Goal: Task Accomplishment & Management: Complete application form

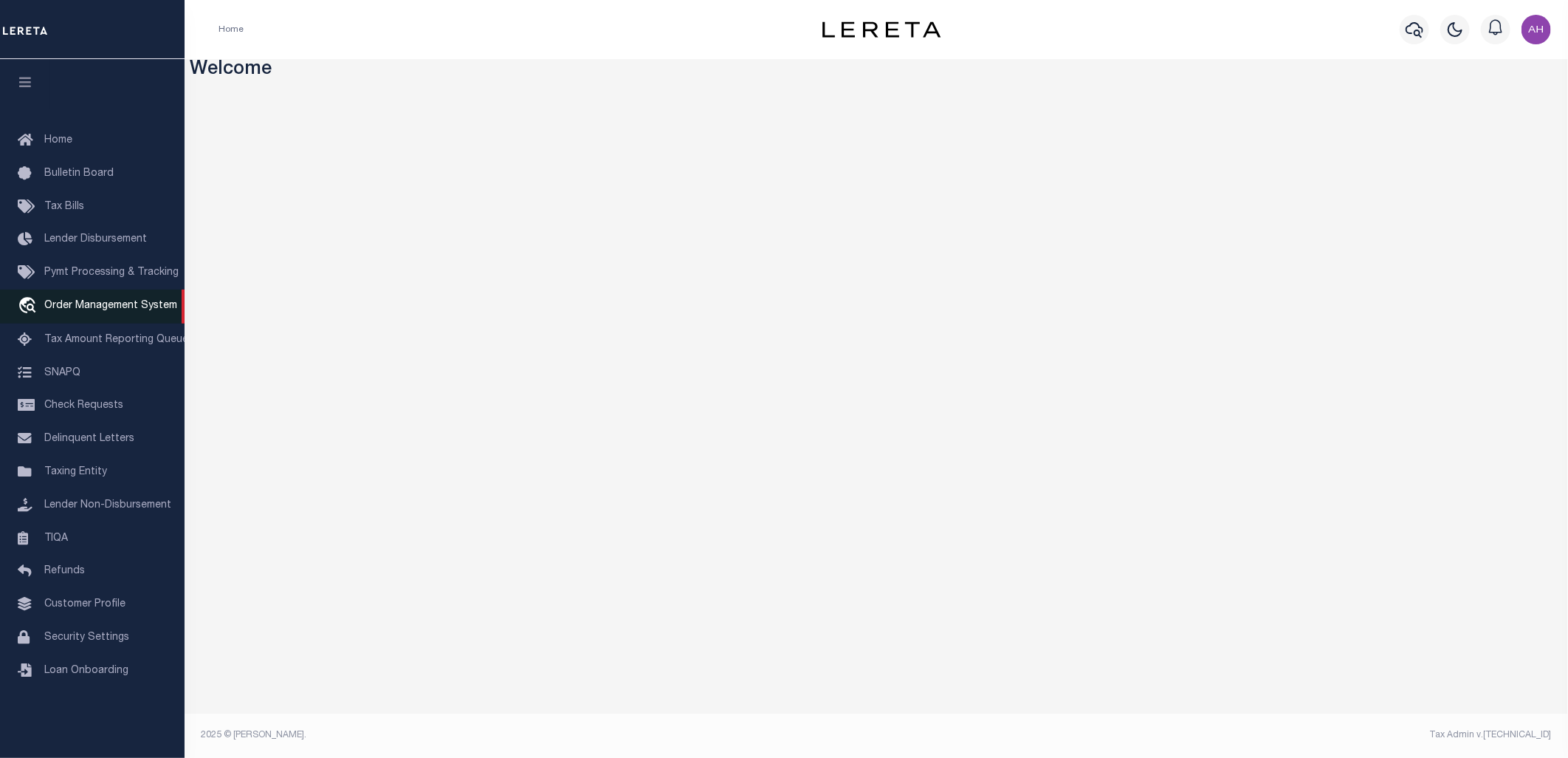
click at [127, 300] on span "Order Management System" at bounding box center [111, 306] width 133 height 11
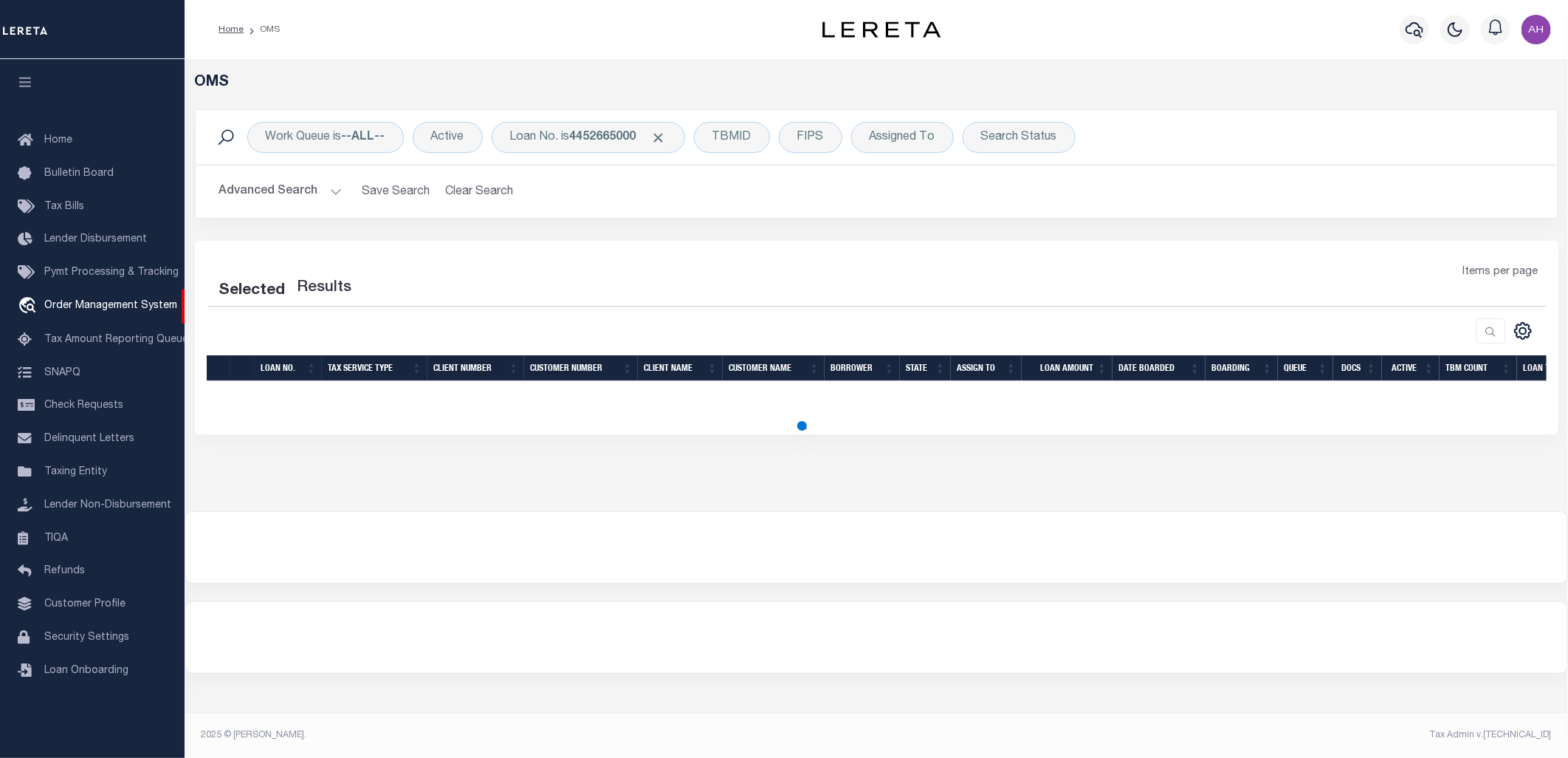
select select "200"
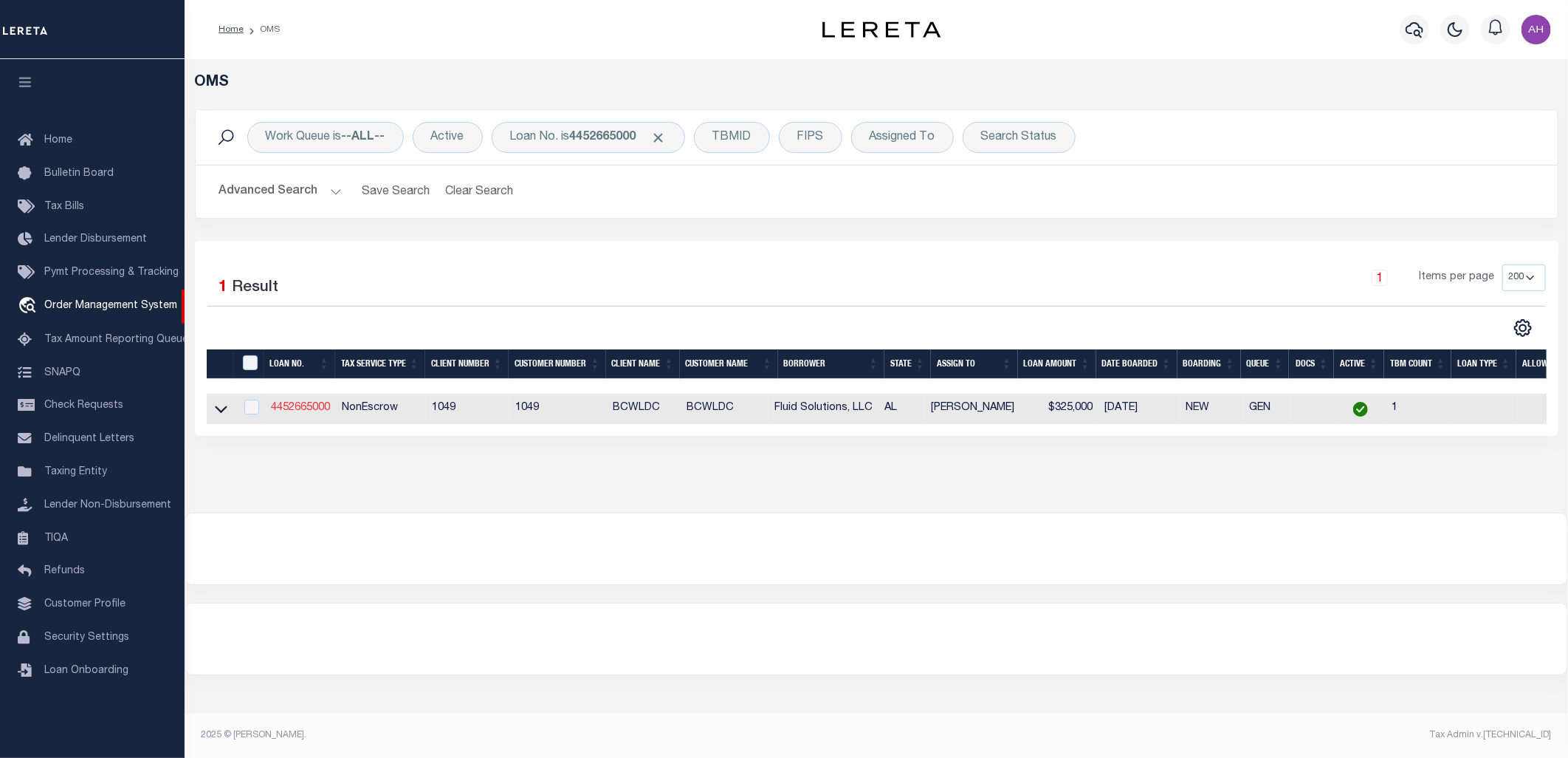
click at [306, 404] on link "4452665000" at bounding box center [300, 408] width 59 height 11
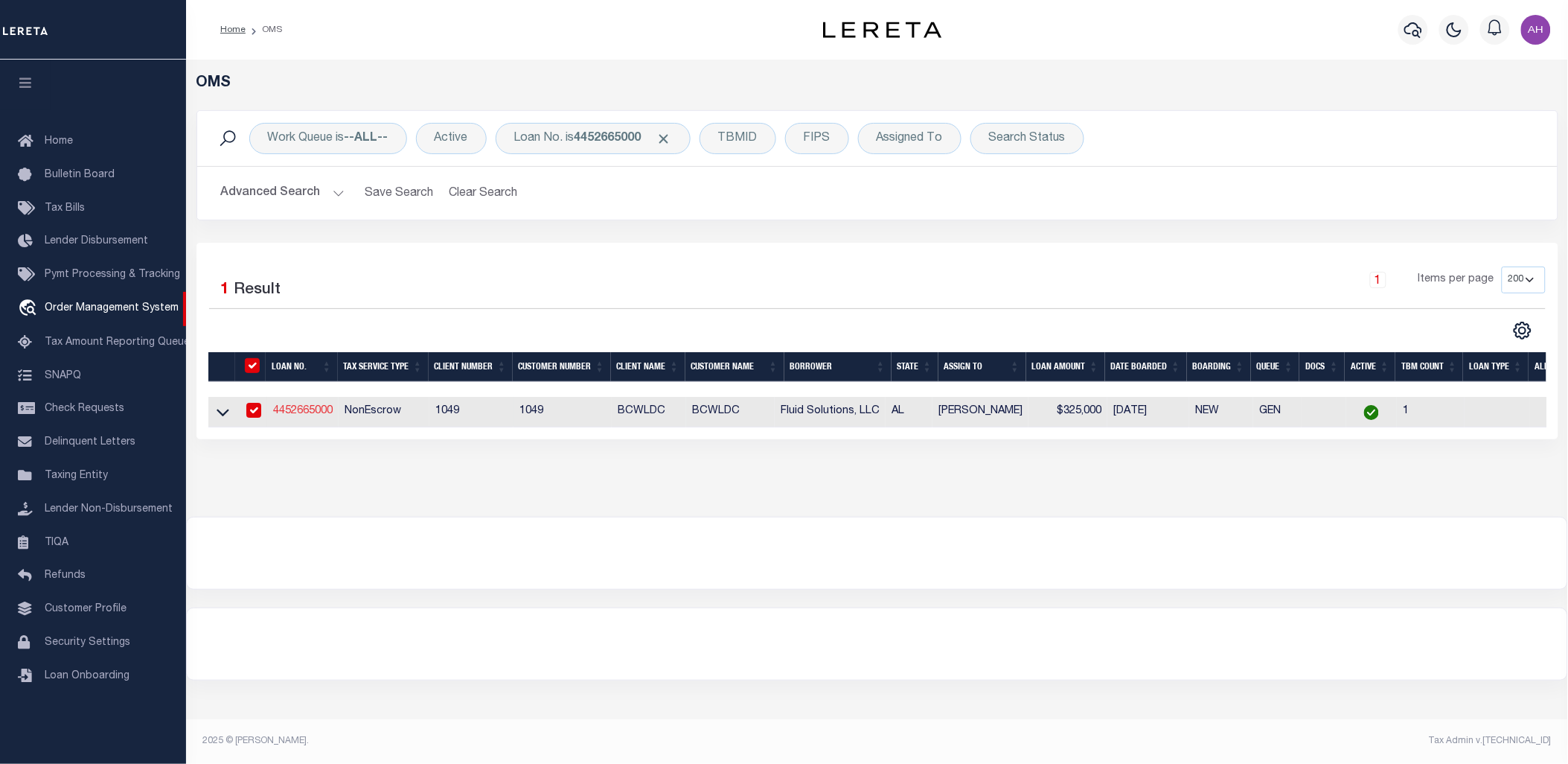
type input "4452665000"
type input "Fluid Solutions, LLC"
select select
select select "1400"
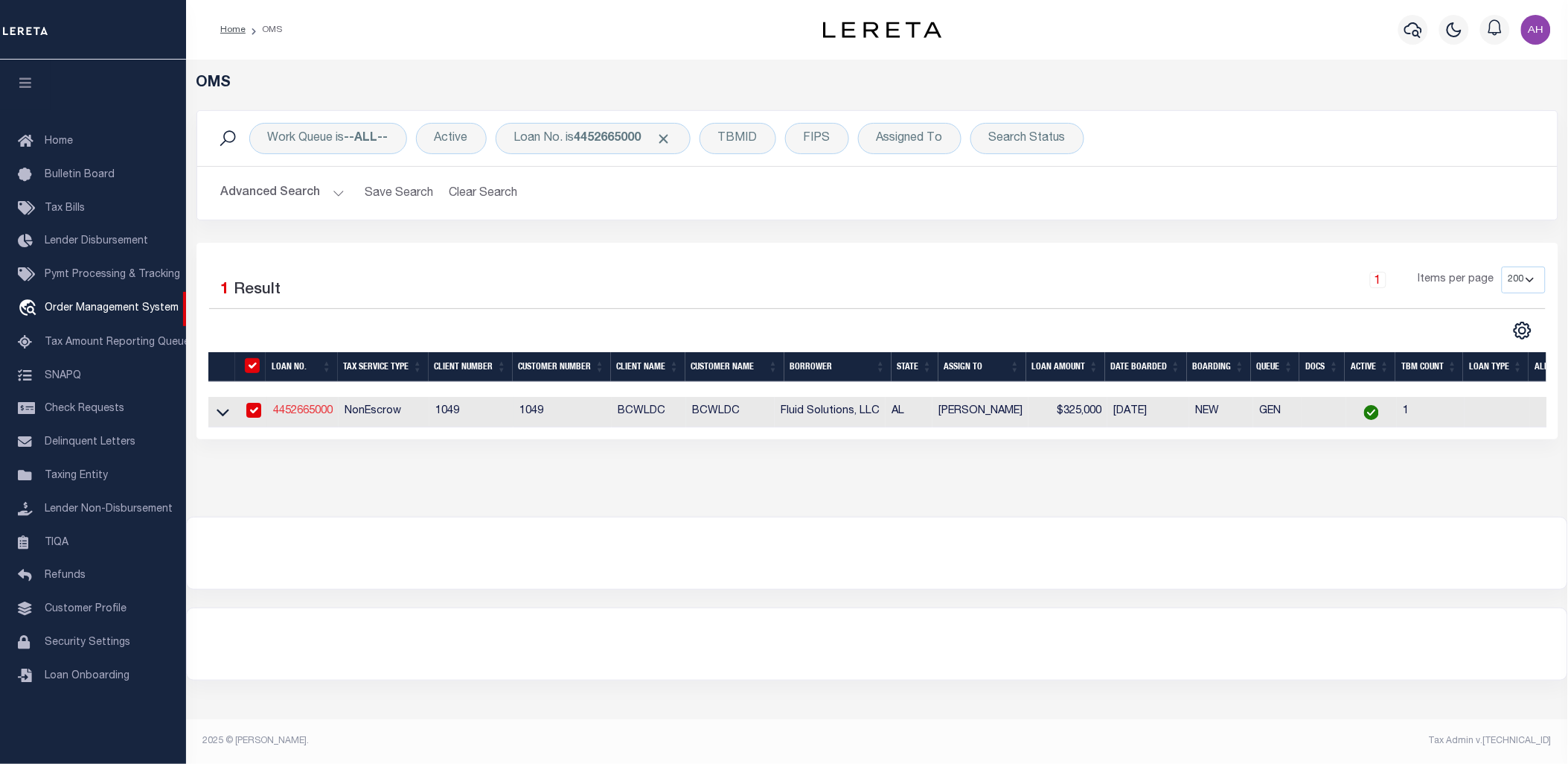
select select "NonEscrow"
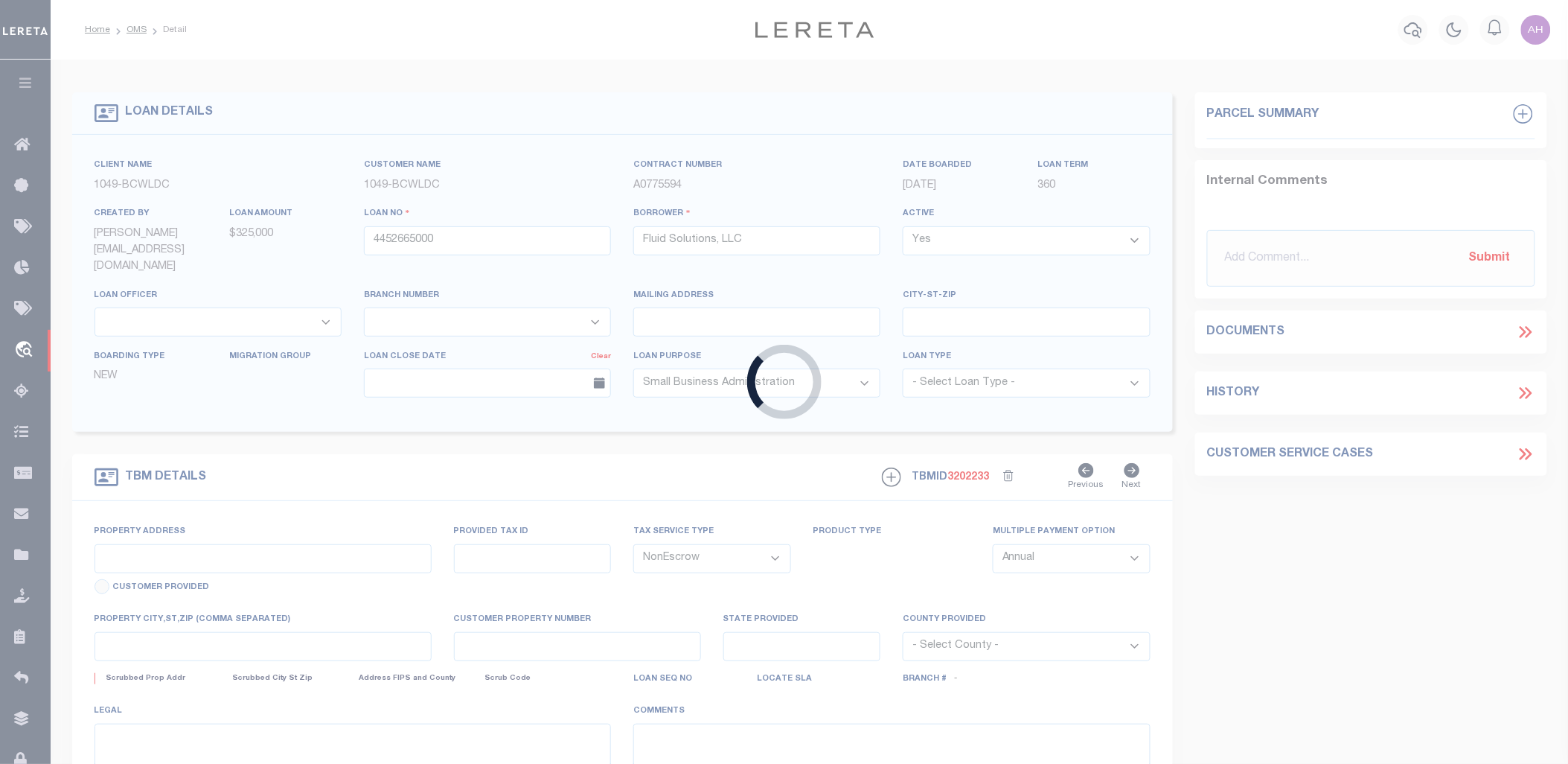
type input "101 Lyon Lane"
select select
type input "Birmingham AL"
type input "AL"
select select "13016"
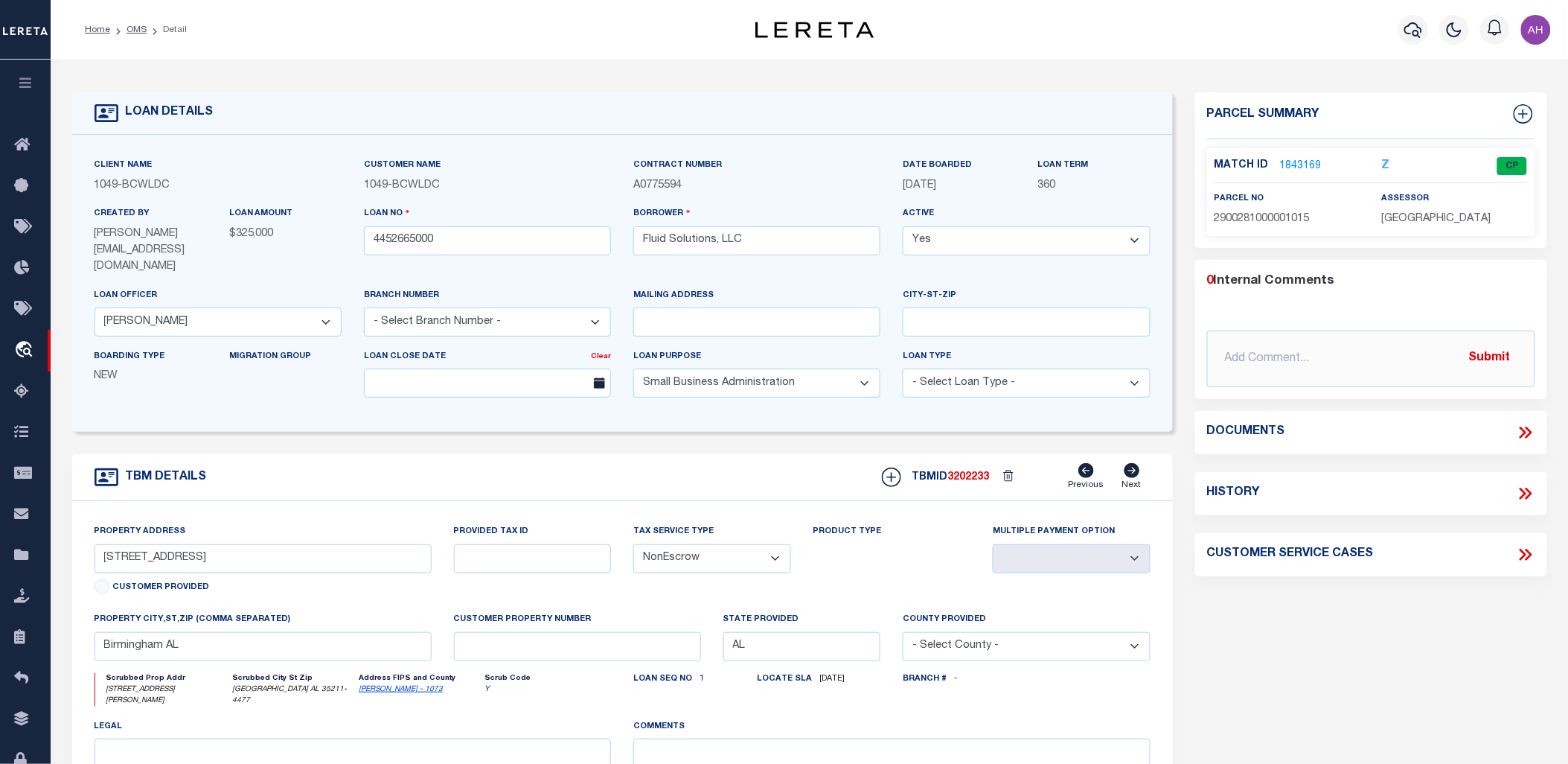
click at [1297, 162] on link "1843169" at bounding box center [1300, 166] width 42 height 15
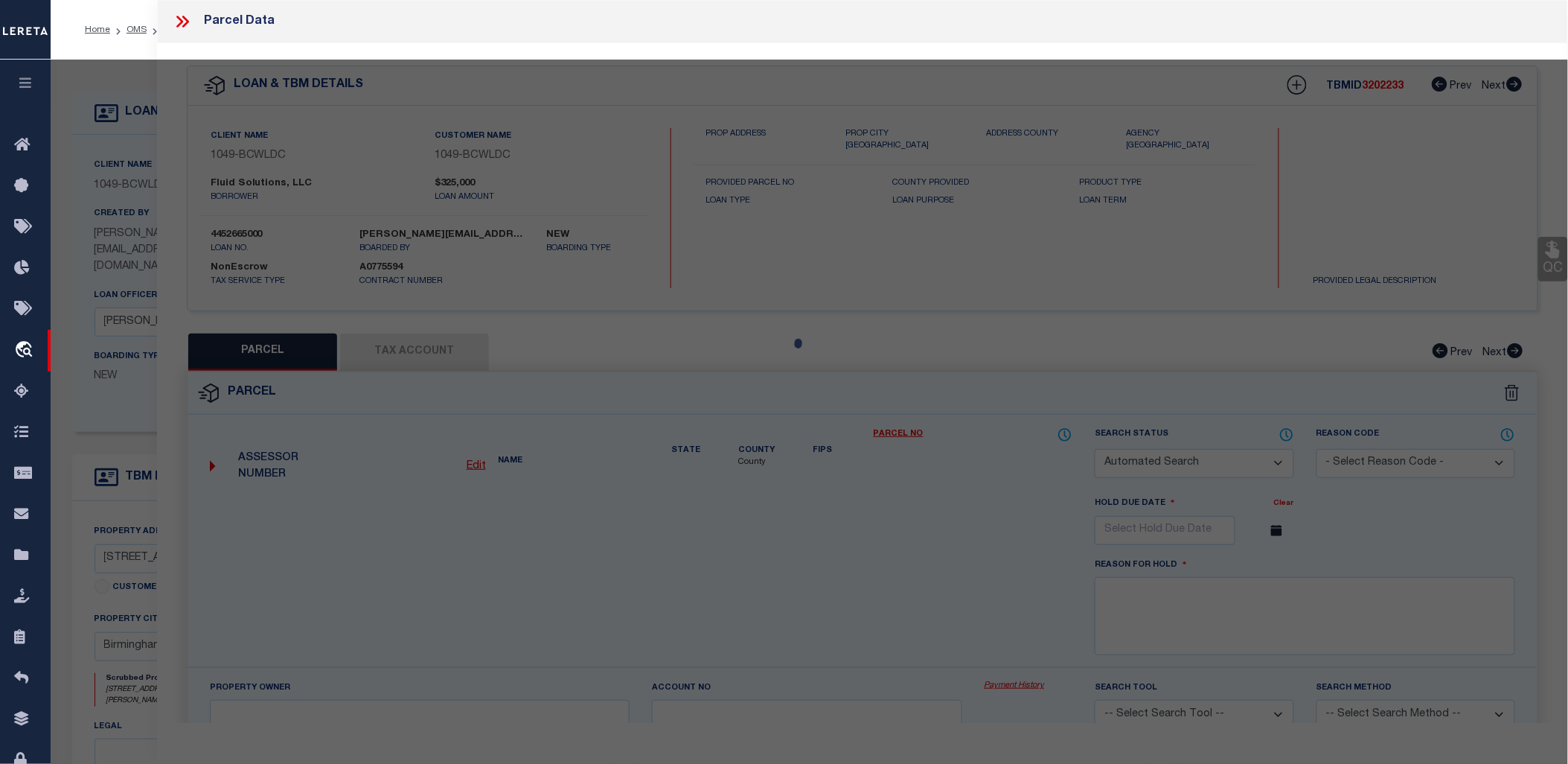
checkbox input "false"
select select "CP"
type input "TMG DEVELOPERS LLC"
select select
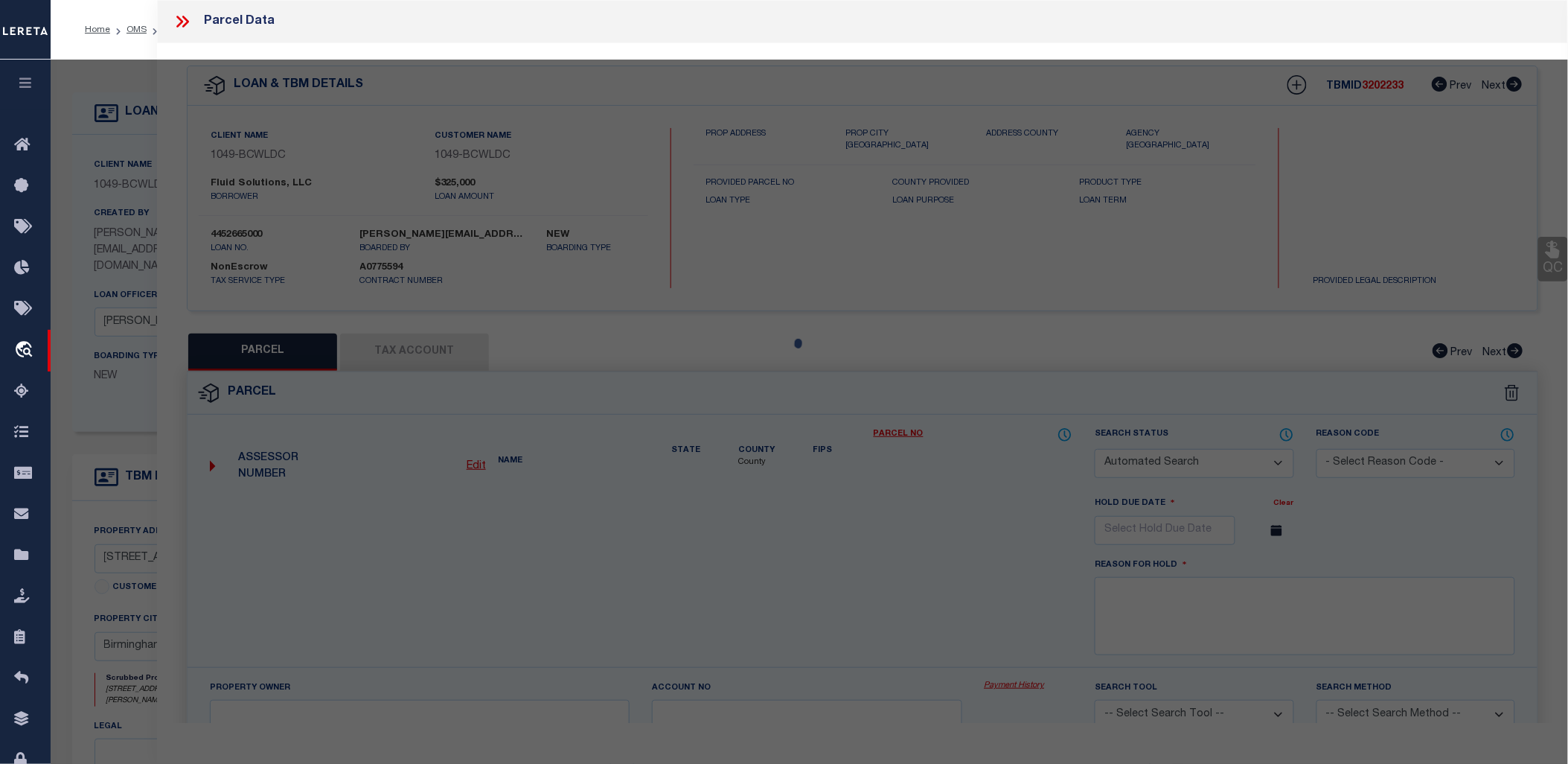
type input "101 LYON LN"
checkbox input "false"
type input "BIRMINGHAM AL 35211"
type textarea "LOT 3 AMENDED MAP OF OXMOOR - MDB 11-97 PB 191 PG 21"
type textarea "Tax ID Special Project"
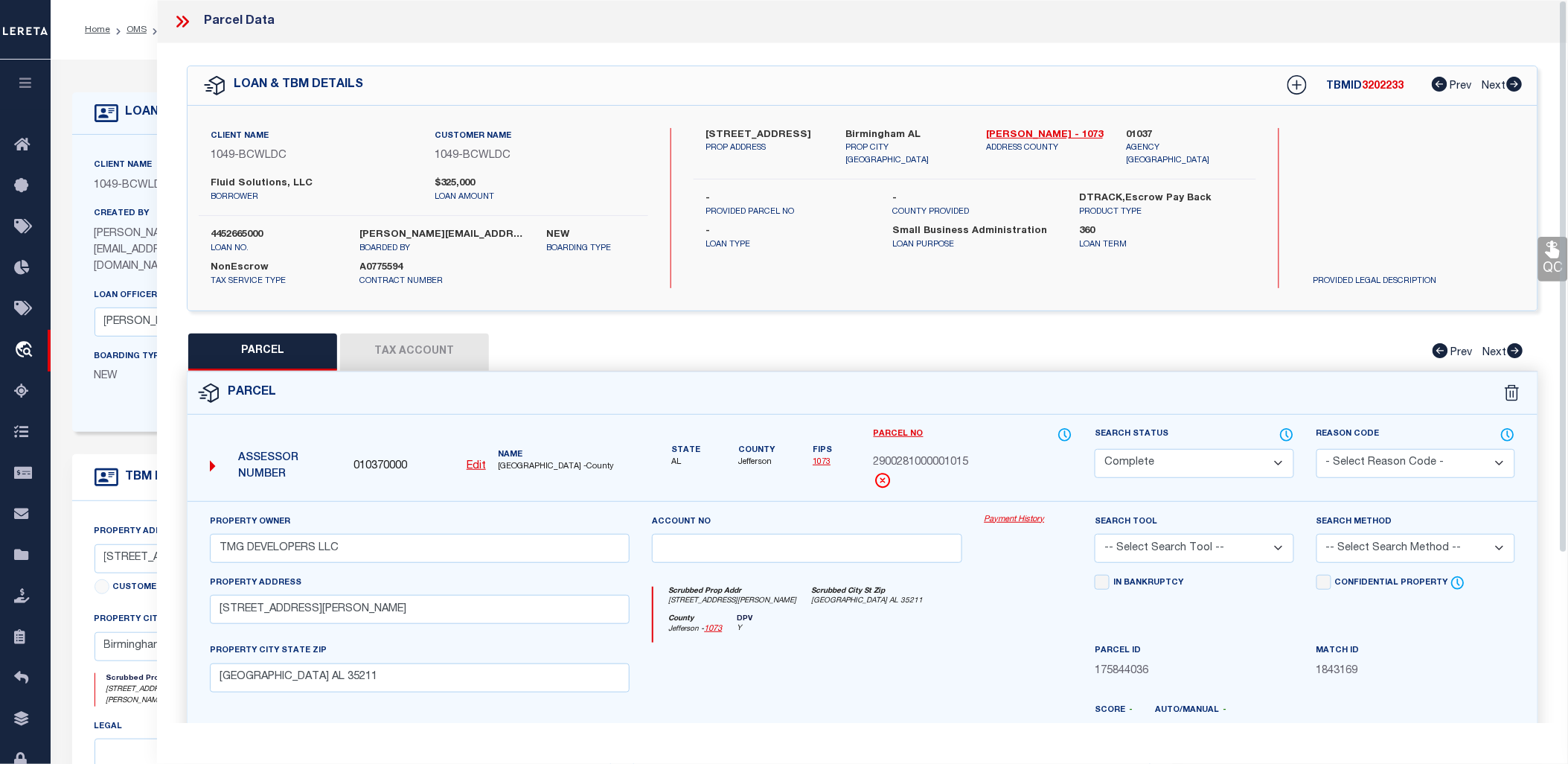
click at [456, 352] on button "Tax Account" at bounding box center [415, 352] width 149 height 38
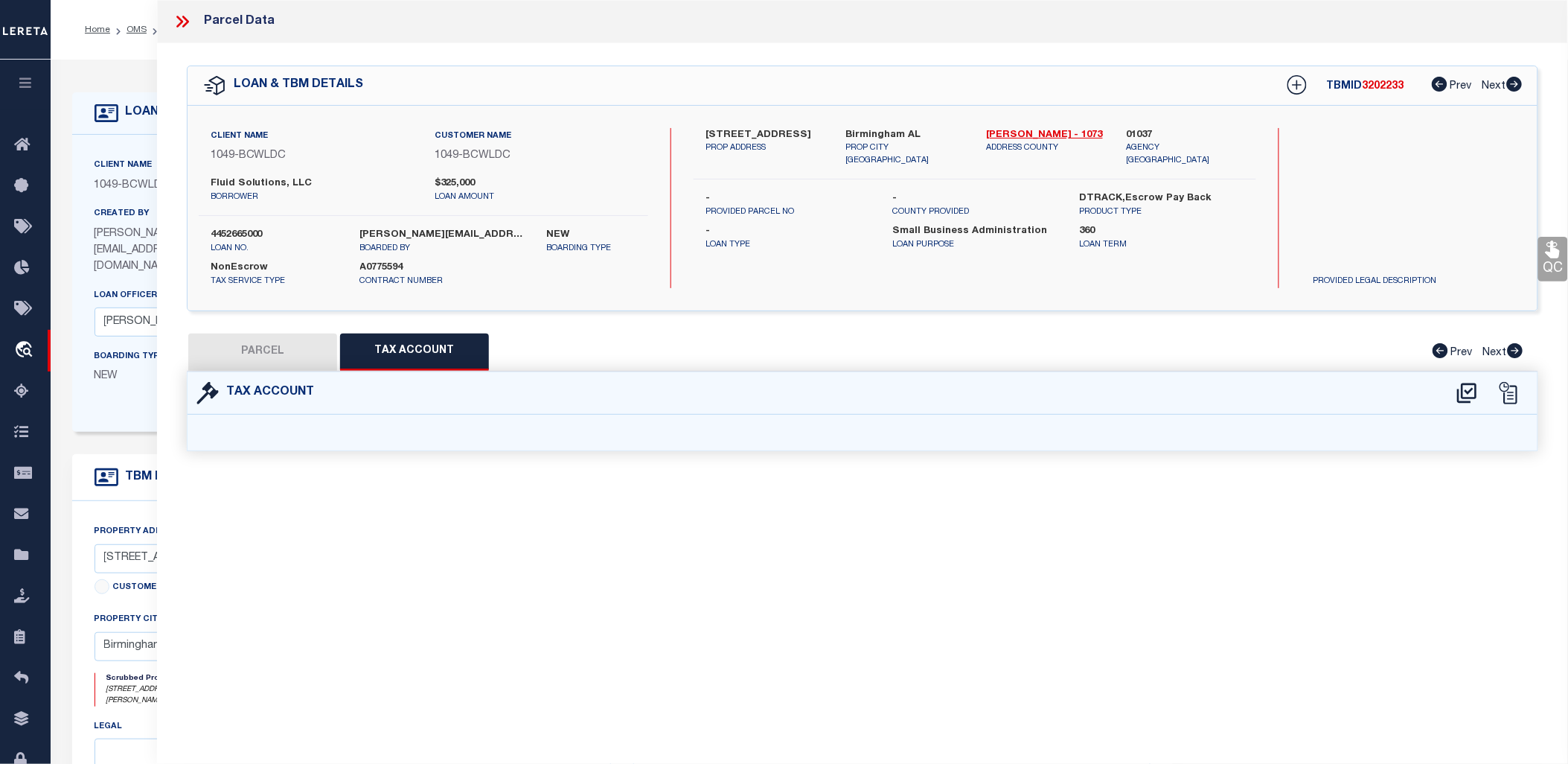
select select "100"
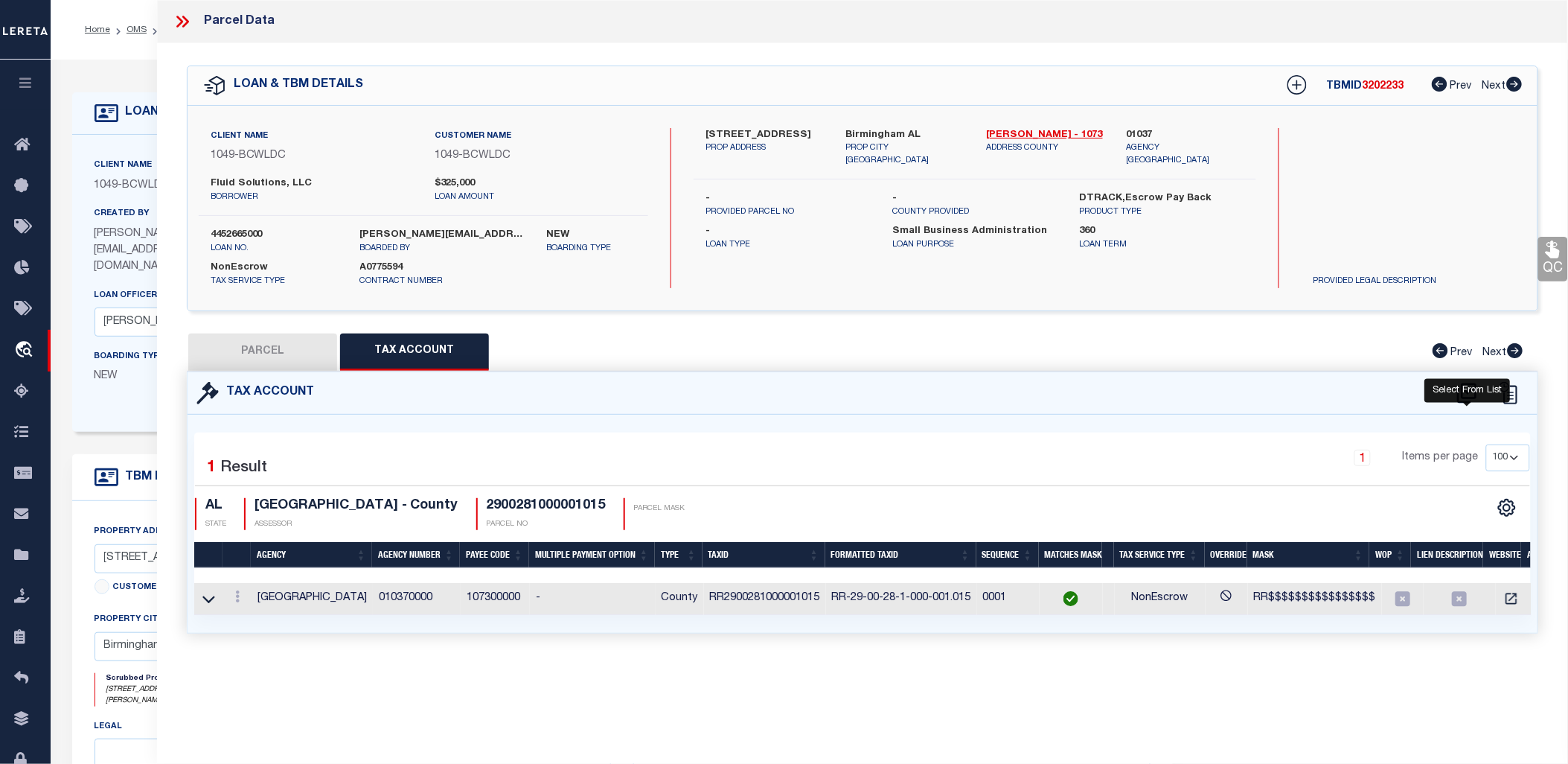
click at [1463, 395] on icon at bounding box center [1467, 392] width 20 height 20
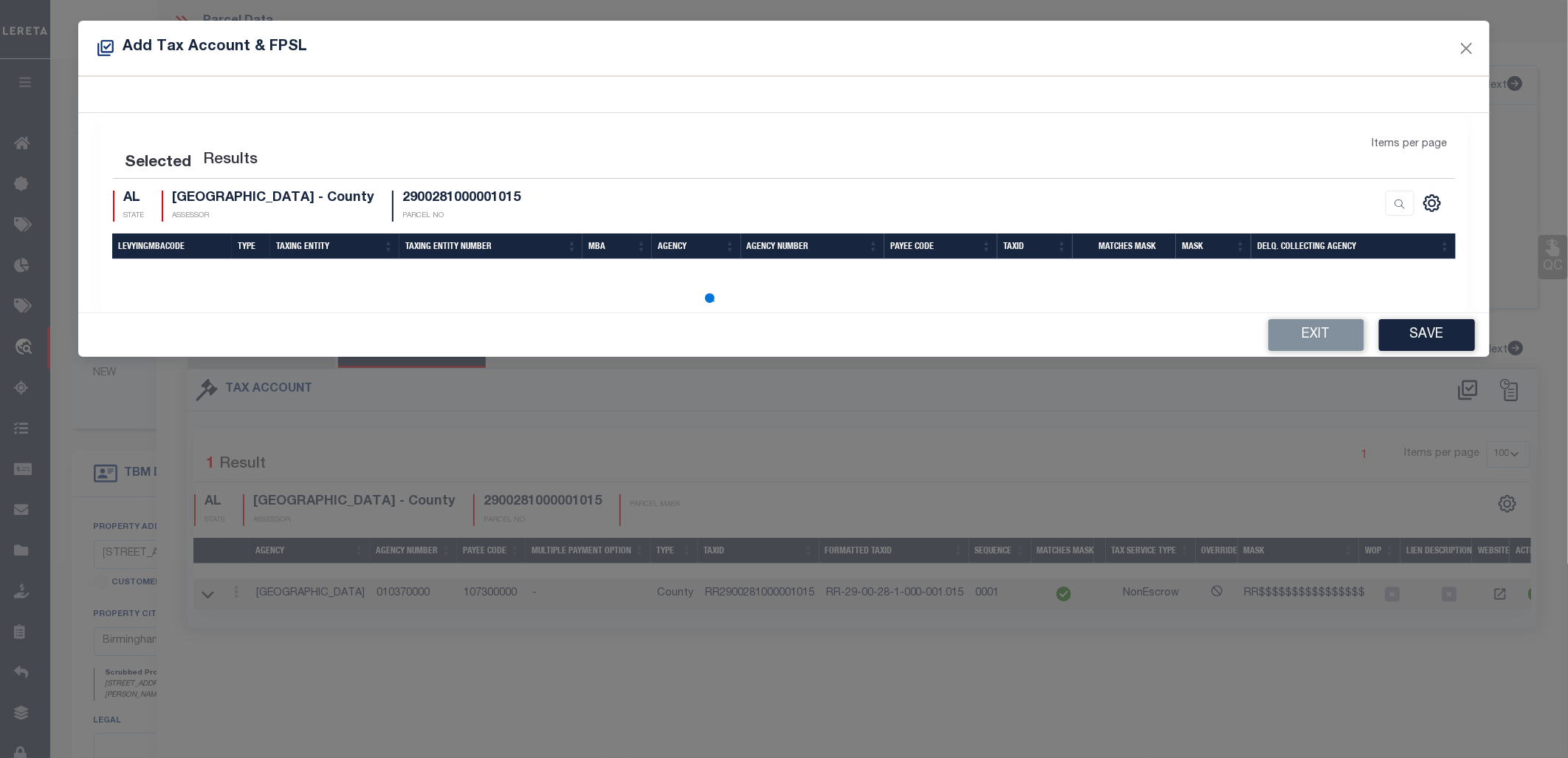
select select "100"
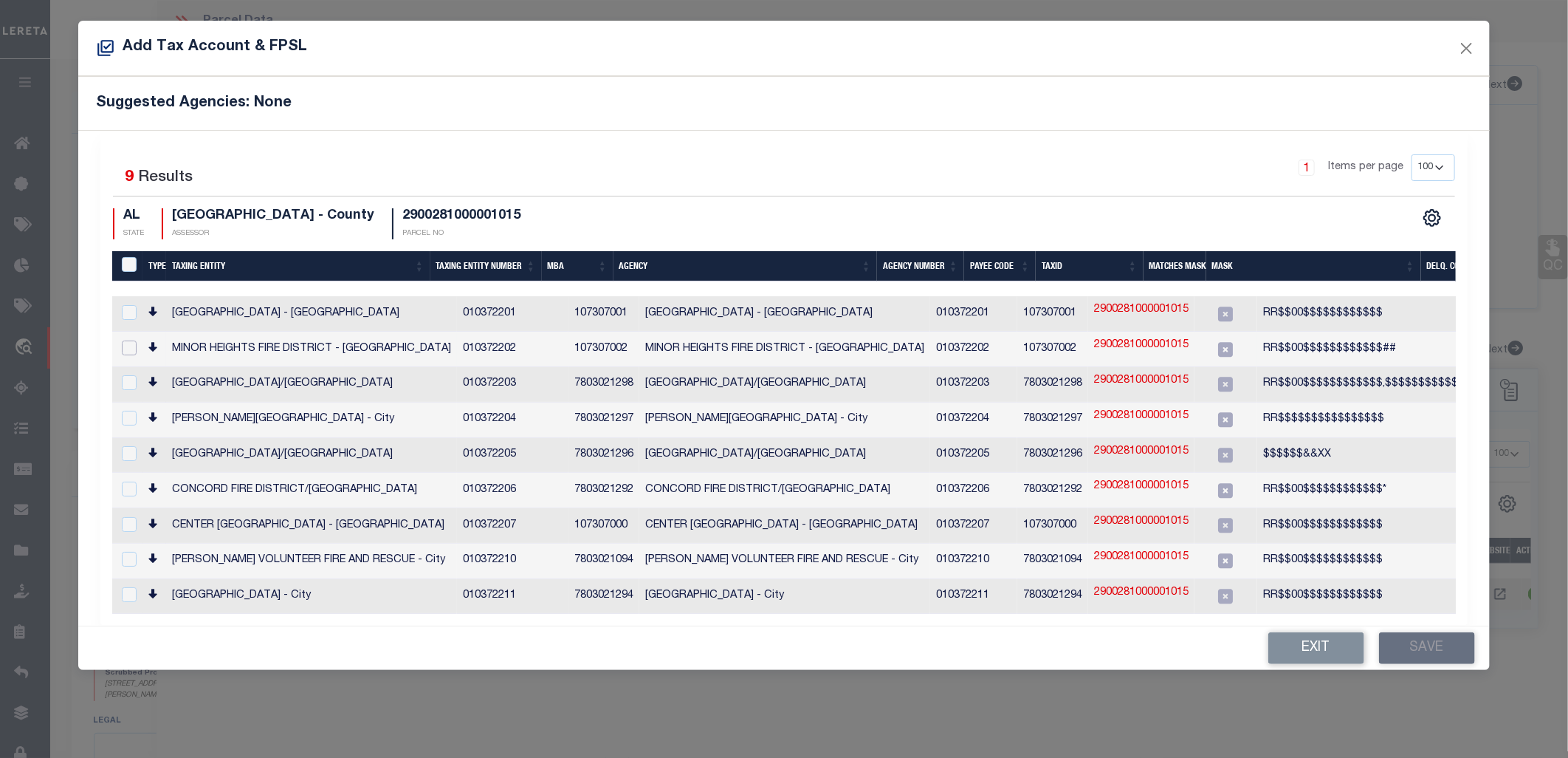
click at [123, 346] on input "checkbox" at bounding box center [129, 347] width 15 height 15
checkbox input "true"
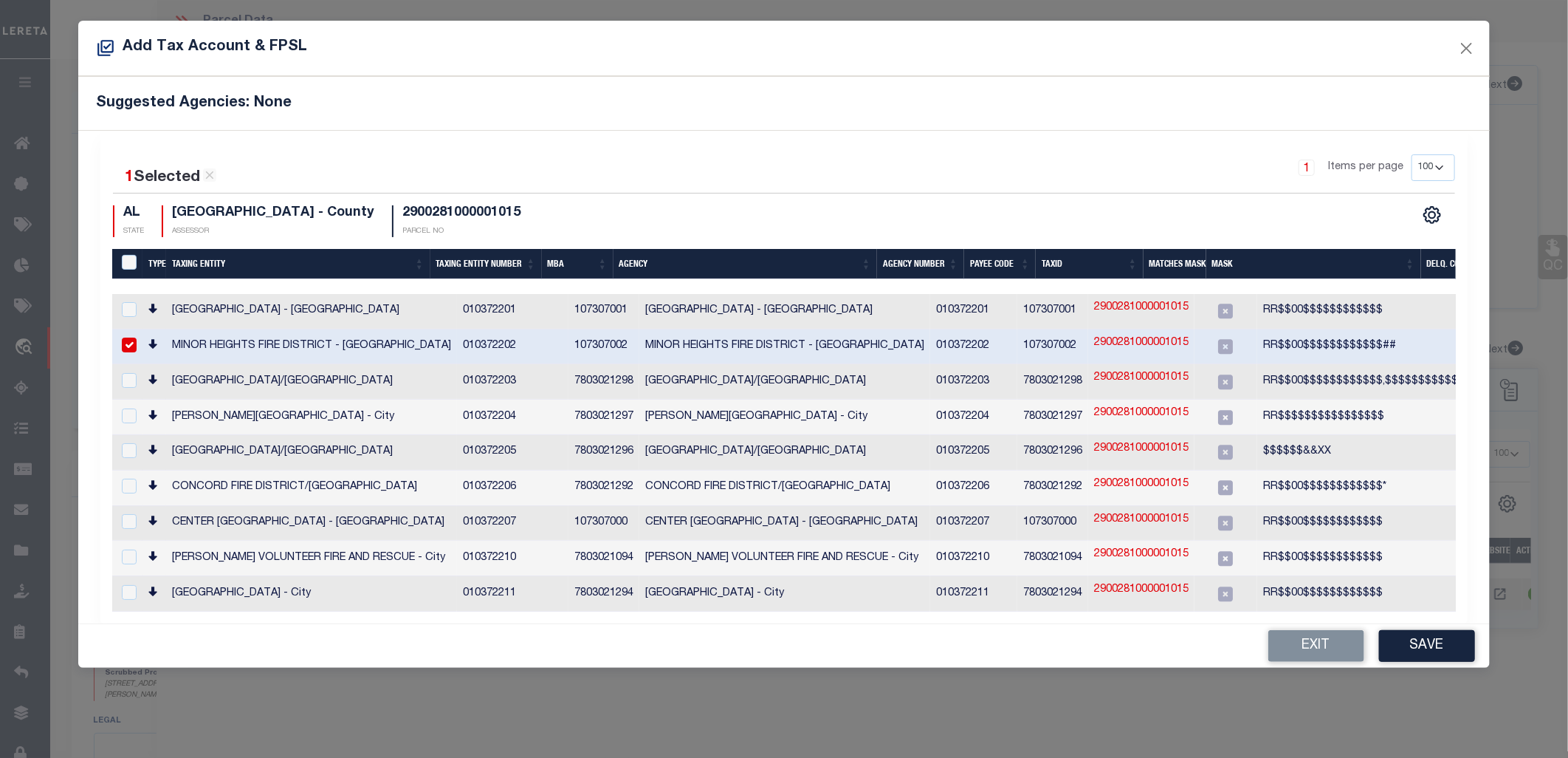
click at [1094, 343] on link "2900281000001015" at bounding box center [1141, 343] width 94 height 16
type input "2900281000001015"
type textarea "RR$$00$$$$$$$$$$$$##"
checkbox input "false"
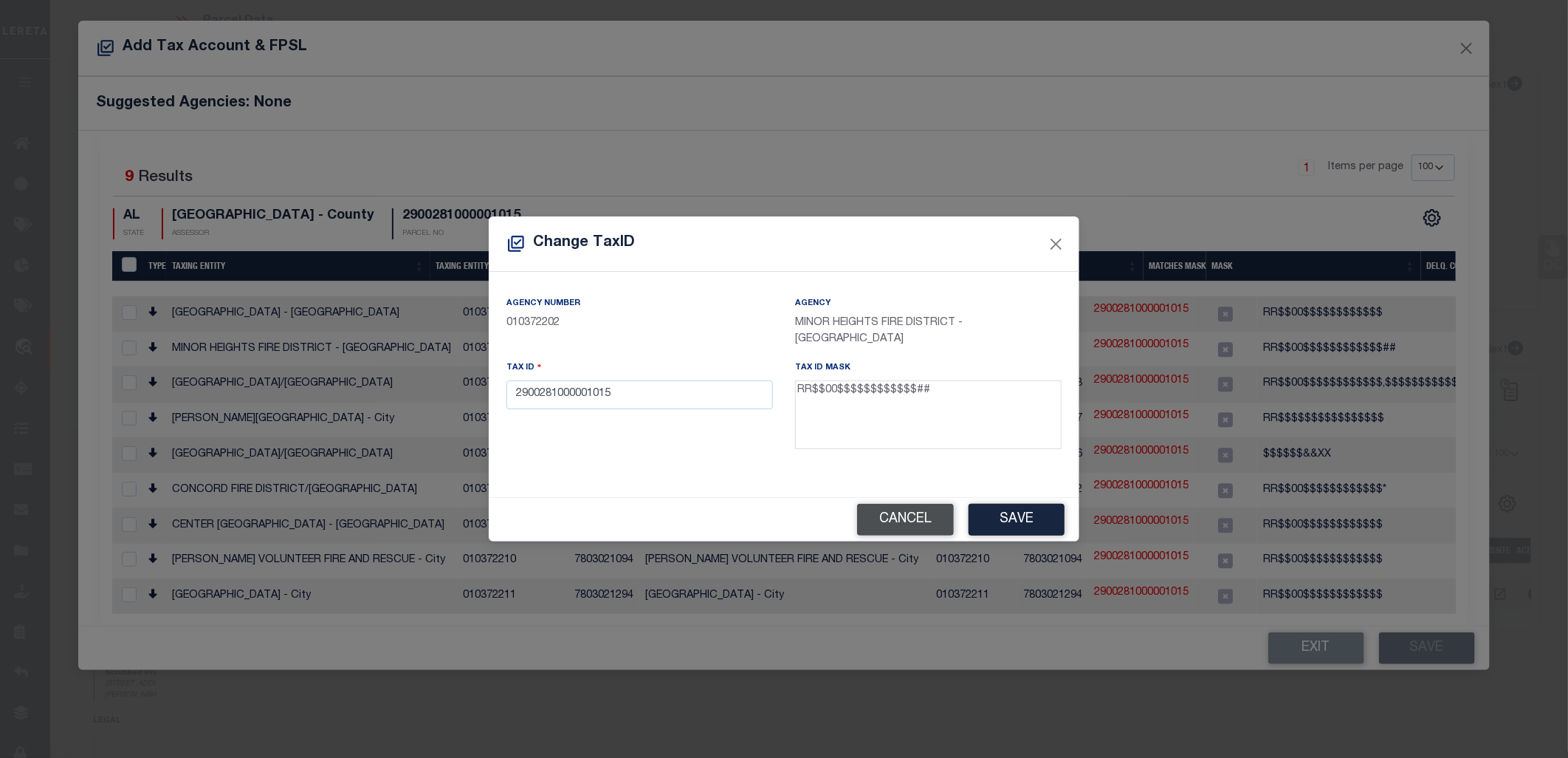
click at [903, 515] on button "Cancel" at bounding box center [905, 520] width 97 height 32
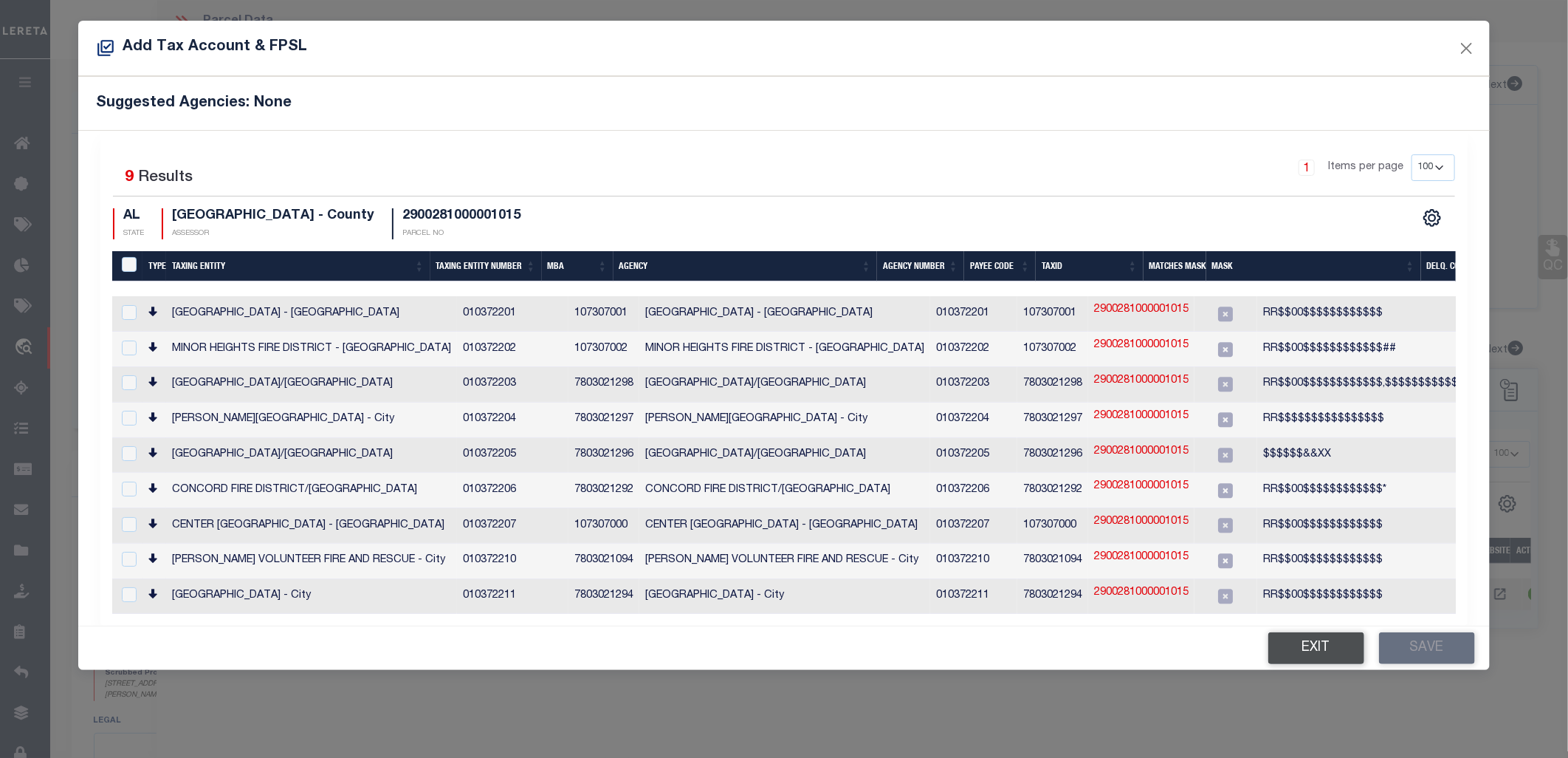
click at [1330, 635] on button "Exit" at bounding box center [1317, 648] width 96 height 32
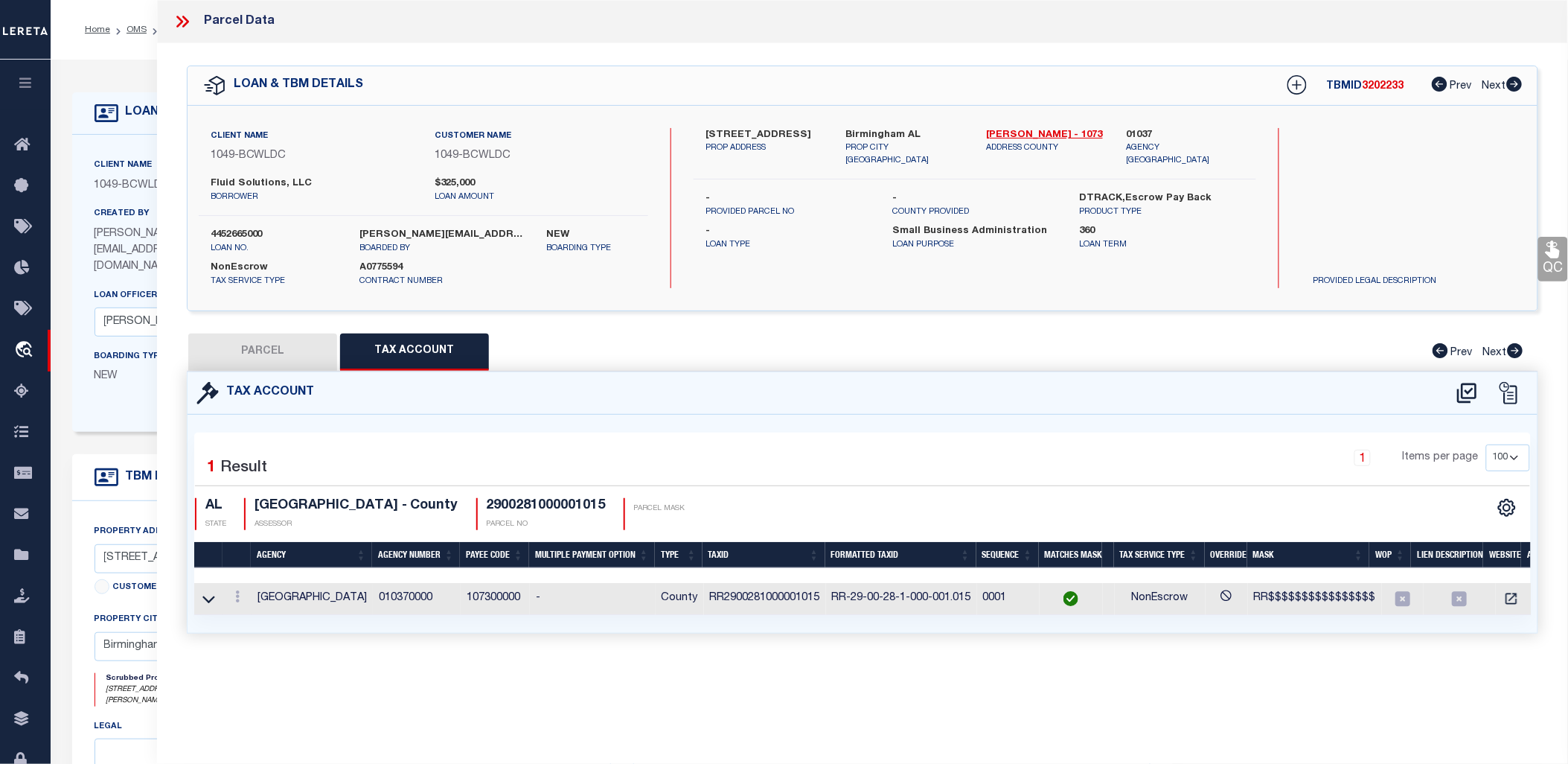
click at [189, 21] on icon at bounding box center [183, 21] width 20 height 20
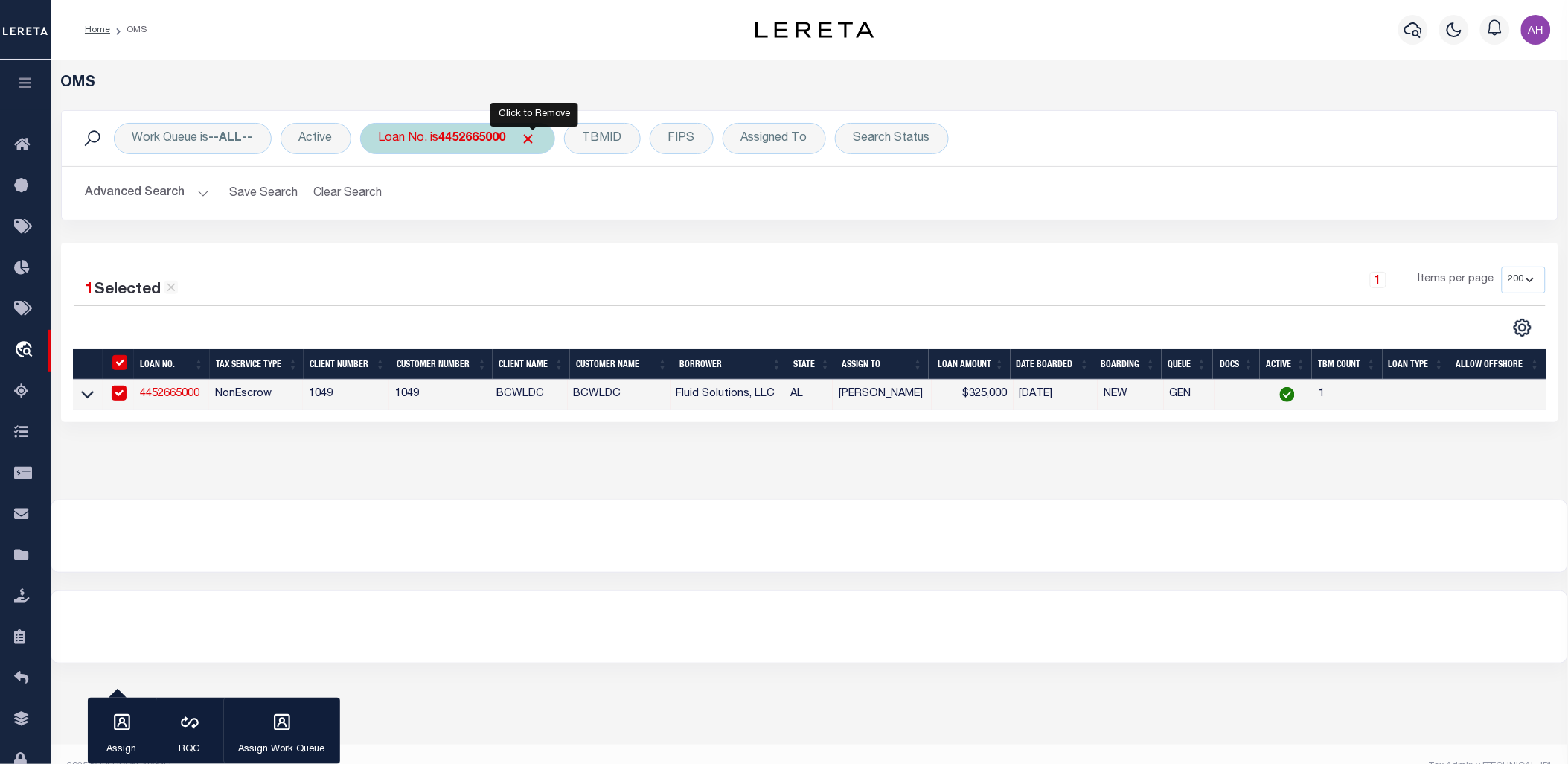
click at [534, 134] on span "Click to Remove" at bounding box center [528, 138] width 15 height 15
click at [126, 195] on button "Advanced Search" at bounding box center [148, 193] width 124 height 29
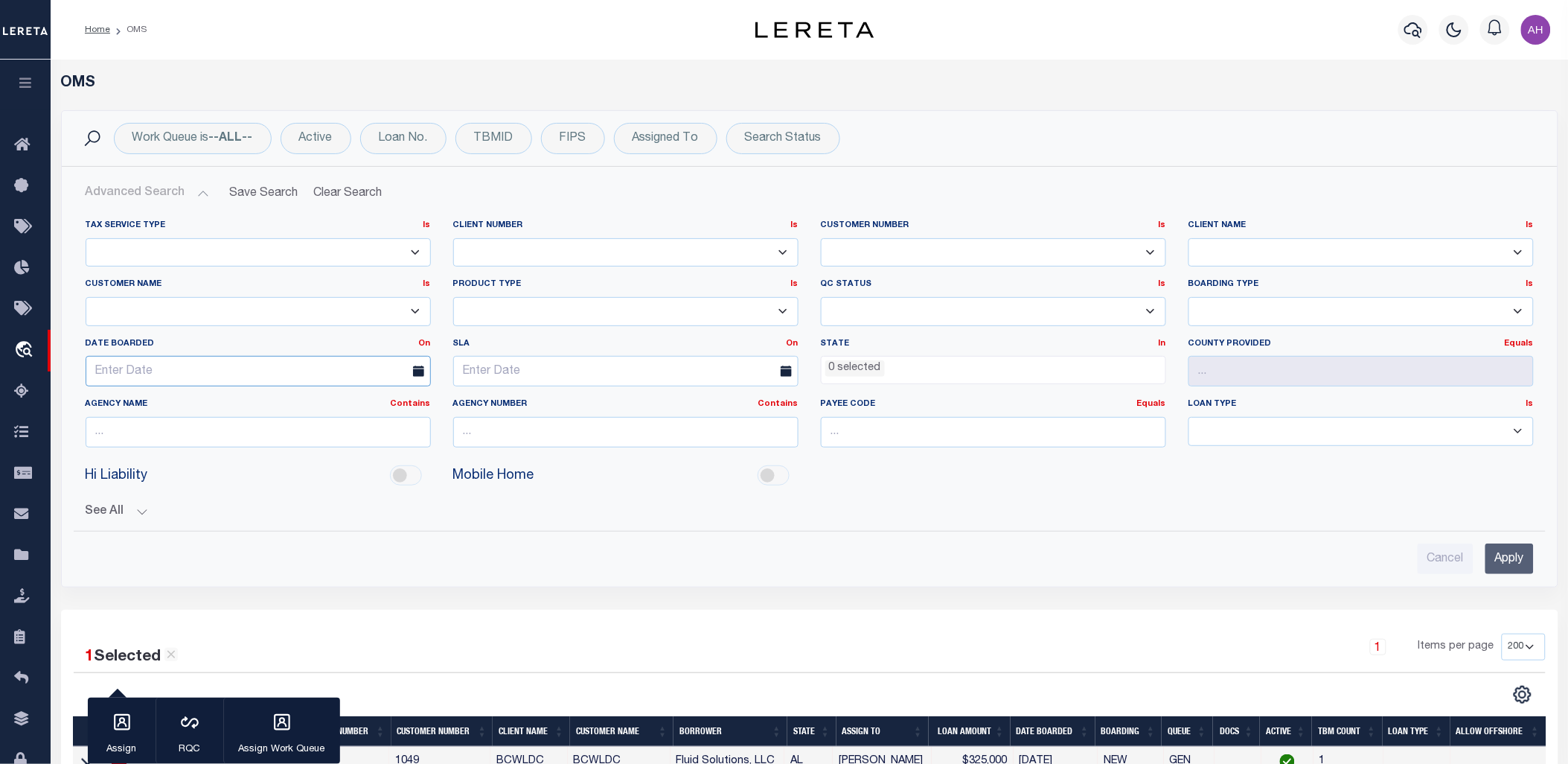
click at [150, 367] on input "text" at bounding box center [259, 371] width 346 height 30
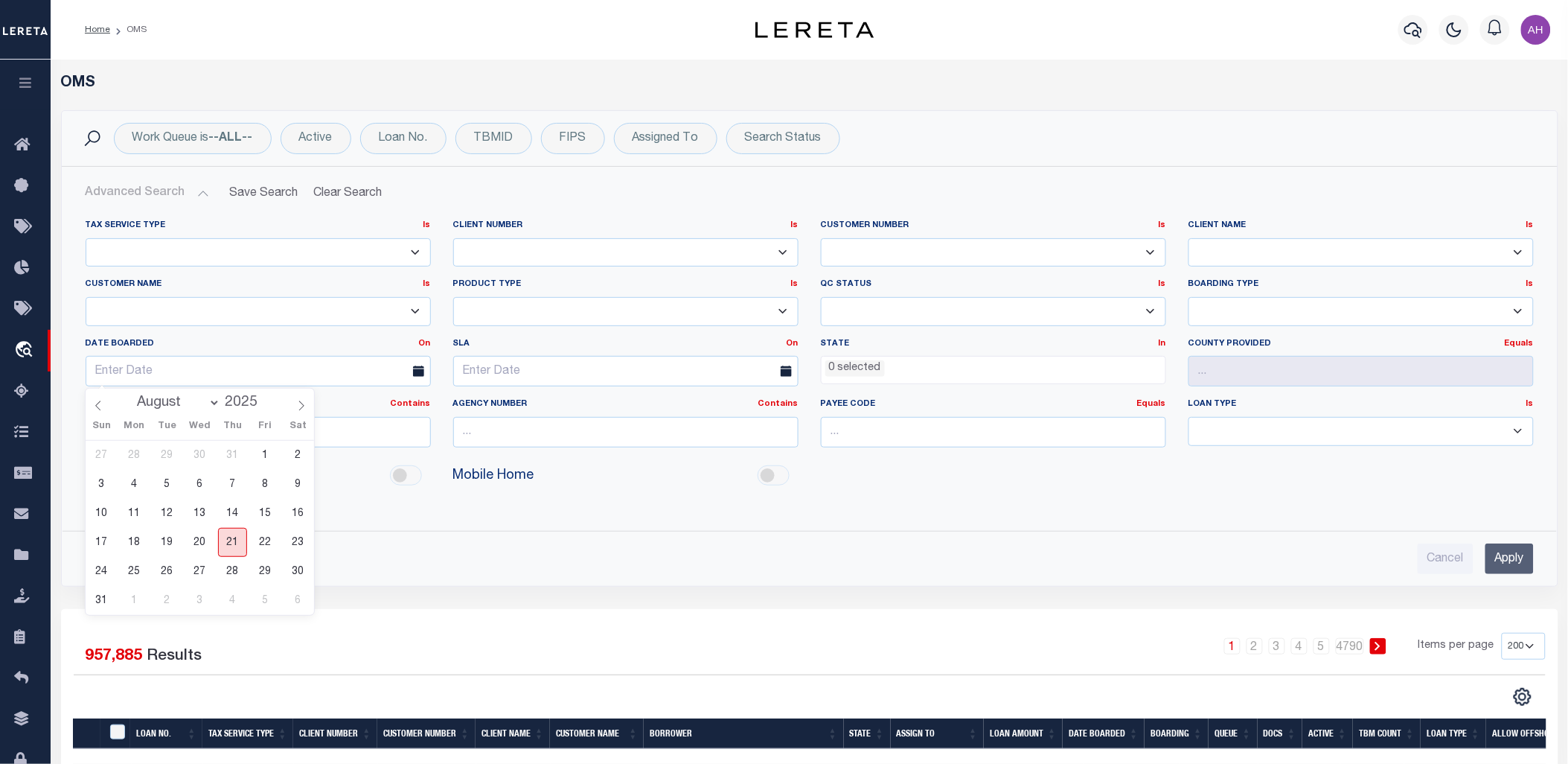
click at [229, 540] on span "21" at bounding box center [232, 542] width 29 height 29
type input "[DATE]"
click at [1501, 556] on input "Apply" at bounding box center [1510, 559] width 48 height 30
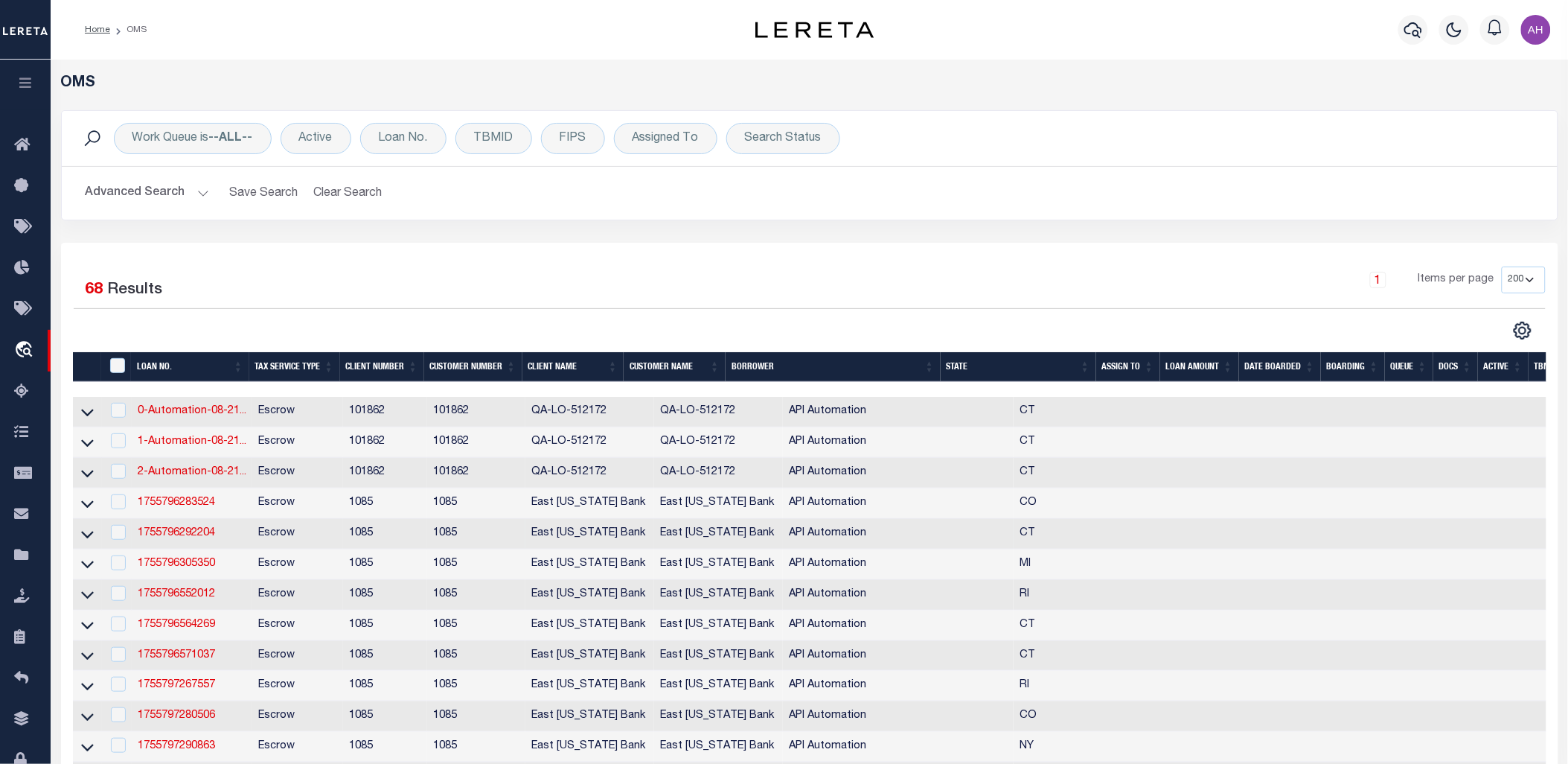
click at [173, 522] on td "1755796292204" at bounding box center [192, 534] width 121 height 30
checkbox input "true"
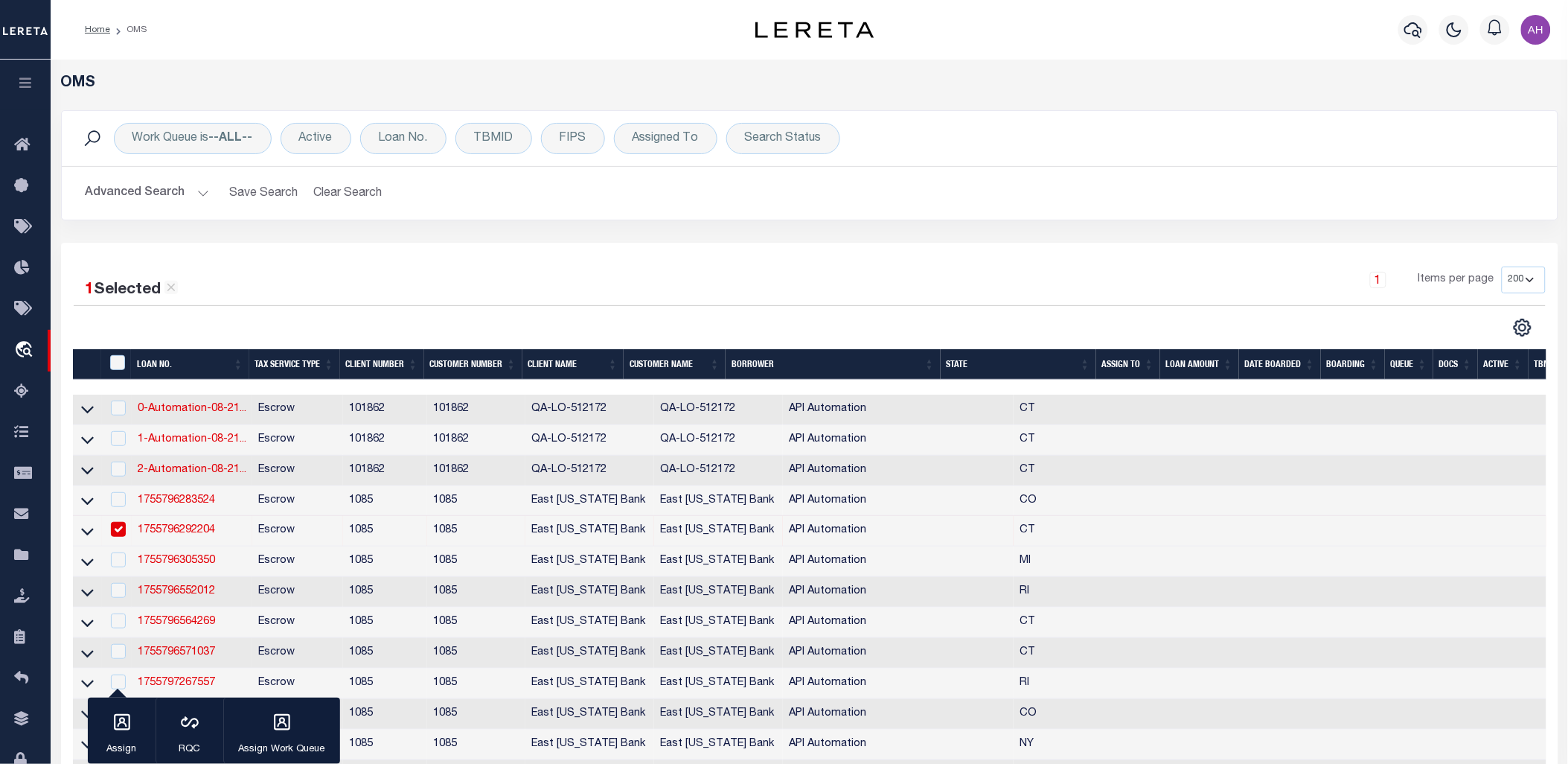
click at [168, 530] on link "1755796292204" at bounding box center [176, 530] width 77 height 11
type input "1755796292204"
type input "API Automation"
select select
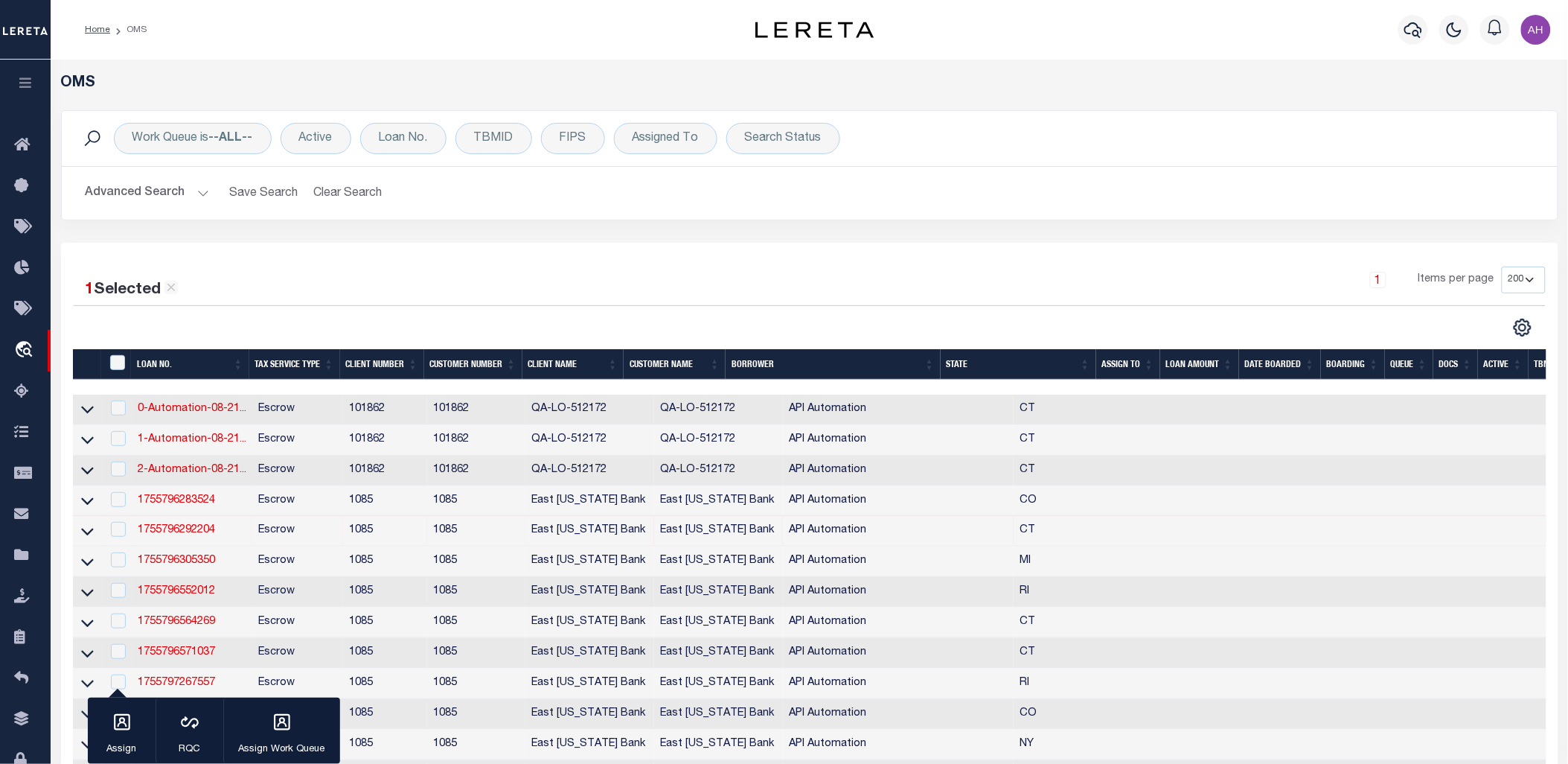
type input "8 BROADVIEW AVE"
type input "UNCASVILLE CT 06382-1312"
type input "[DATE]"
select select "10"
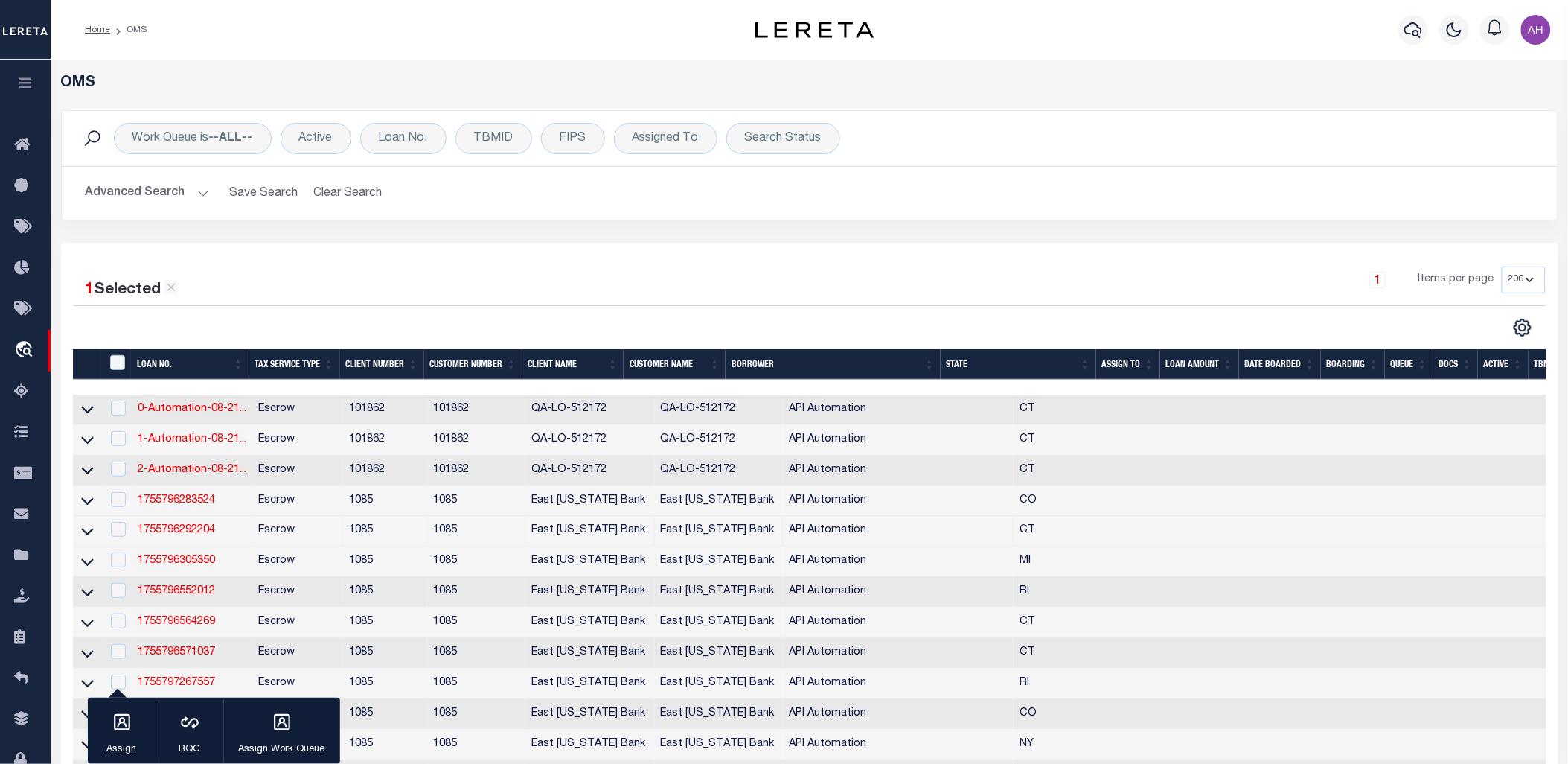
select select "Escrow"
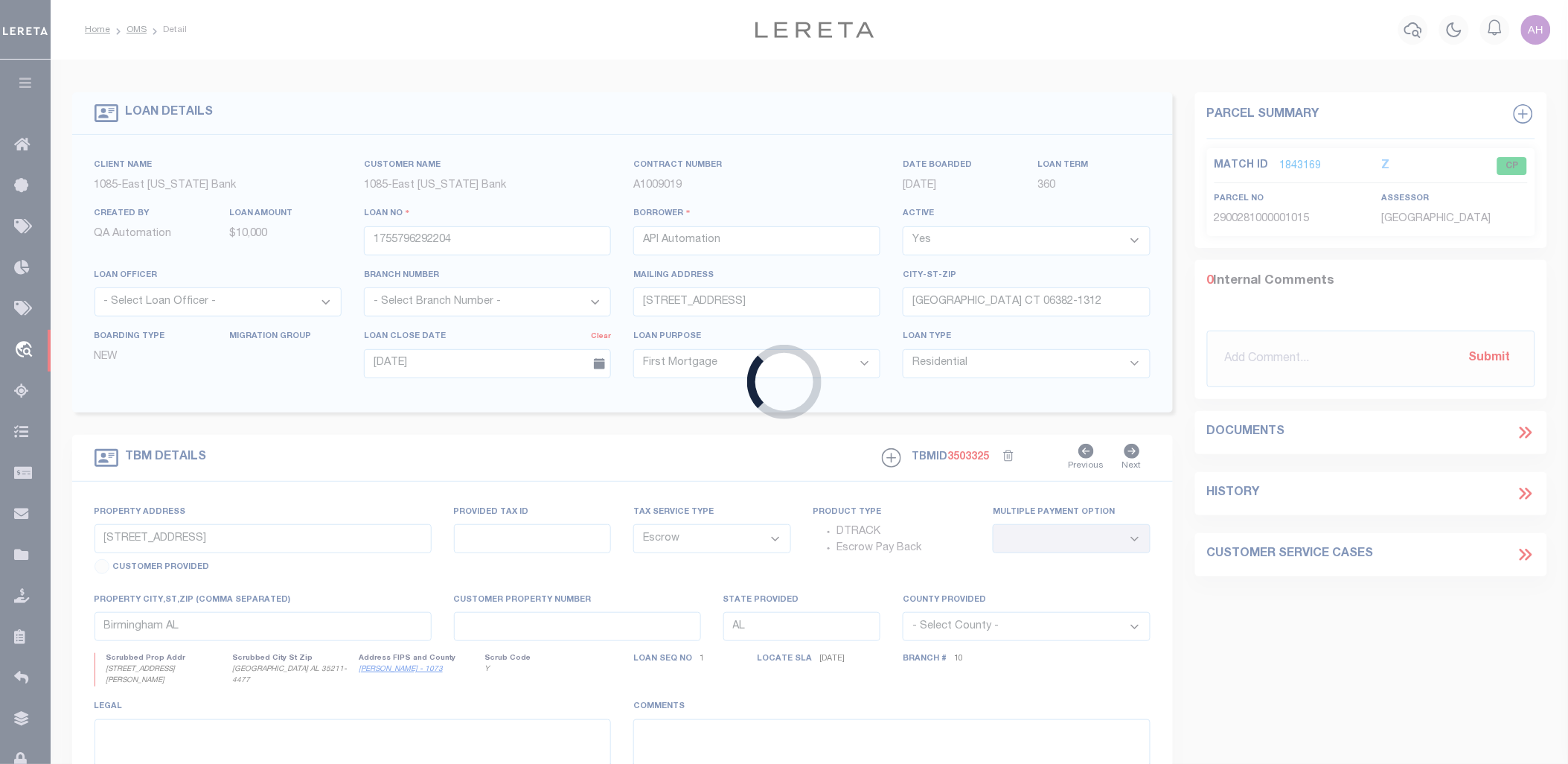
type input "8 Broadview Ave"
type input "100"
type input "MONTVILLE CT 06382"
type input "CT"
type textarea "This is a test legal description"
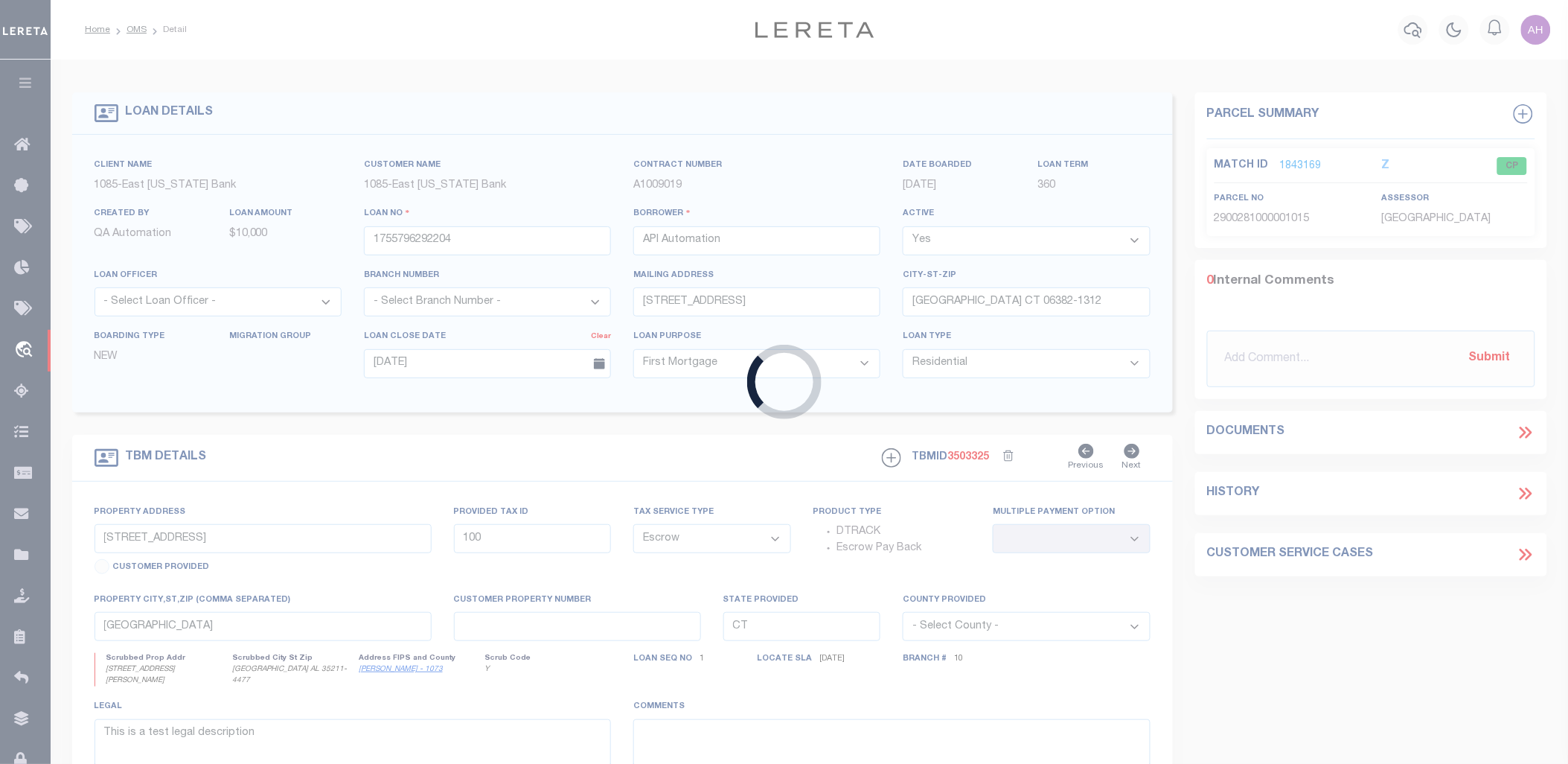
select select
select select "2"
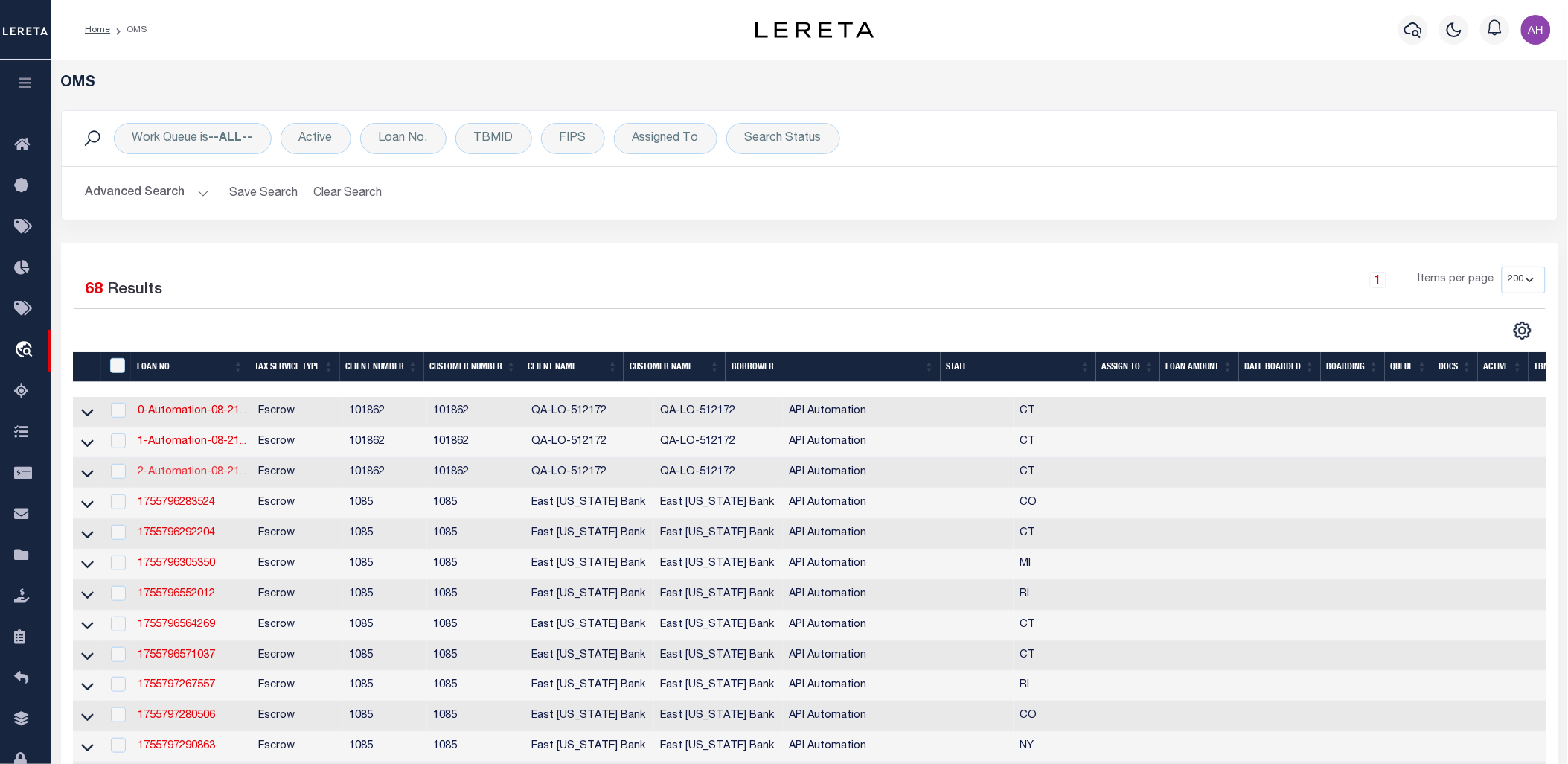
click at [200, 471] on link "2-Automation-08-21..." at bounding box center [192, 472] width 108 height 11
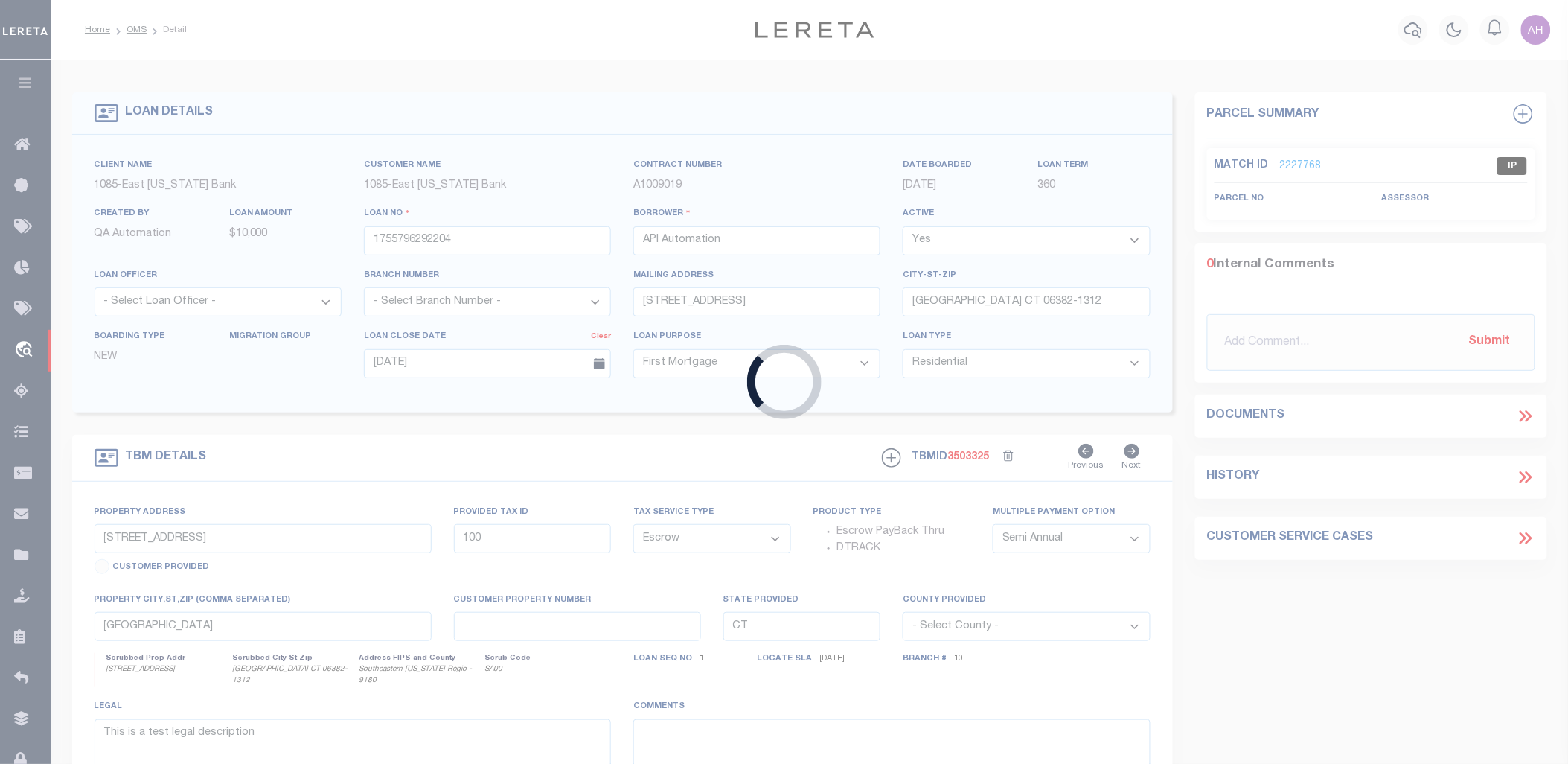
type input "2-Automation-08-21-25T17:10:32"
select select "False"
type input "70 JONES AVE"
type input "BRIDGEPORT CT 06604-3112"
select select
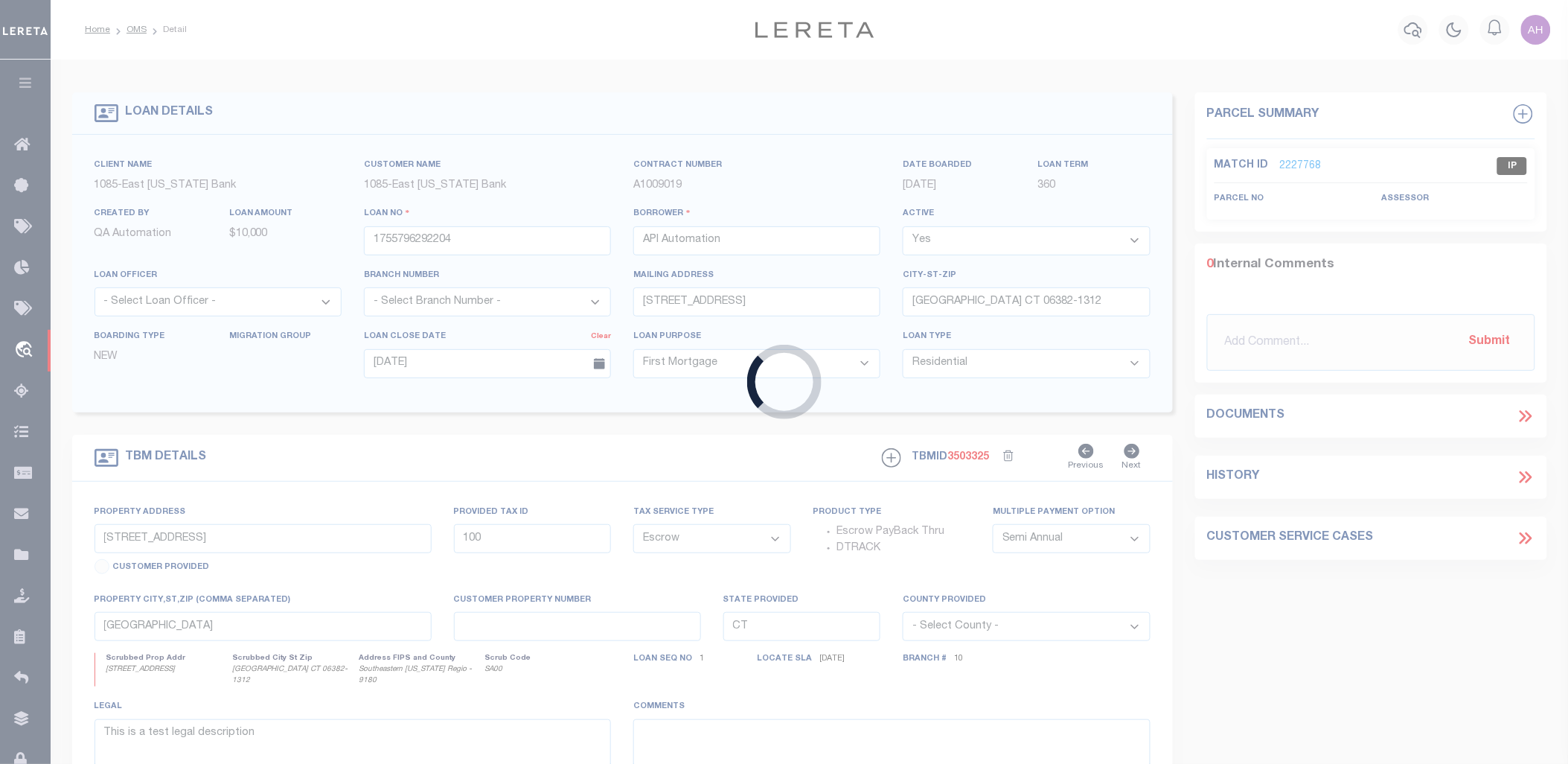
select select
type input "70 Jones Ave"
type input "BRIDGEPORT CT 06604"
select select
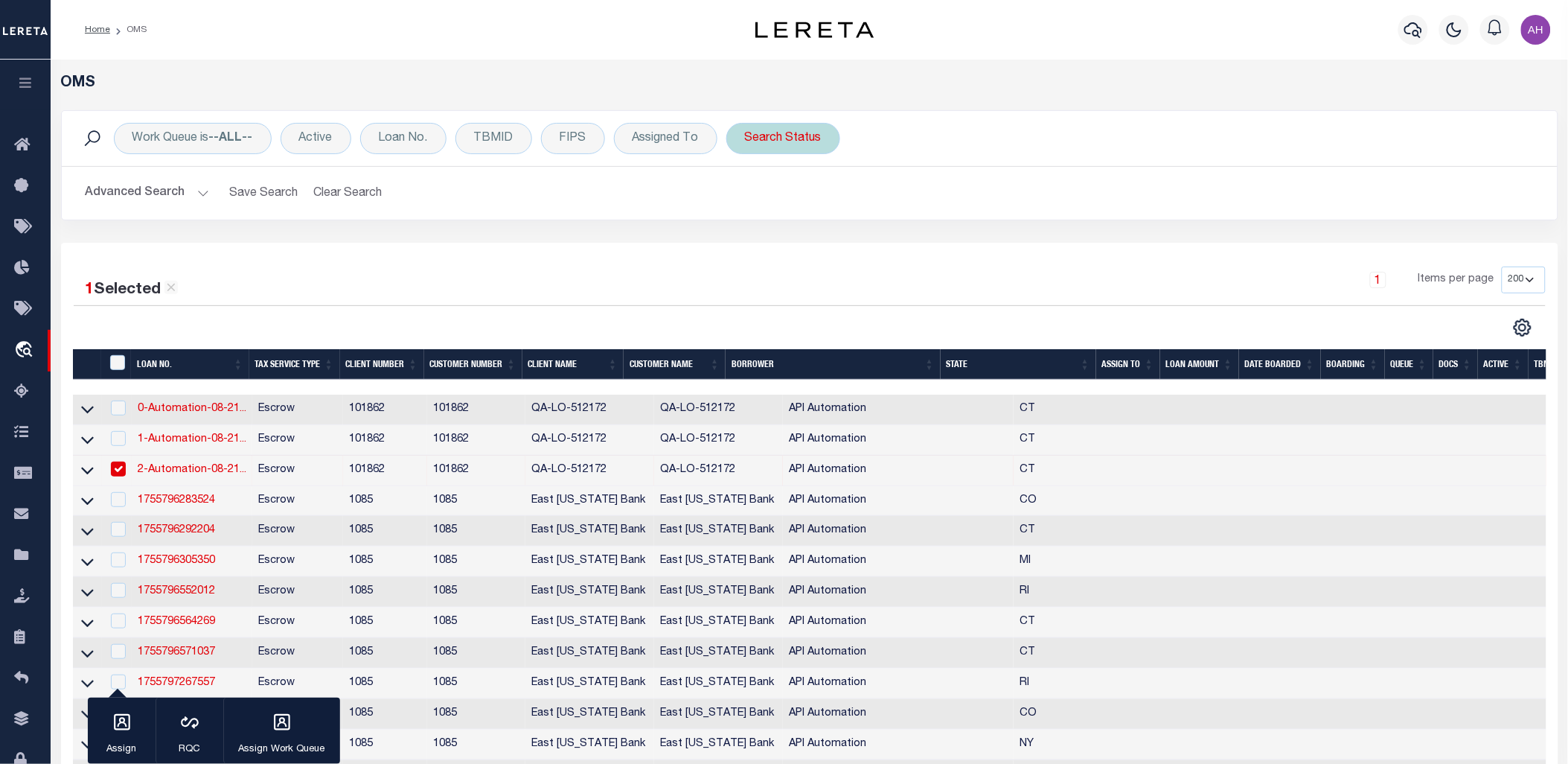
click at [782, 135] on div "Search Status" at bounding box center [783, 138] width 114 height 31
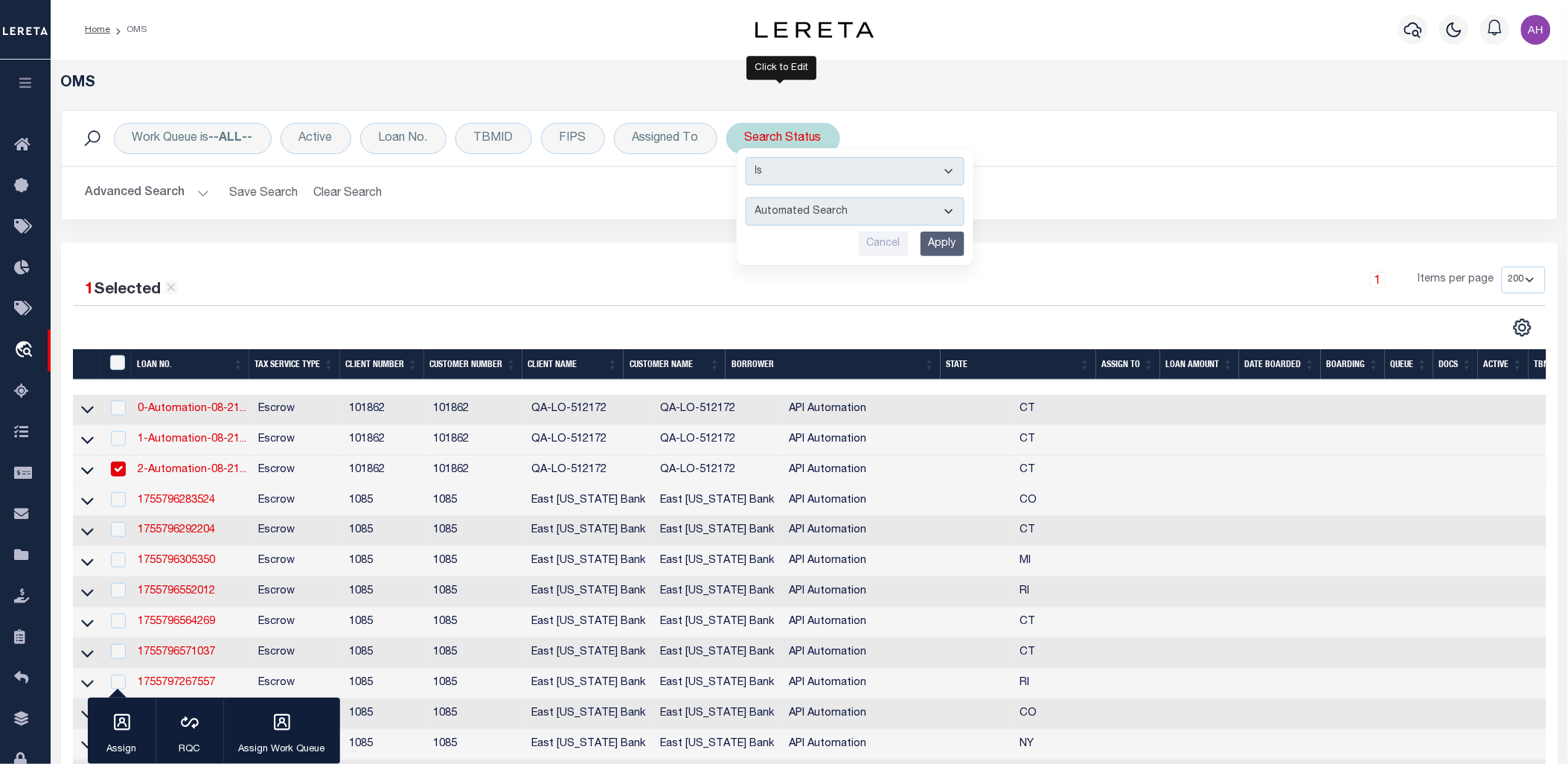
click at [775, 209] on select "Automated Search Bad Parcel Complete Duplicate Parcel High Dollar Reporting In …" at bounding box center [855, 211] width 218 height 29
select select "CP"
click at [746, 197] on select "Automated Search Bad Parcel Complete Duplicate Parcel High Dollar Reporting In …" at bounding box center [855, 211] width 218 height 29
click at [938, 239] on input "Apply" at bounding box center [942, 243] width 44 height 24
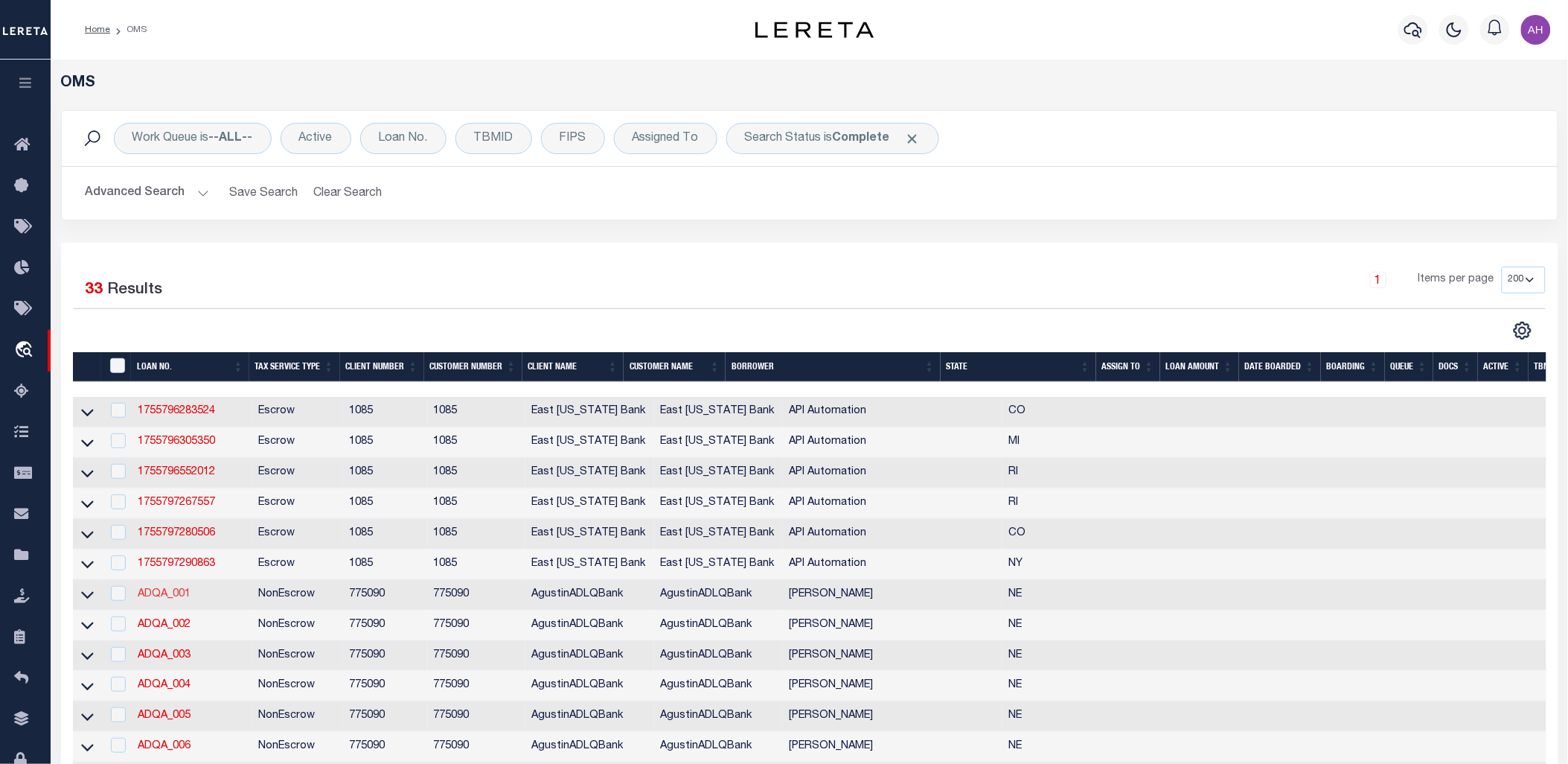
click at [164, 596] on link "ADQA_001" at bounding box center [164, 594] width 53 height 11
type input "ADQA_001"
type input "[PERSON_NAME]"
select select "True"
type input "[STREET_ADDRESS]"
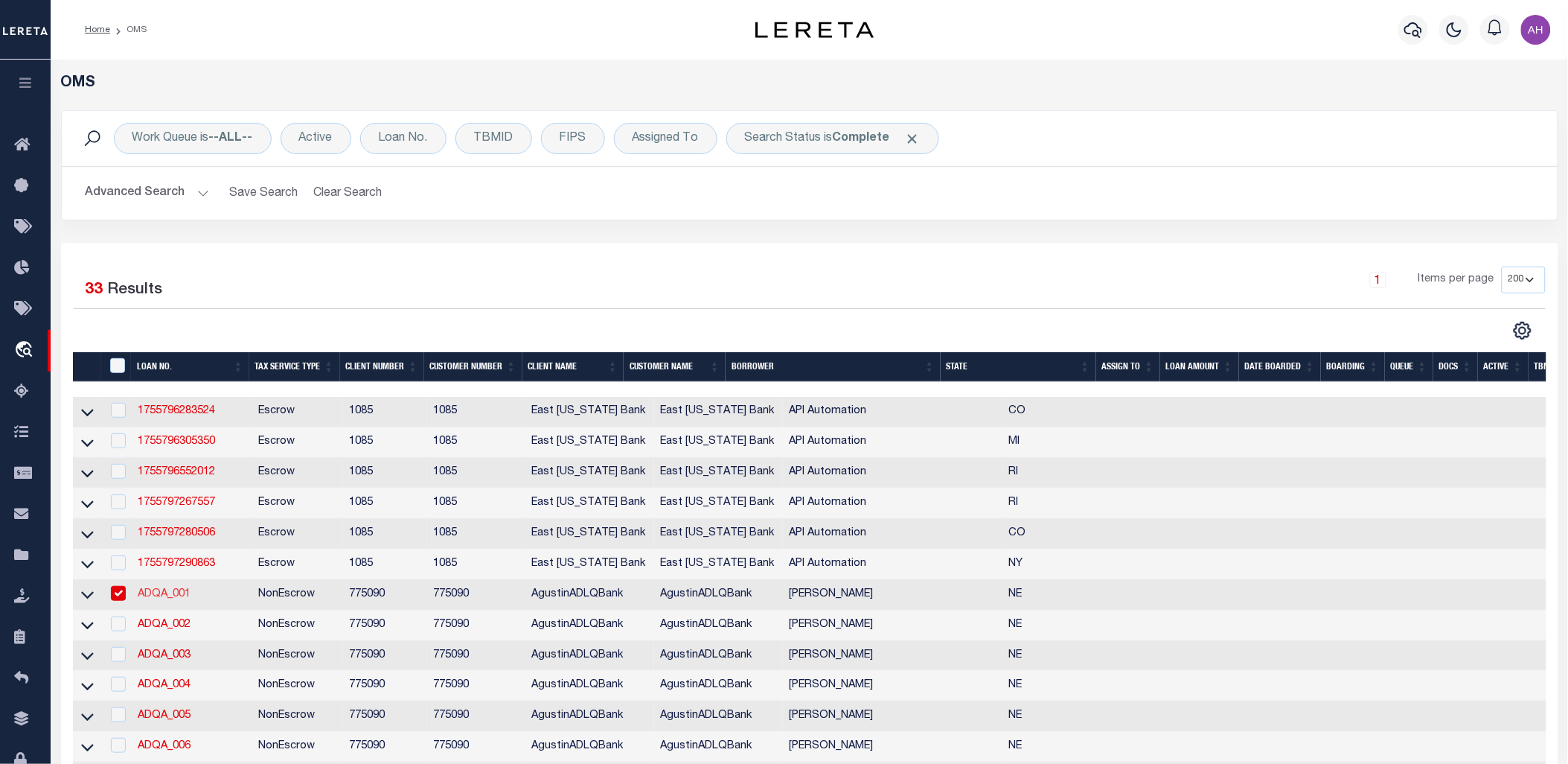
type input "[GEOGRAPHIC_DATA] WI 53095-1214"
type input "[DATE]"
select select "10"
select select "NonEscrow"
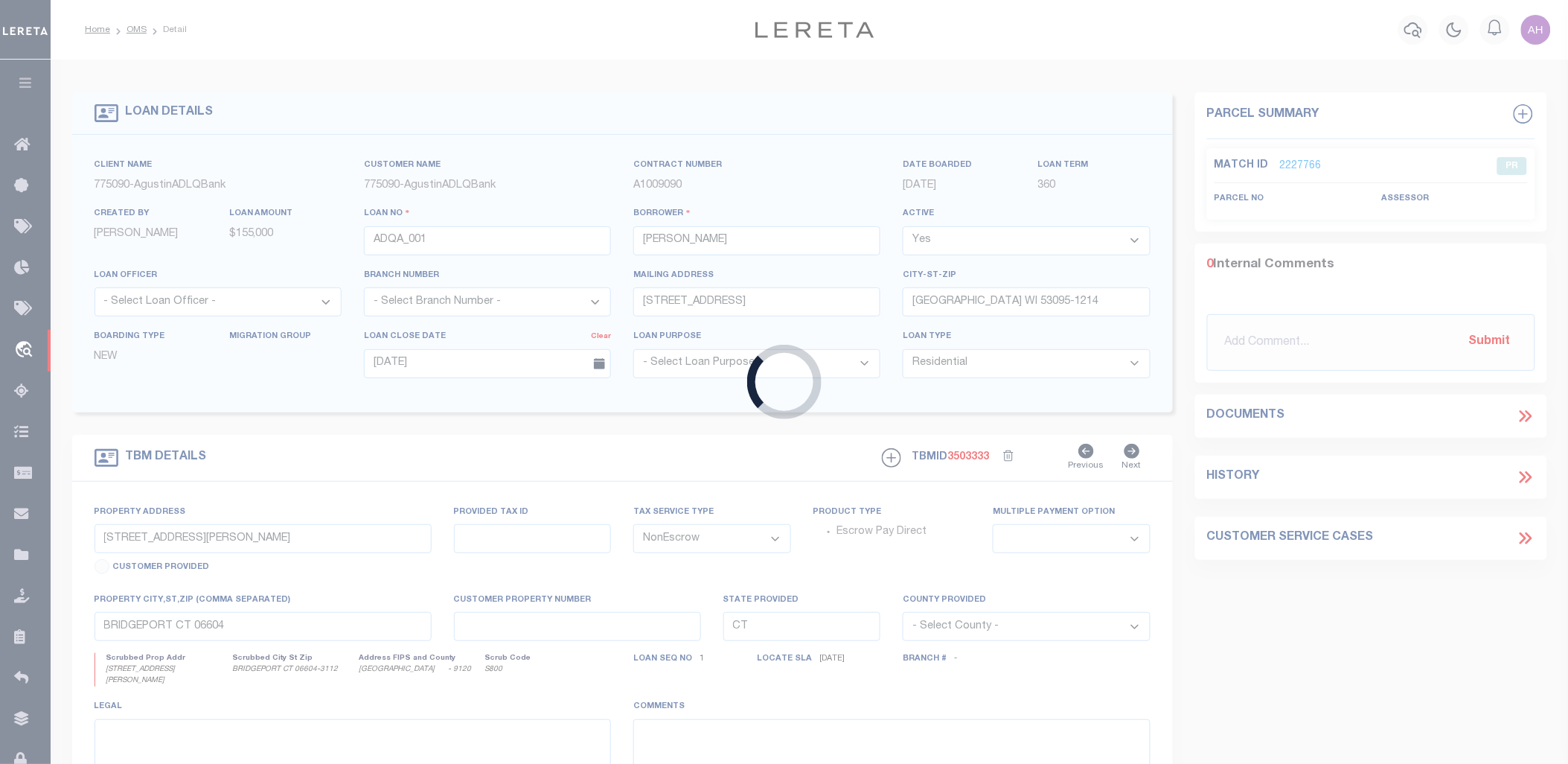
type input "1202 22ND ST"
select select
type input "AURORA NE 68818-1721"
type input "NE"
select select
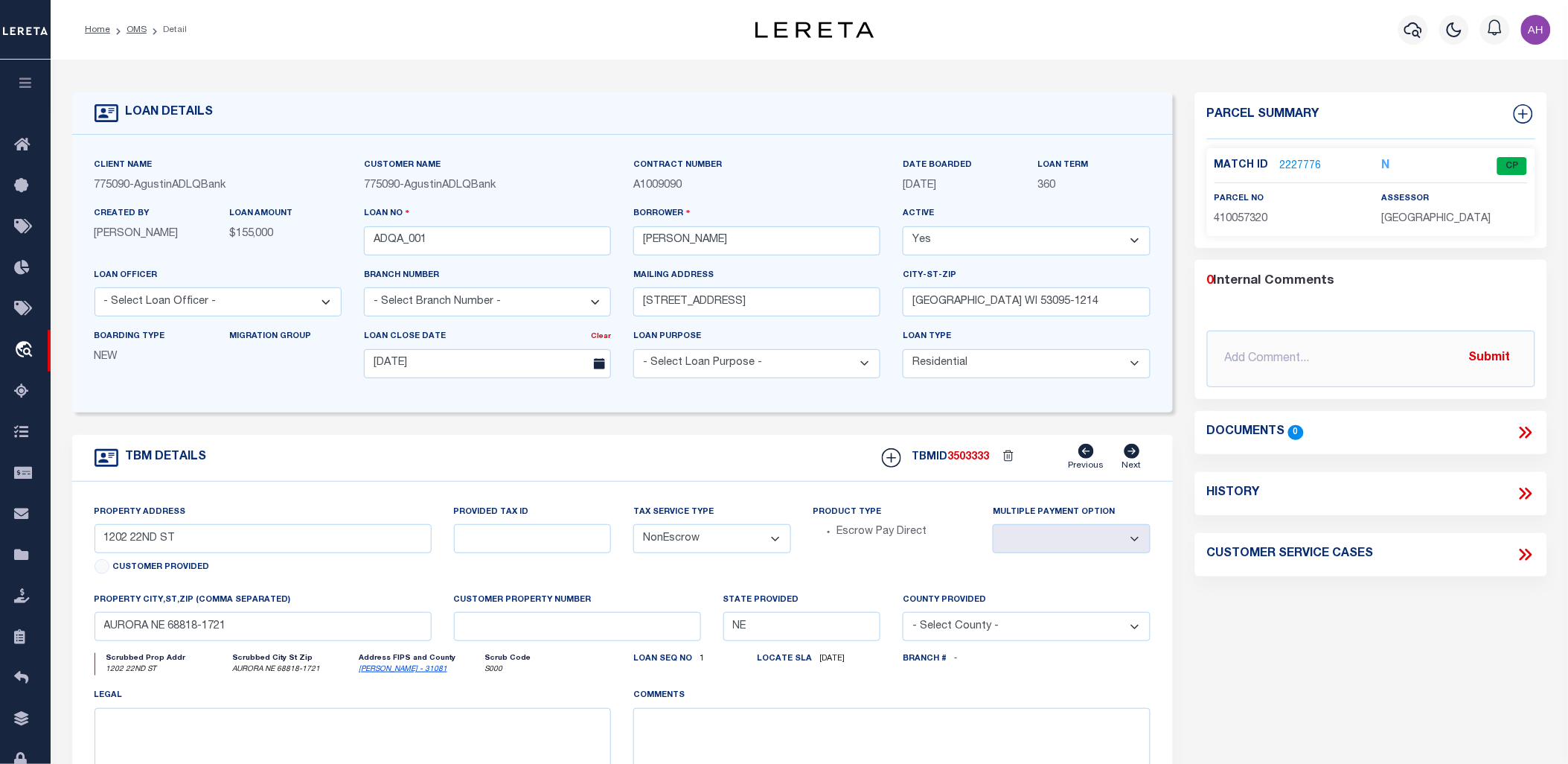
click at [1291, 166] on link "2227776" at bounding box center [1300, 166] width 42 height 15
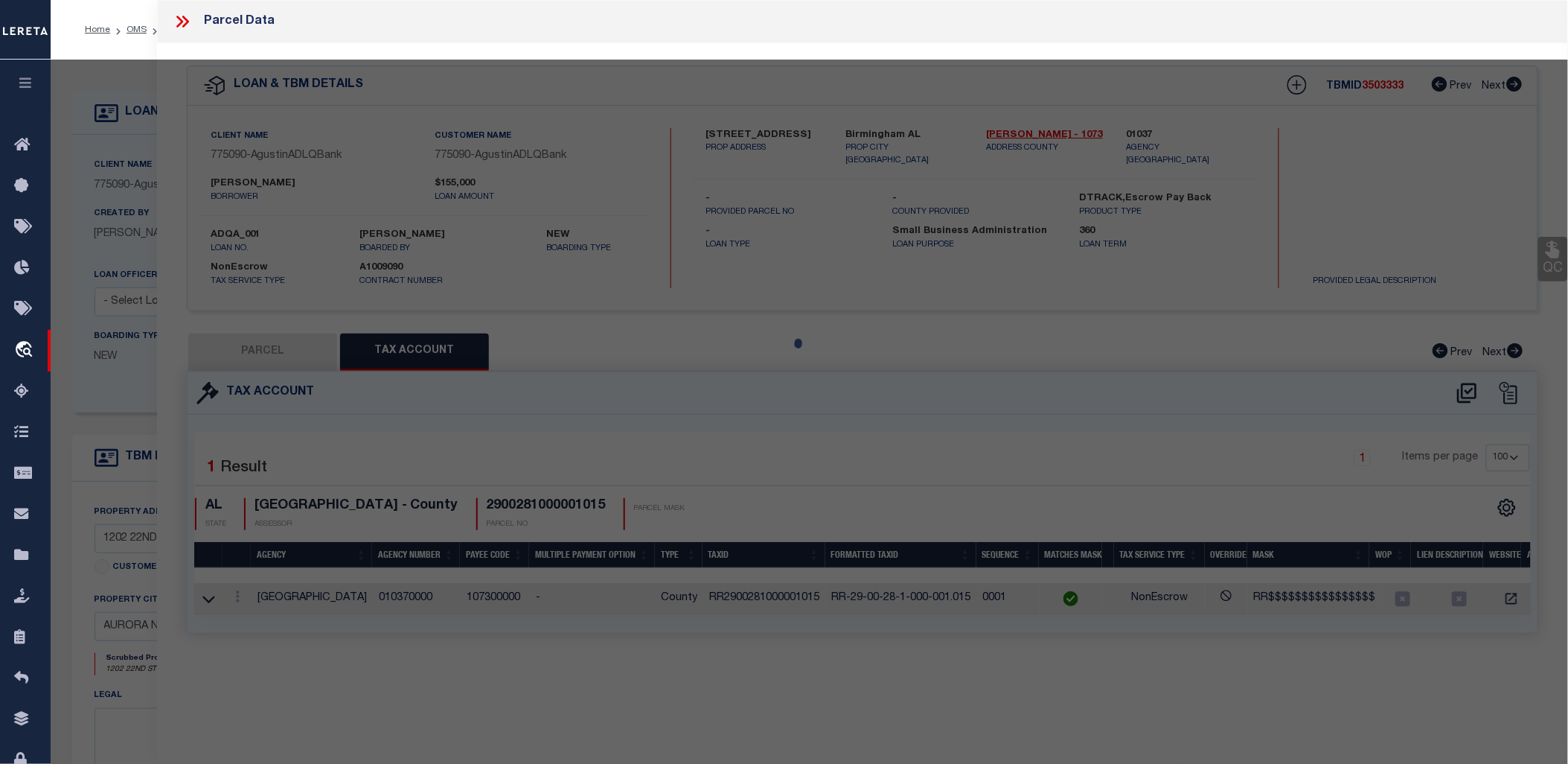
select select "AS"
checkbox input "false"
select select "CP"
type input "[PERSON_NAME] S"
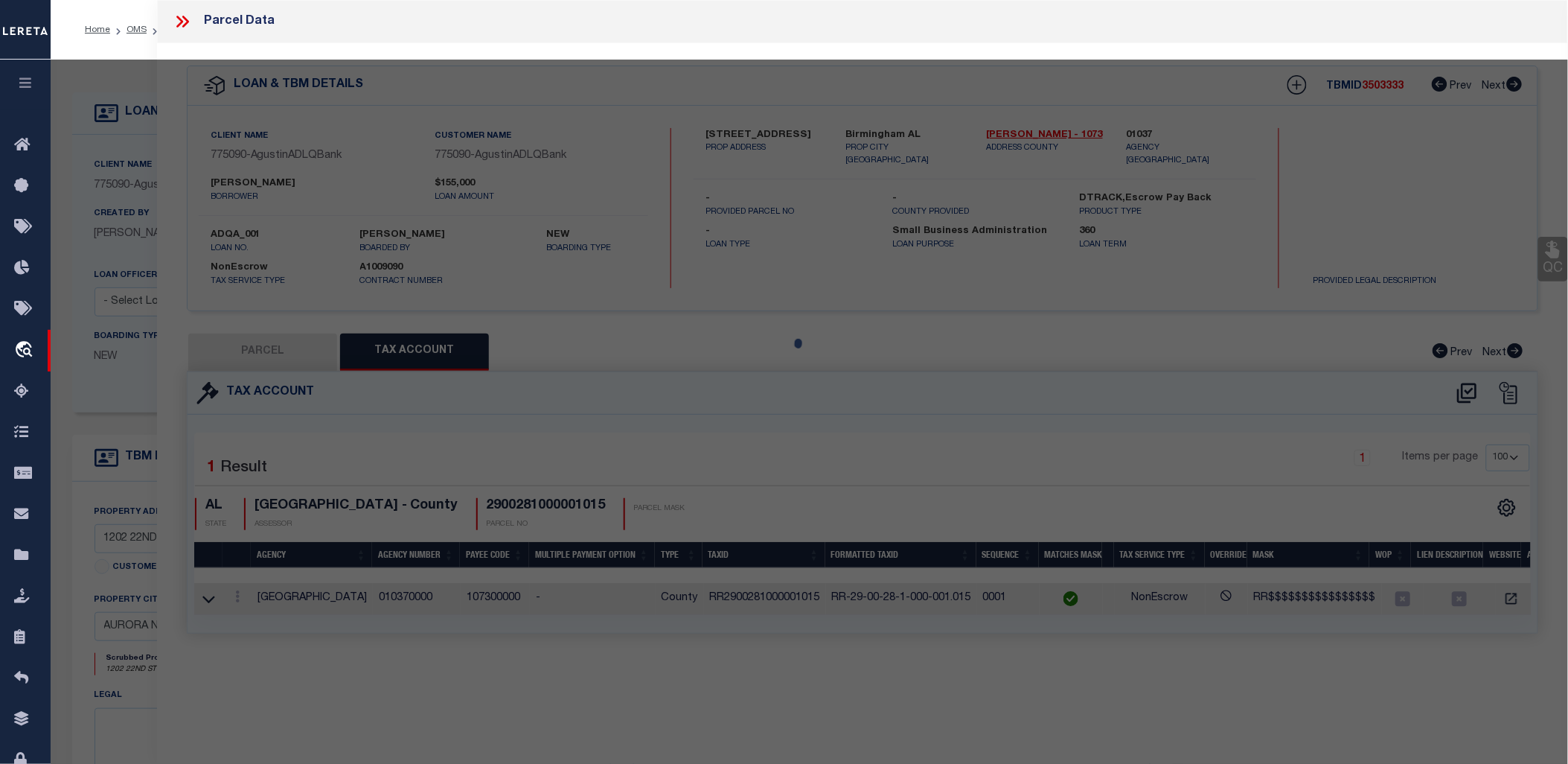
select select "ATL"
select select "ADD"
type input "1202 22ND ST"
checkbox input "false"
type input "AURORA, NE 68818"
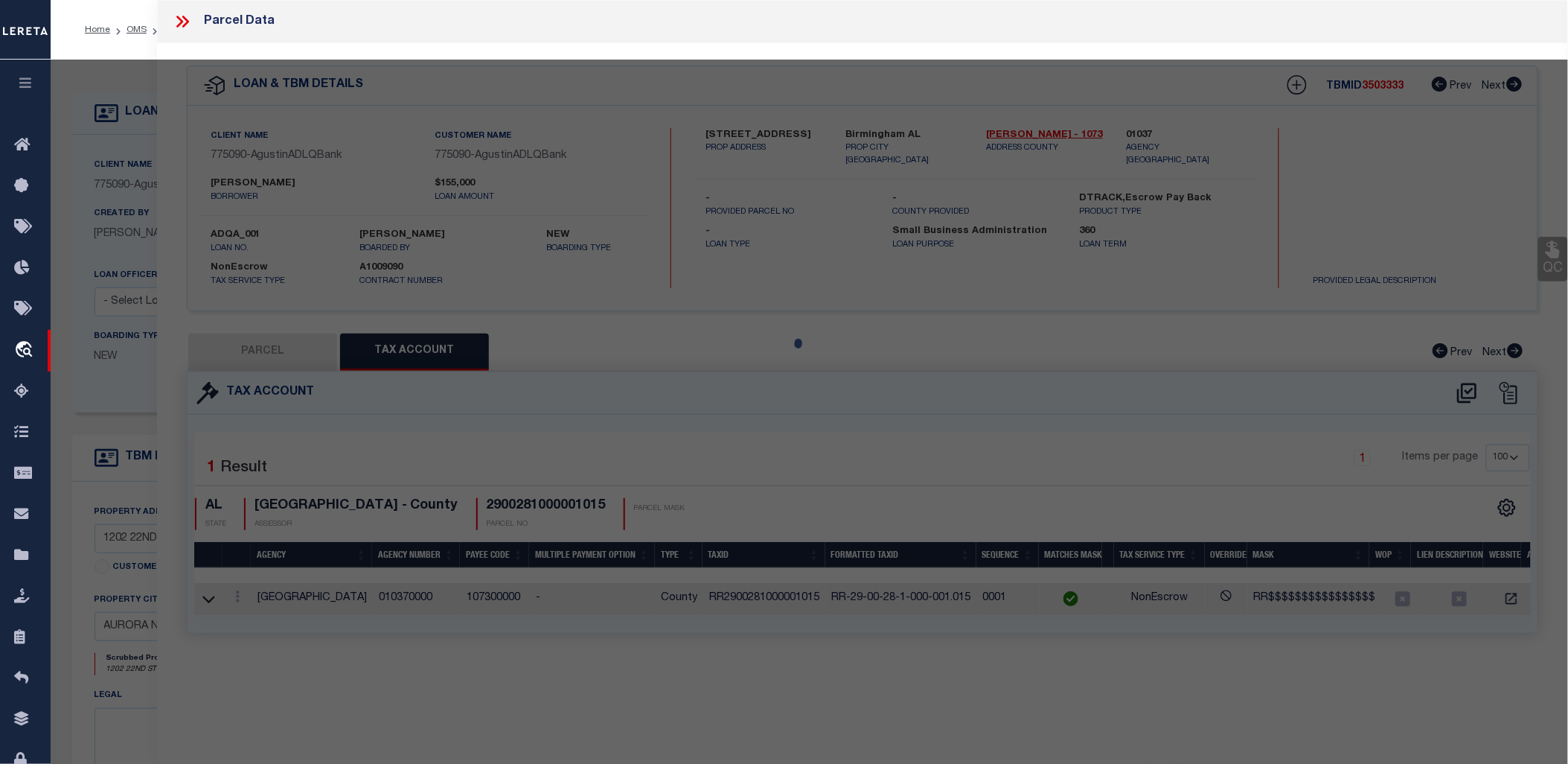
type textarea "LOT 1 BLK 5 [PERSON_NAME] ADD"
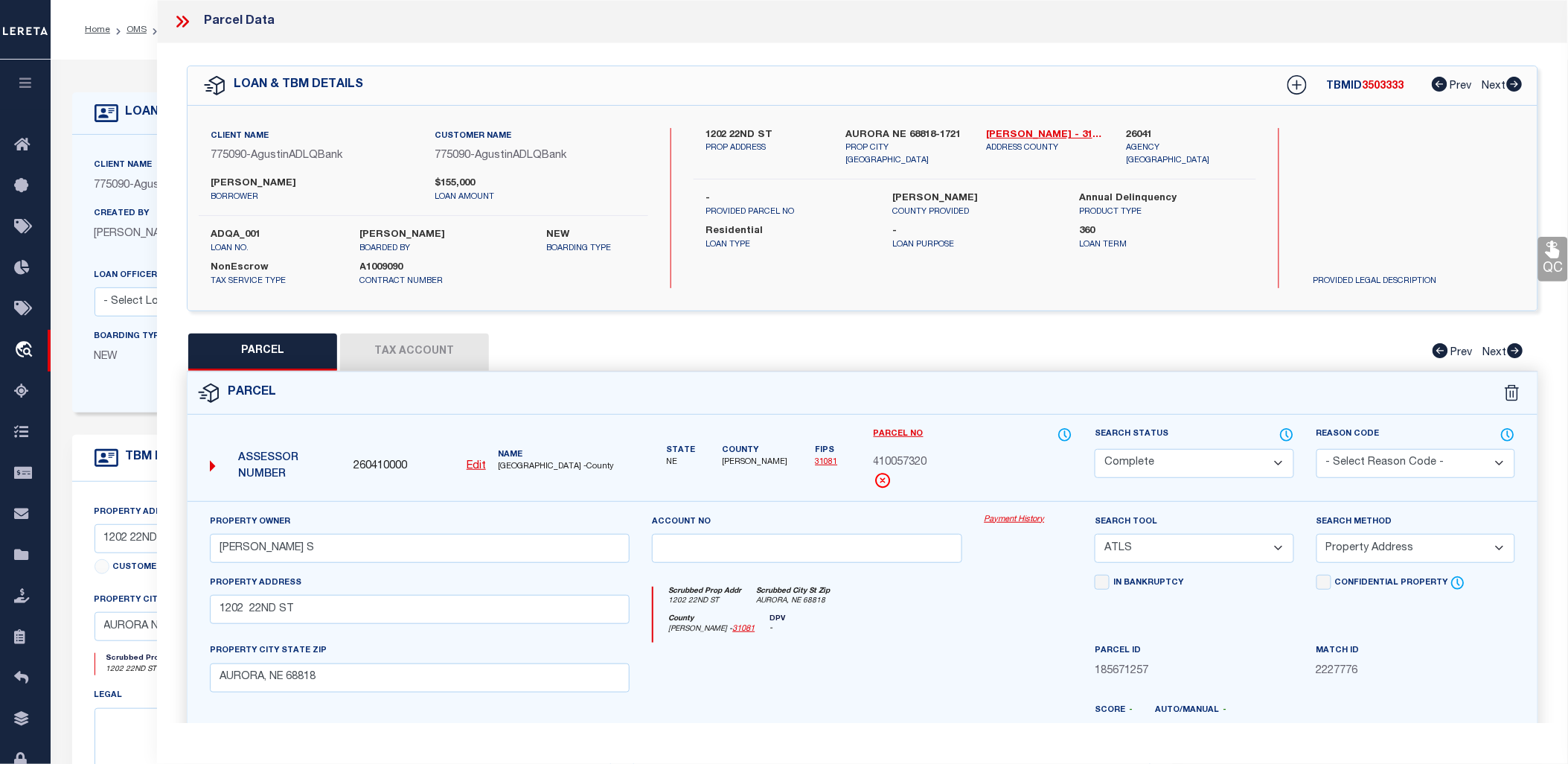
click at [1010, 515] on link "Payment History" at bounding box center [1028, 519] width 89 height 13
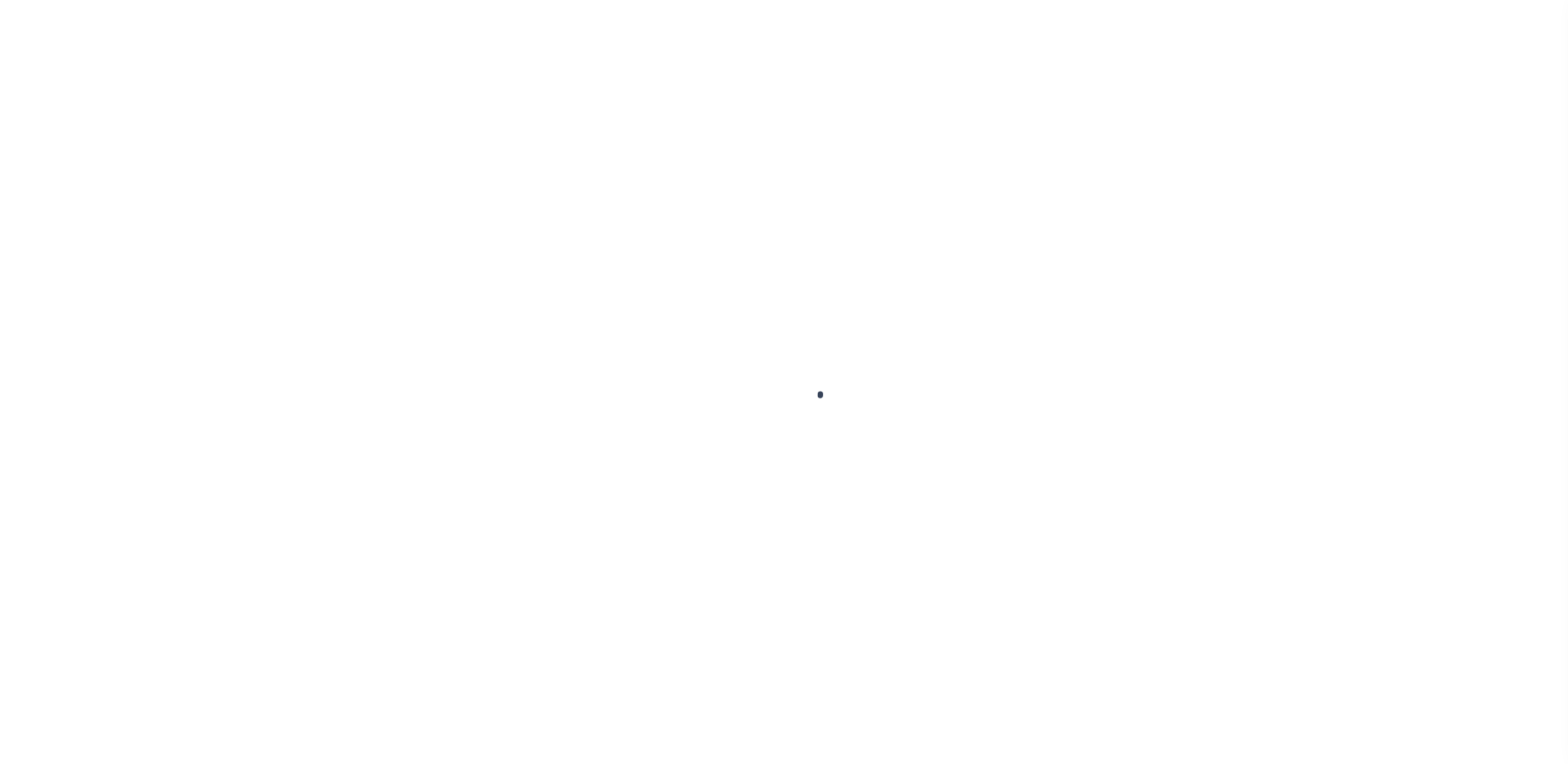
select select "10"
select select "NonEscrow"
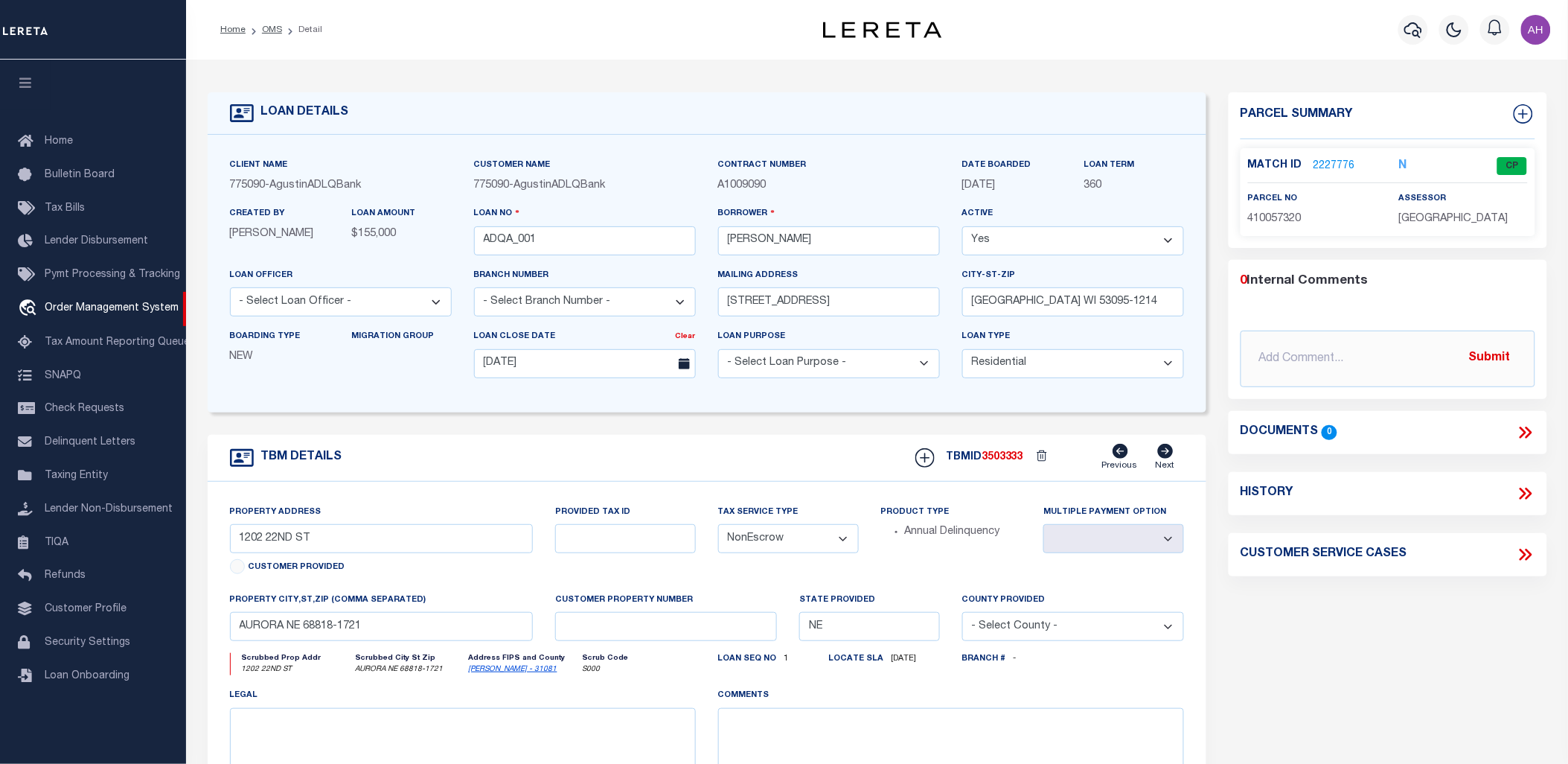
select select "200"
click at [1354, 161] on div "Match ID 2227776" at bounding box center [1313, 166] width 129 height 16
click at [1318, 160] on link "2227776" at bounding box center [1334, 166] width 42 height 15
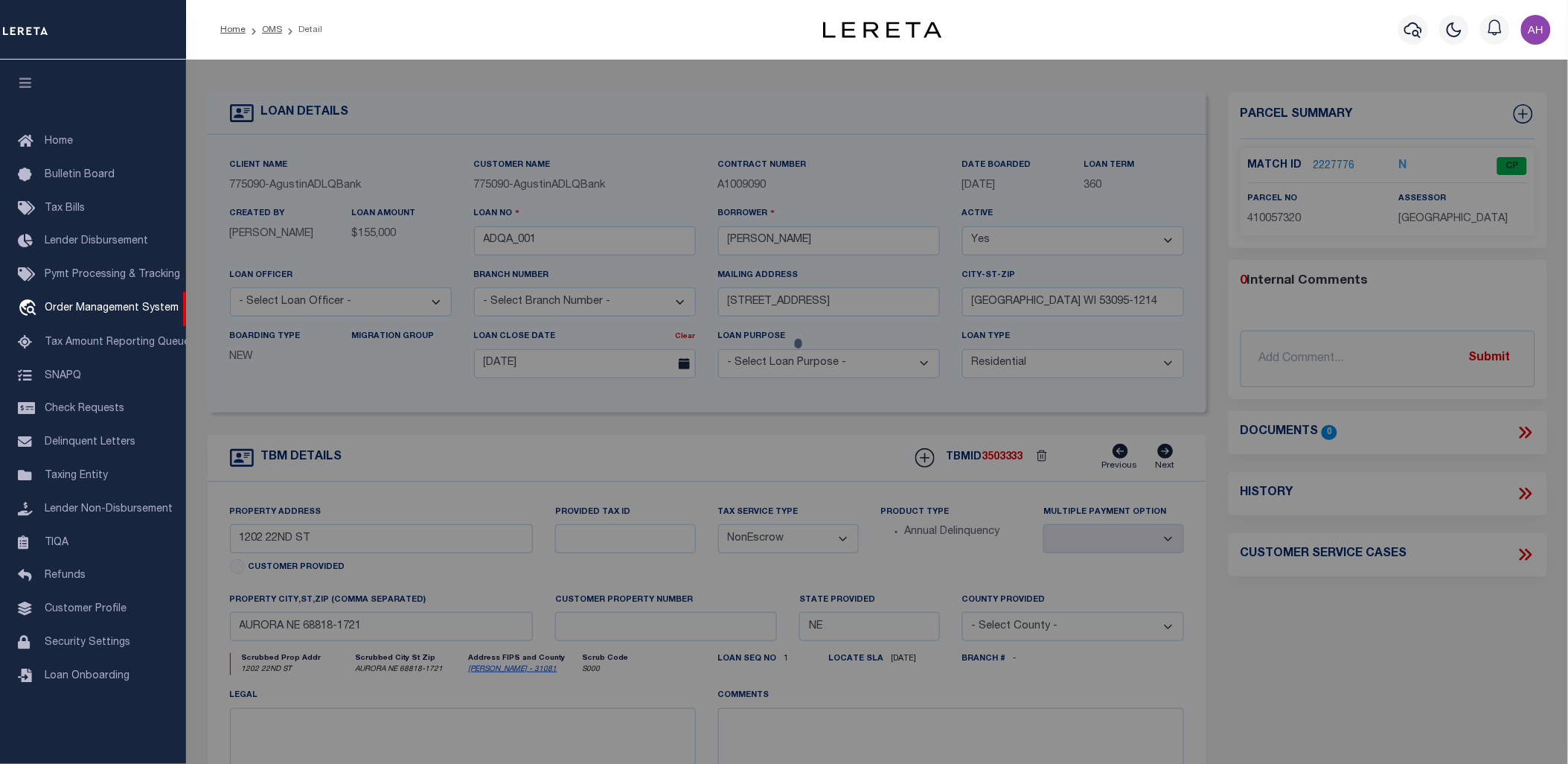
select select "AS"
select select
checkbox input "false"
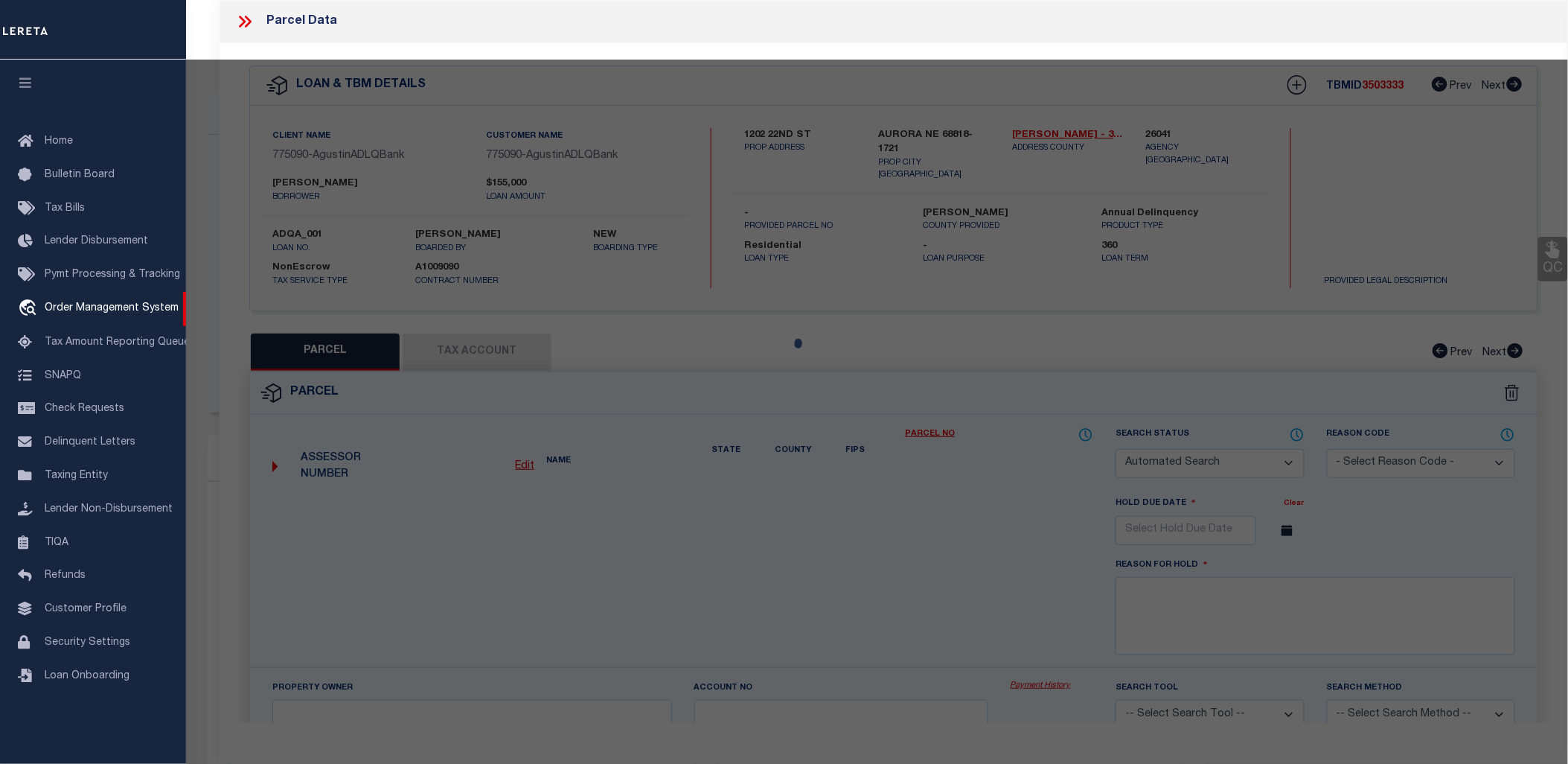
select select "CP"
type input "[PERSON_NAME] S"
select select "ATL"
select select "ADD"
type input "1202 22ND ST"
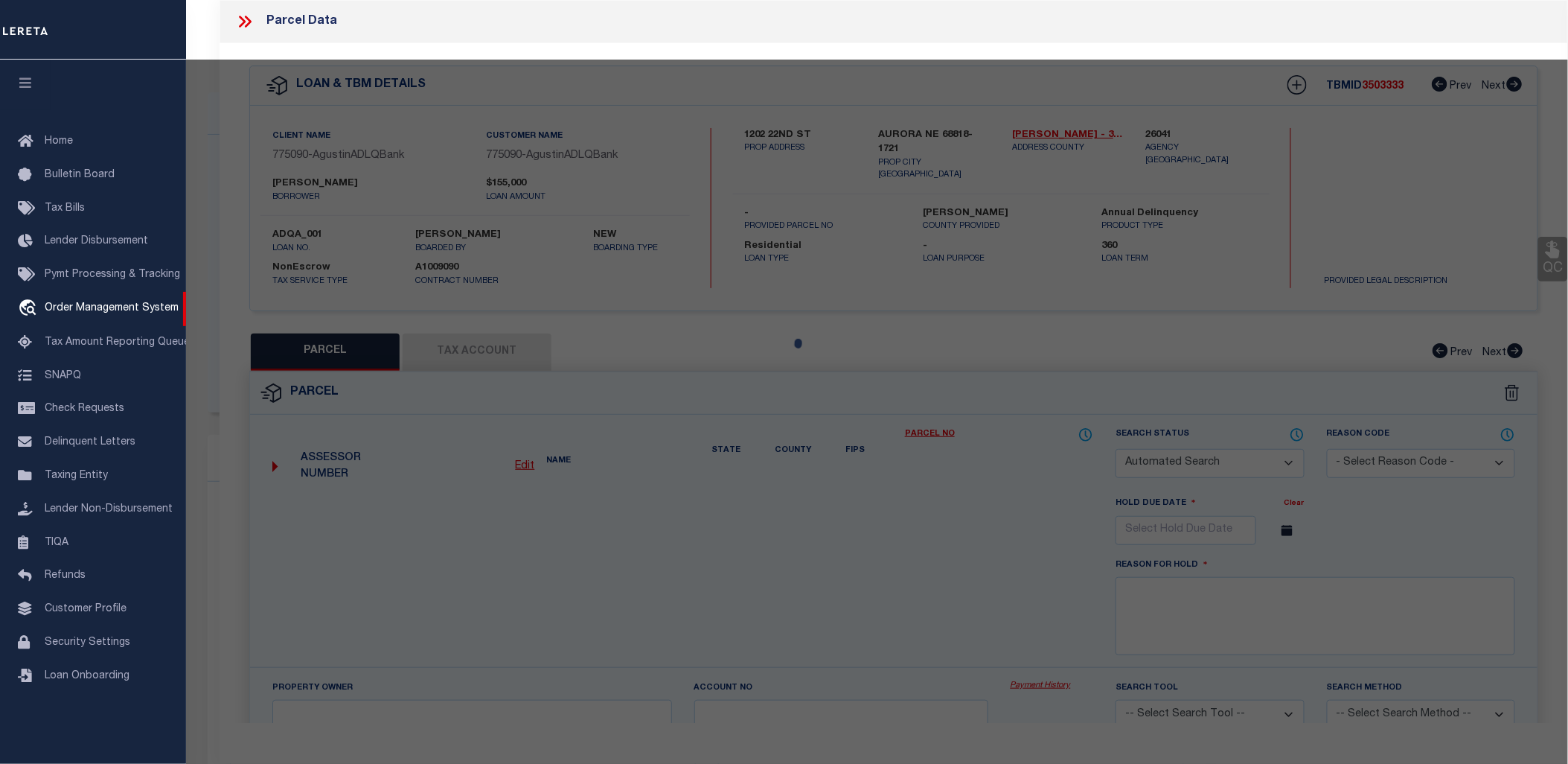
checkbox input "false"
type input "AURORA, NE 68818"
type textarea "LOT 1 BLK 5 [PERSON_NAME] ADD"
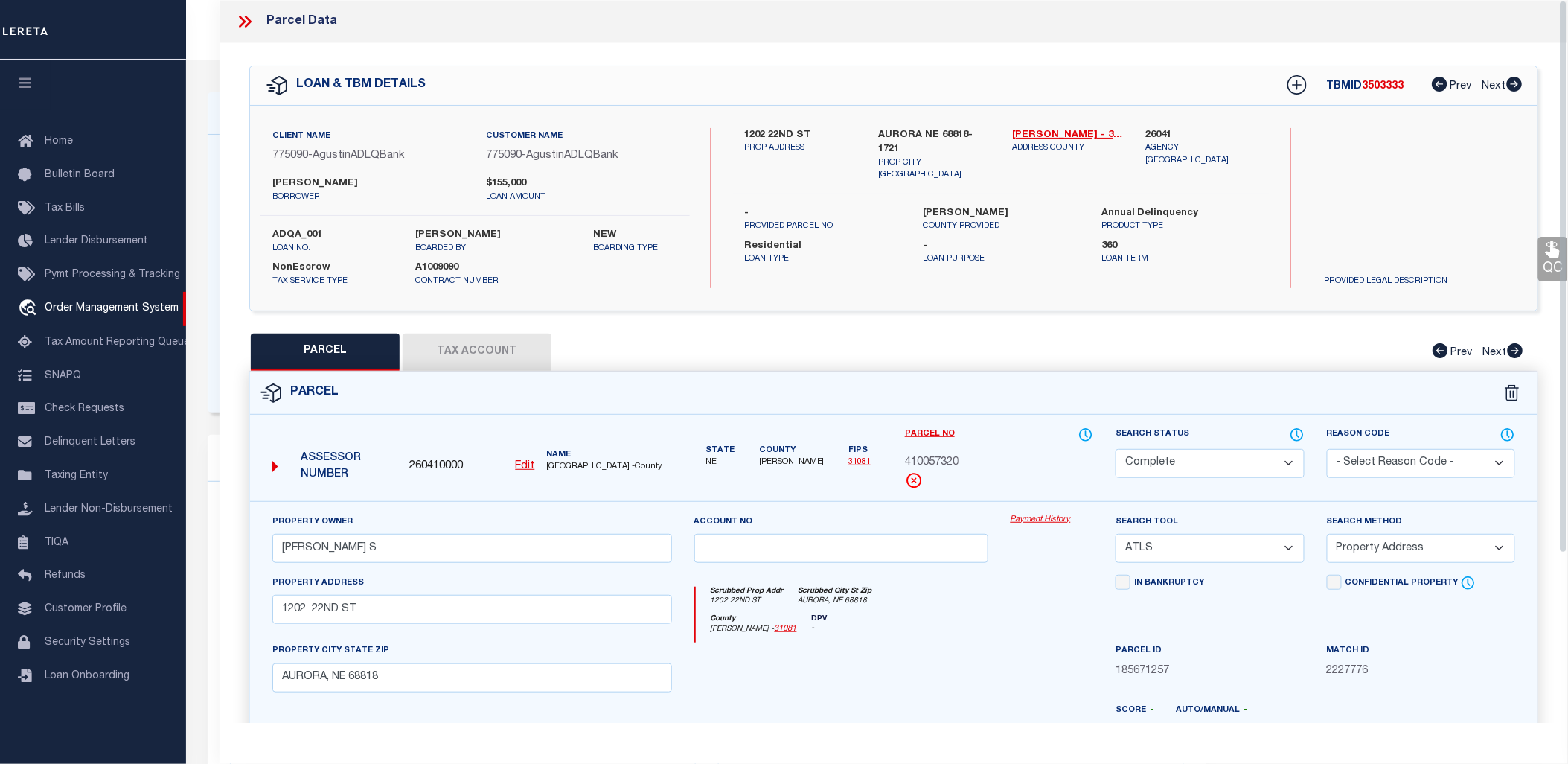
click at [489, 339] on button "Tax Account" at bounding box center [477, 352] width 149 height 38
select select "100"
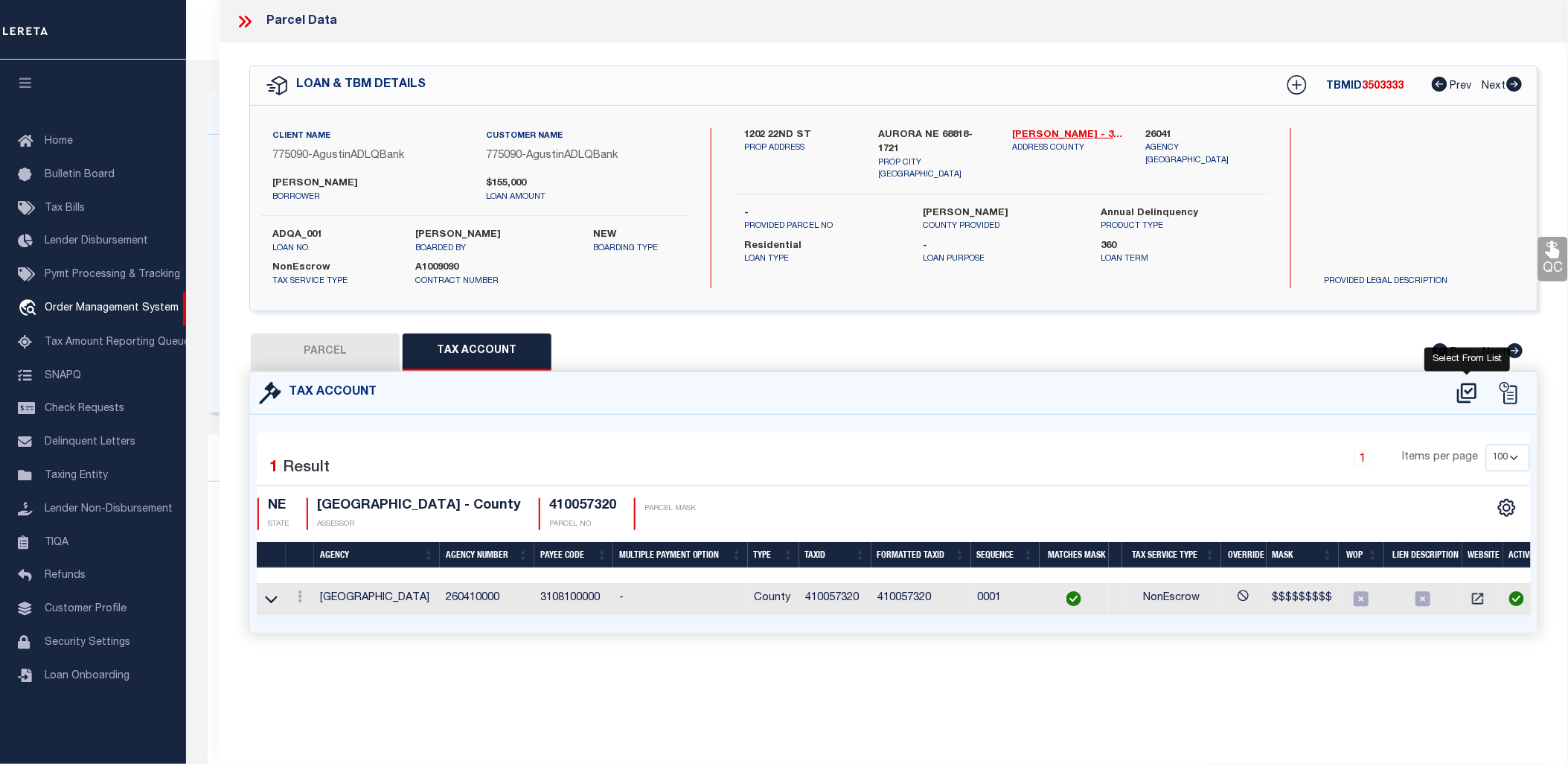
click at [1469, 391] on icon at bounding box center [1467, 392] width 20 height 20
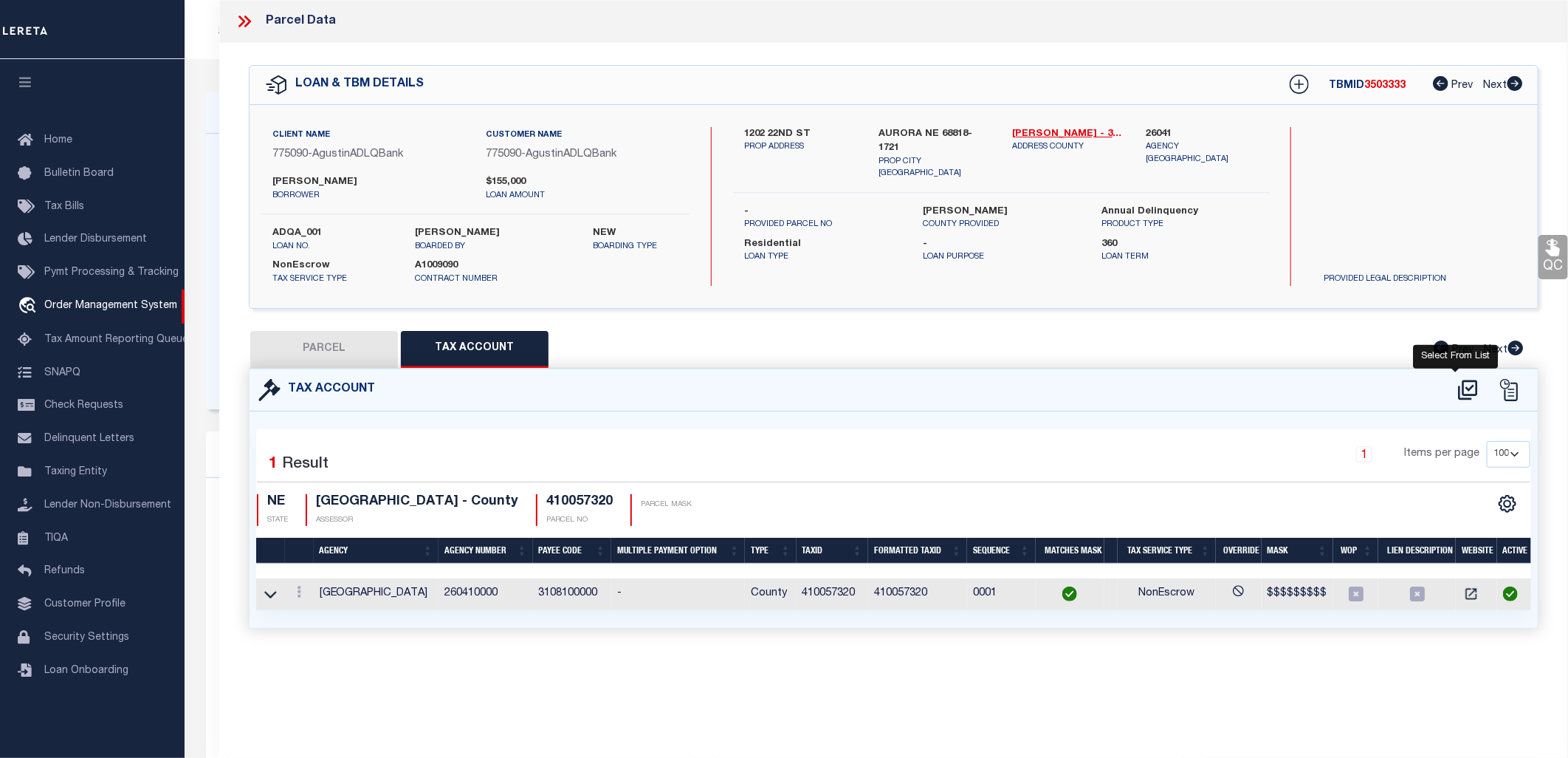
select select "100"
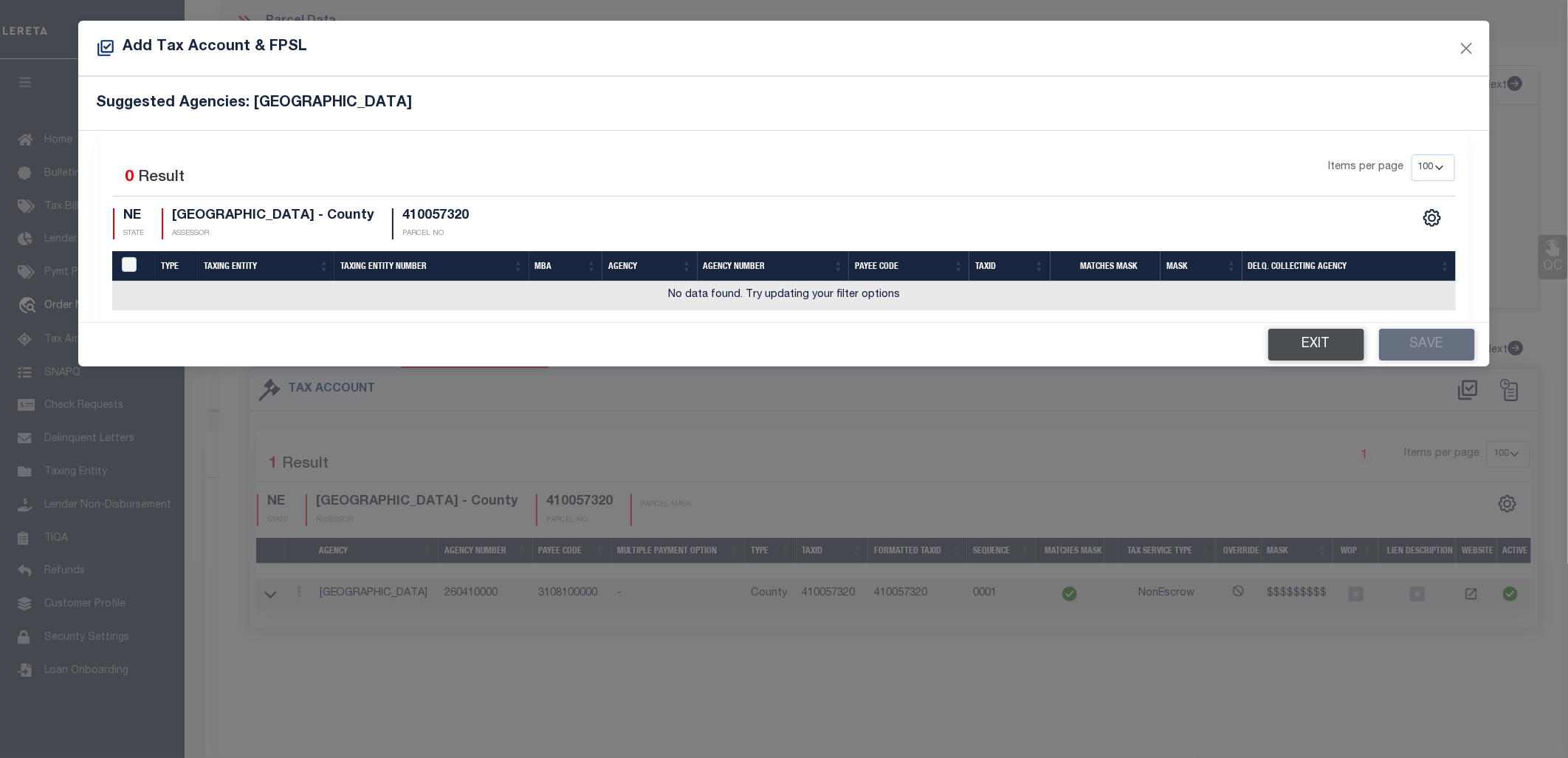
drag, startPoint x: 1255, startPoint y: 325, endPoint x: 1289, endPoint y: 337, distance: 36.1
click at [1257, 326] on div "Exit Save" at bounding box center [784, 344] width 1412 height 44
click at [1293, 338] on button "Exit" at bounding box center [1317, 345] width 96 height 32
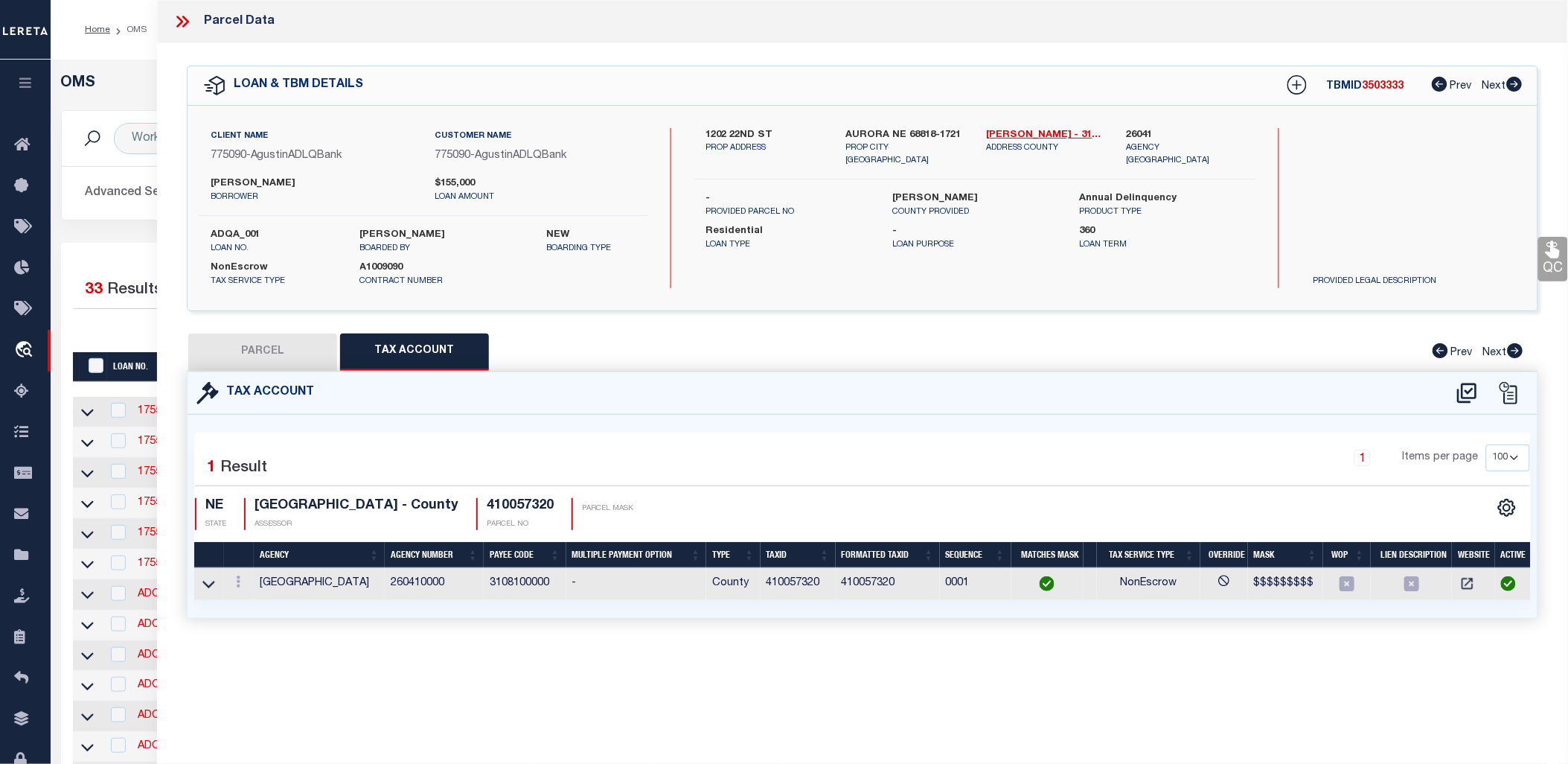
click at [186, 20] on icon at bounding box center [185, 21] width 6 height 12
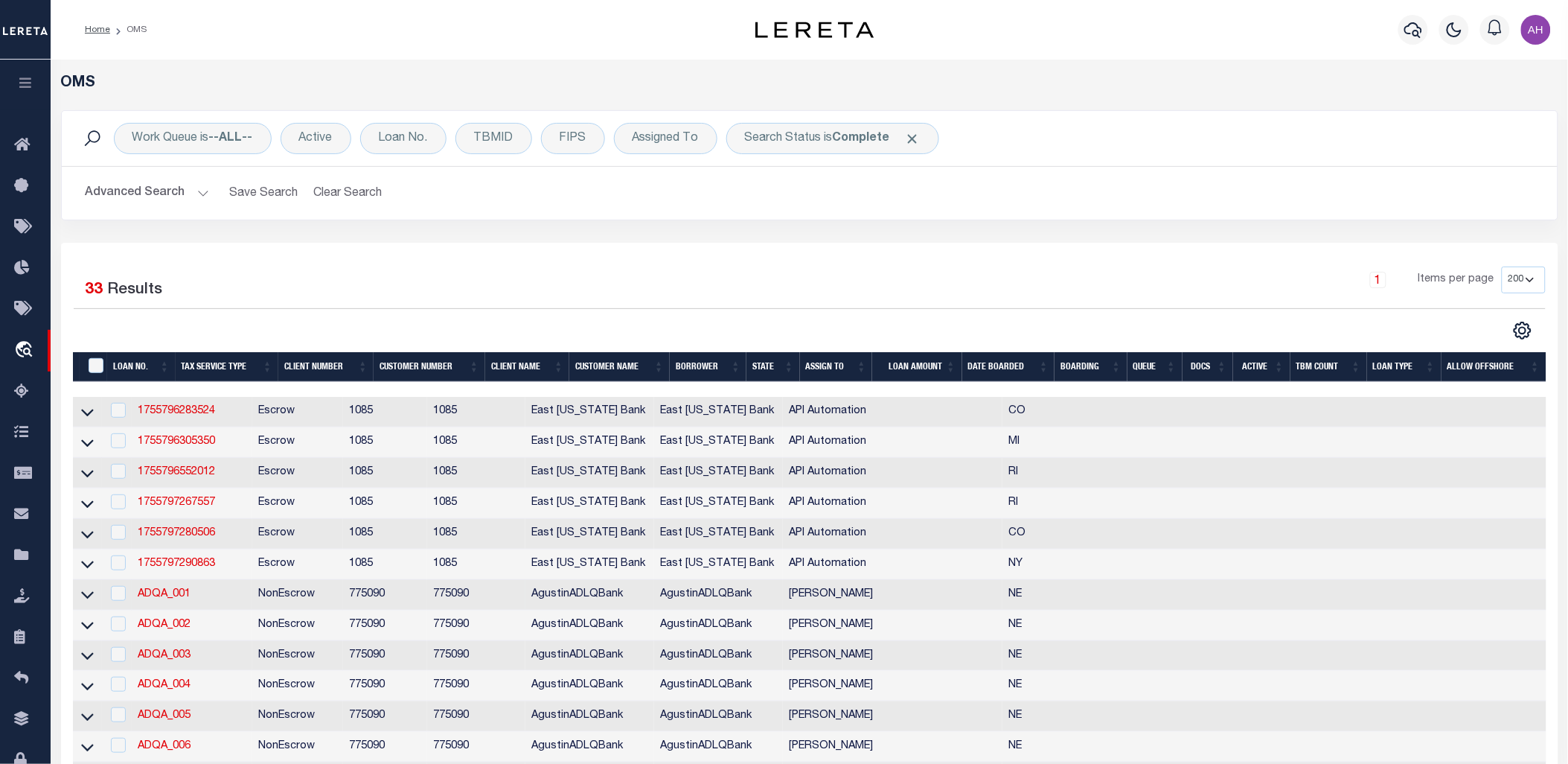
scroll to position [328, 0]
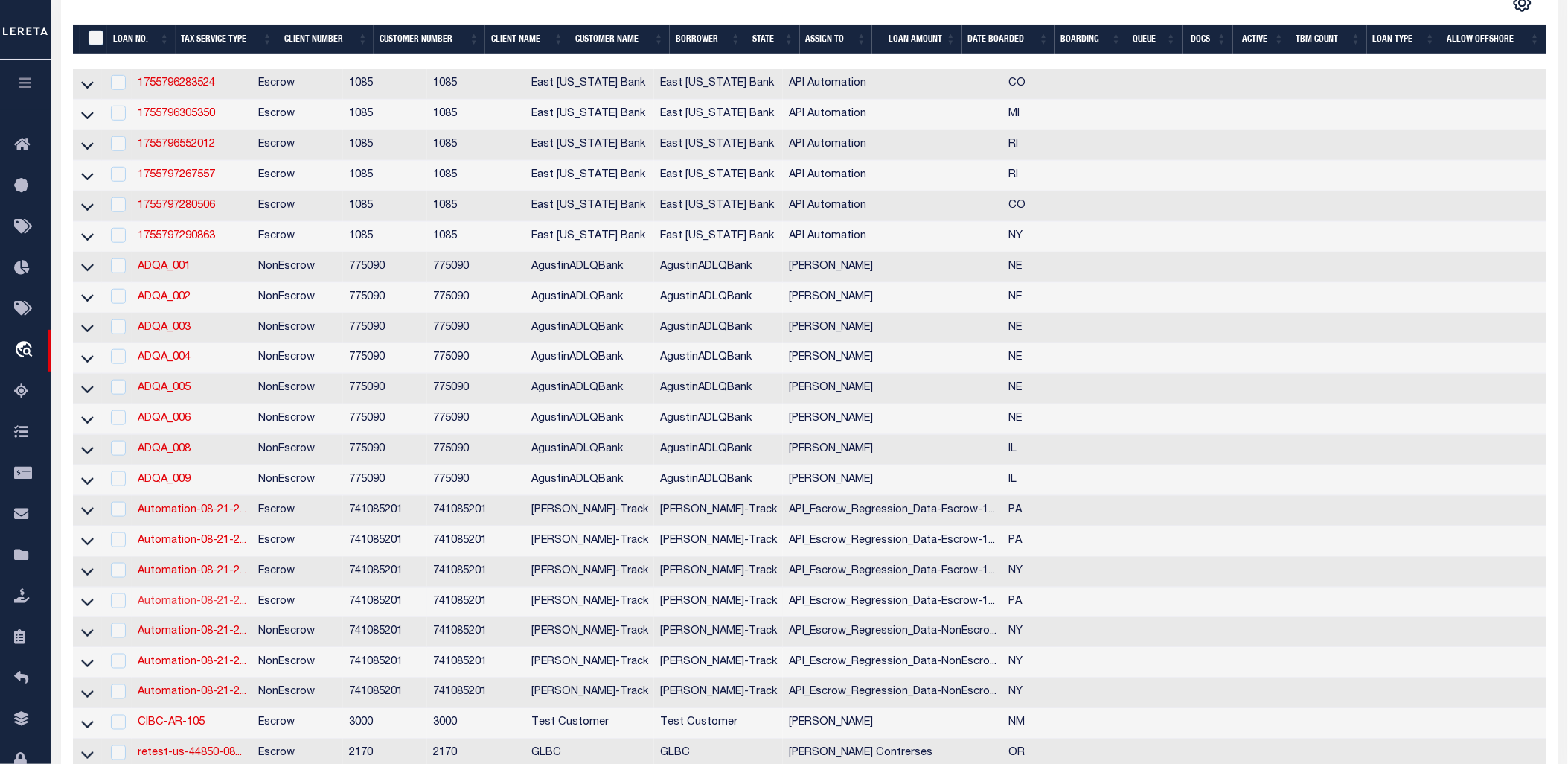
click at [203, 606] on link "Automation-08-21-2..." at bounding box center [192, 602] width 108 height 11
type input "Automation-08-21-25T14:41:31-5"
type input "API_Escrow_Regression_Data-Escrow-14779"
type input "[STREET_ADDRESS]"
type input "BRADFORD PA 16701-2748"
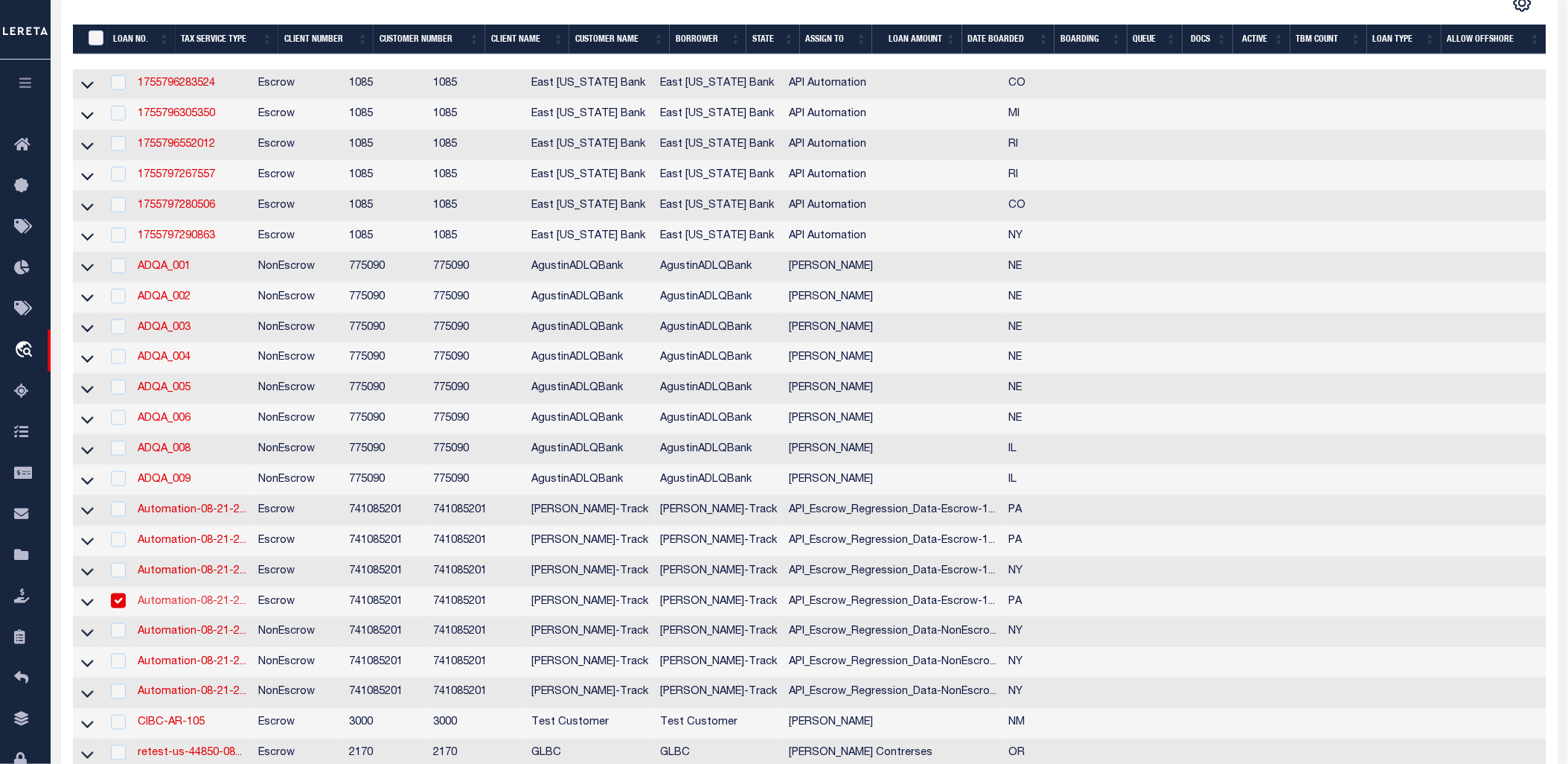
type input "[DATE]"
select select "10"
select select "Escrow"
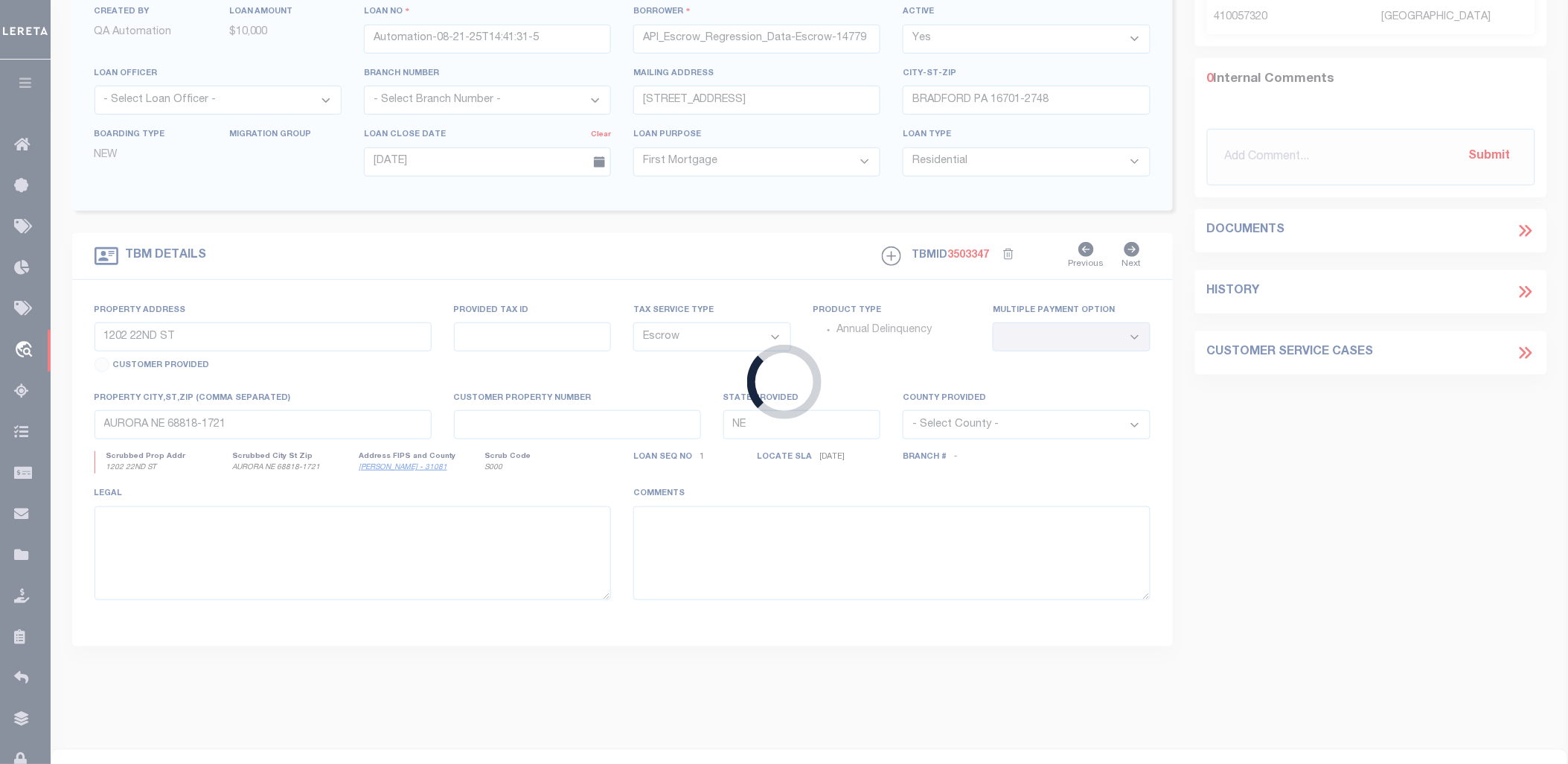
type input "[STREET_ADDRESS]"
select select
type input "[GEOGRAPHIC_DATA] [GEOGRAPHIC_DATA] 16701"
type input "PA"
select select
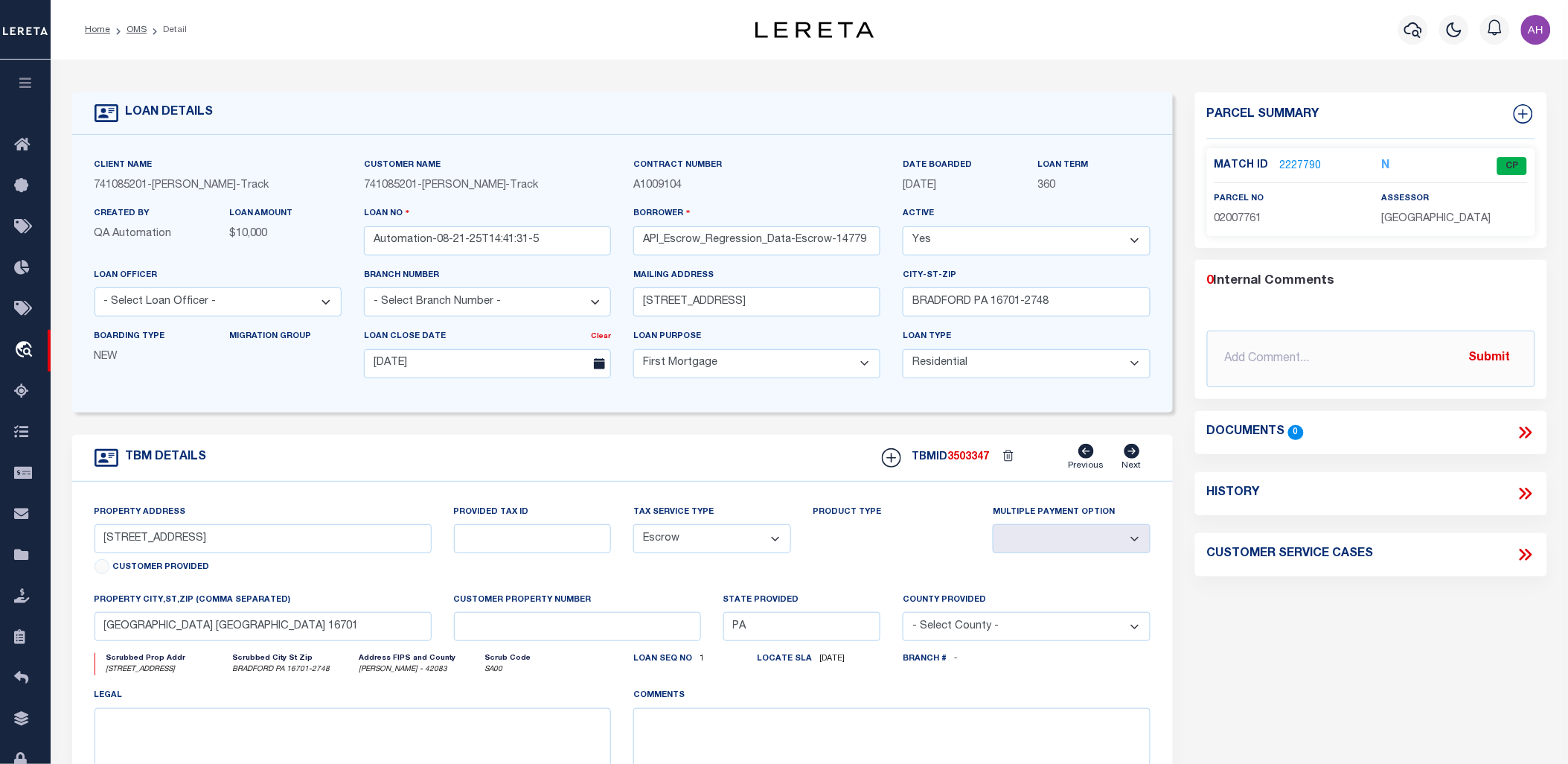
click at [1293, 161] on link "2227790" at bounding box center [1300, 166] width 42 height 15
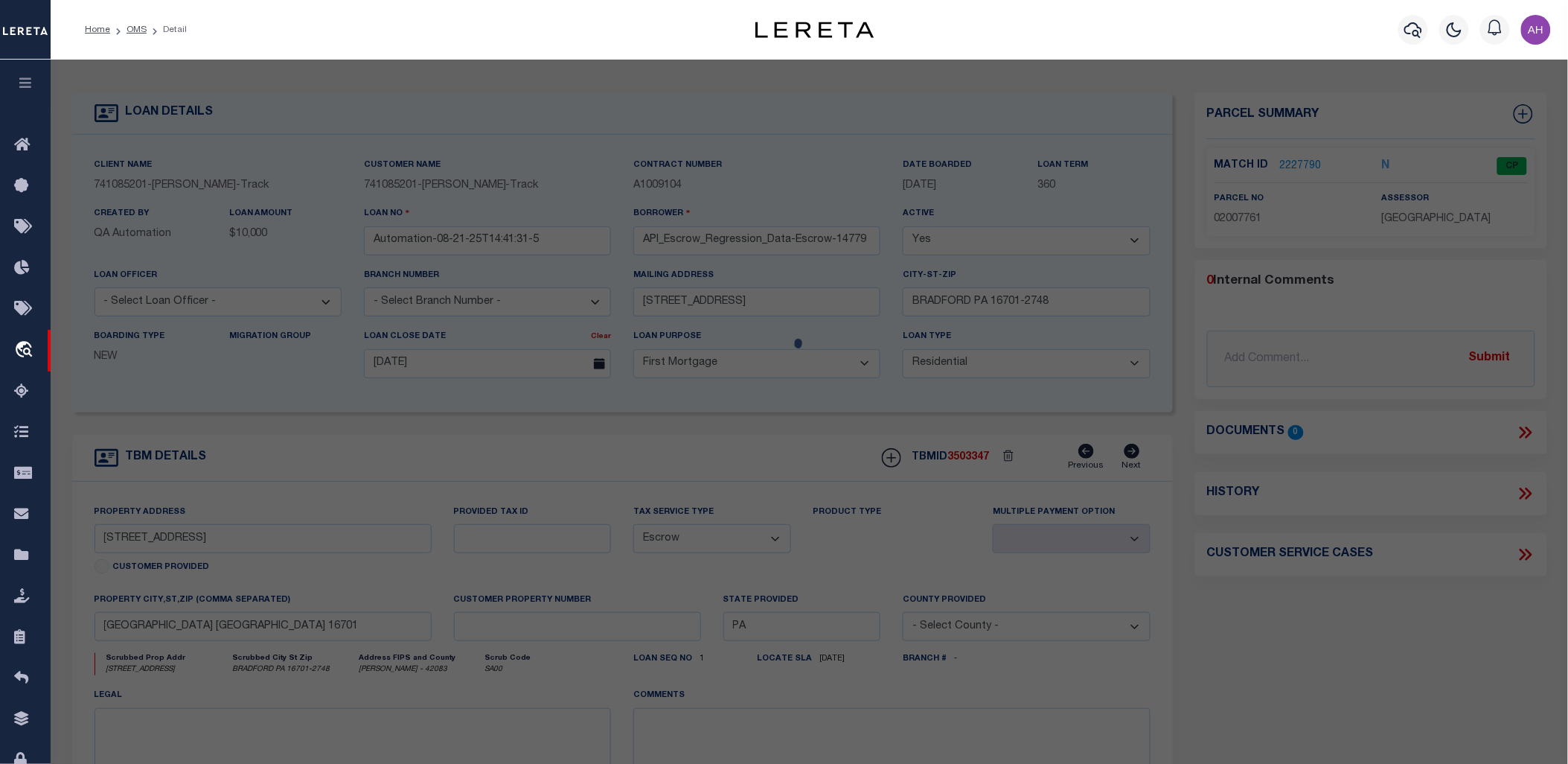
select select "AS"
select select
checkbox input "false"
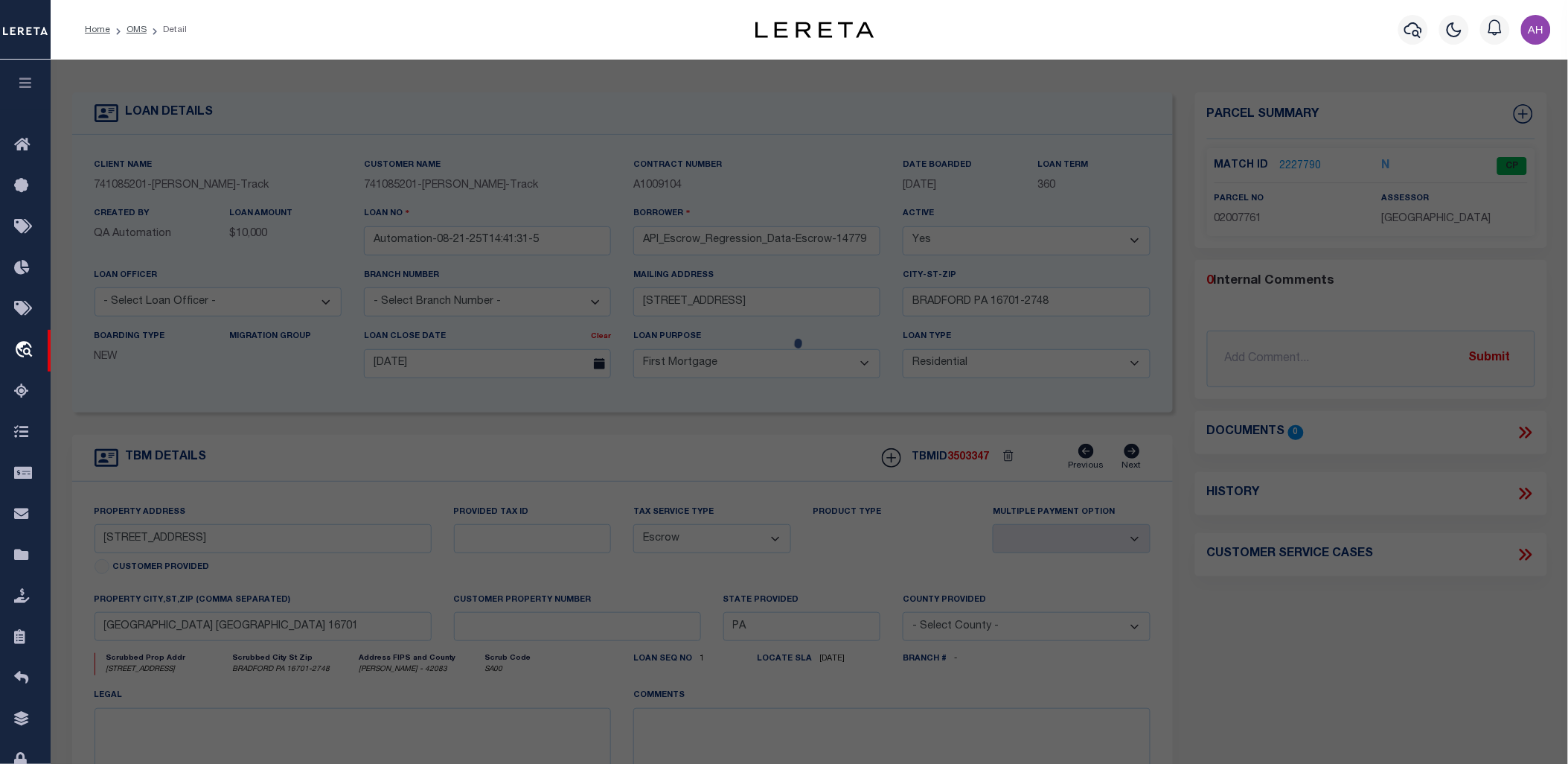
select select "CP"
type input "[PERSON_NAME]"
select select "ATL"
select select "ADD"
type input "[STREET_ADDRESS]"
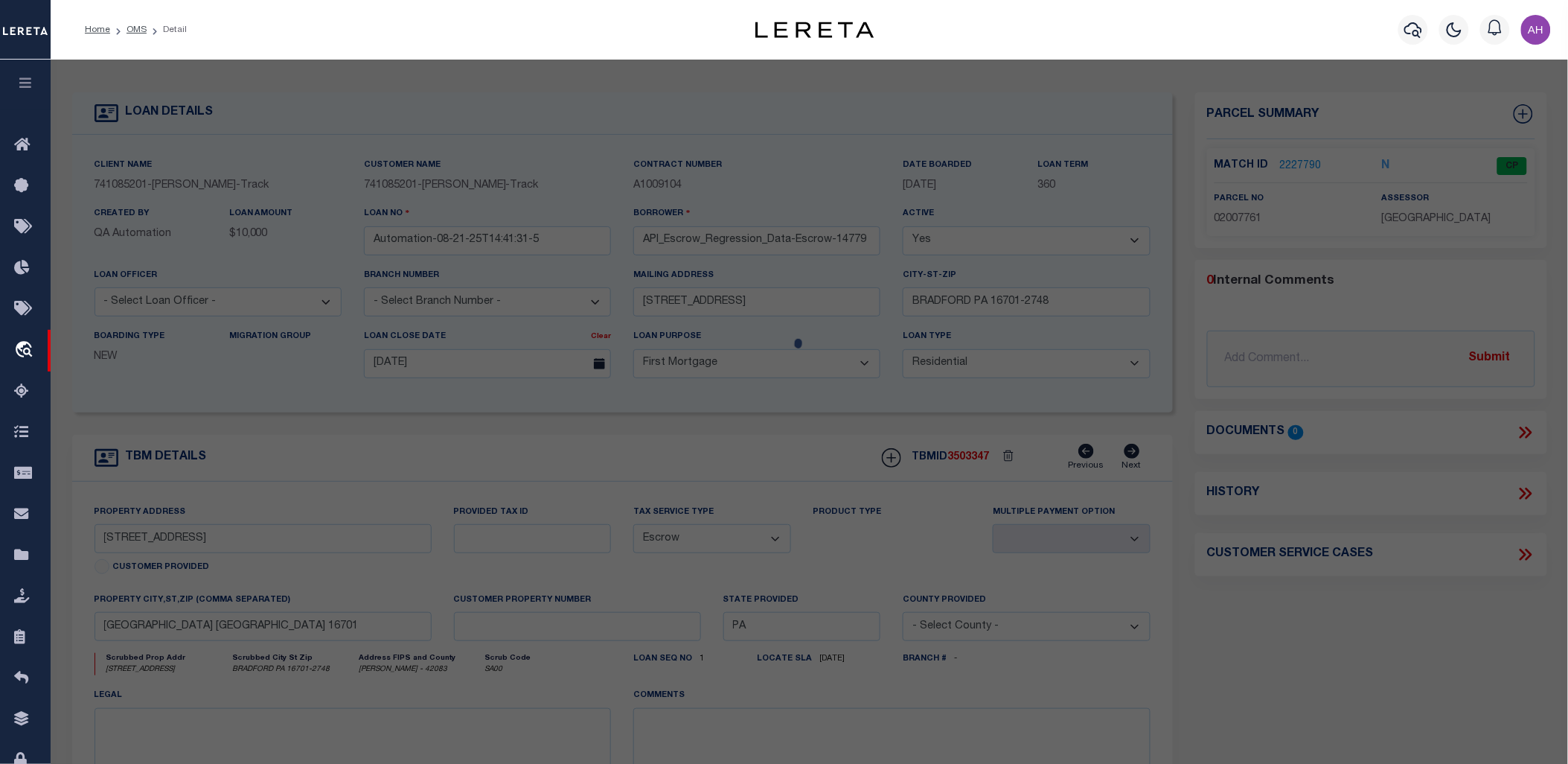
checkbox input "false"
type input "[GEOGRAPHIC_DATA], [GEOGRAPHIC_DATA] 16701"
type textarea "OLD CONTROL:0938-0875"
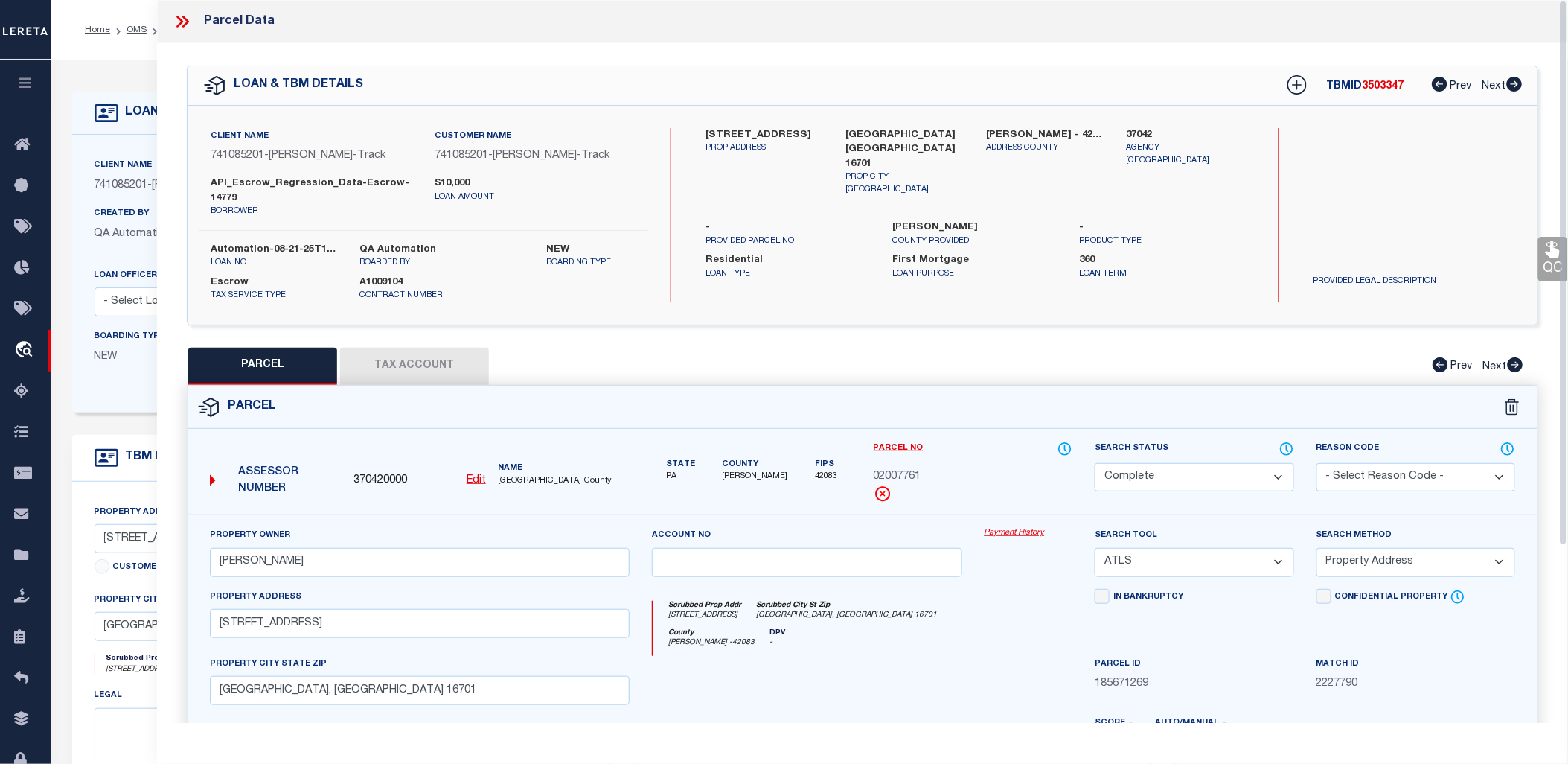
click at [441, 363] on button "Tax Account" at bounding box center [415, 366] width 149 height 38
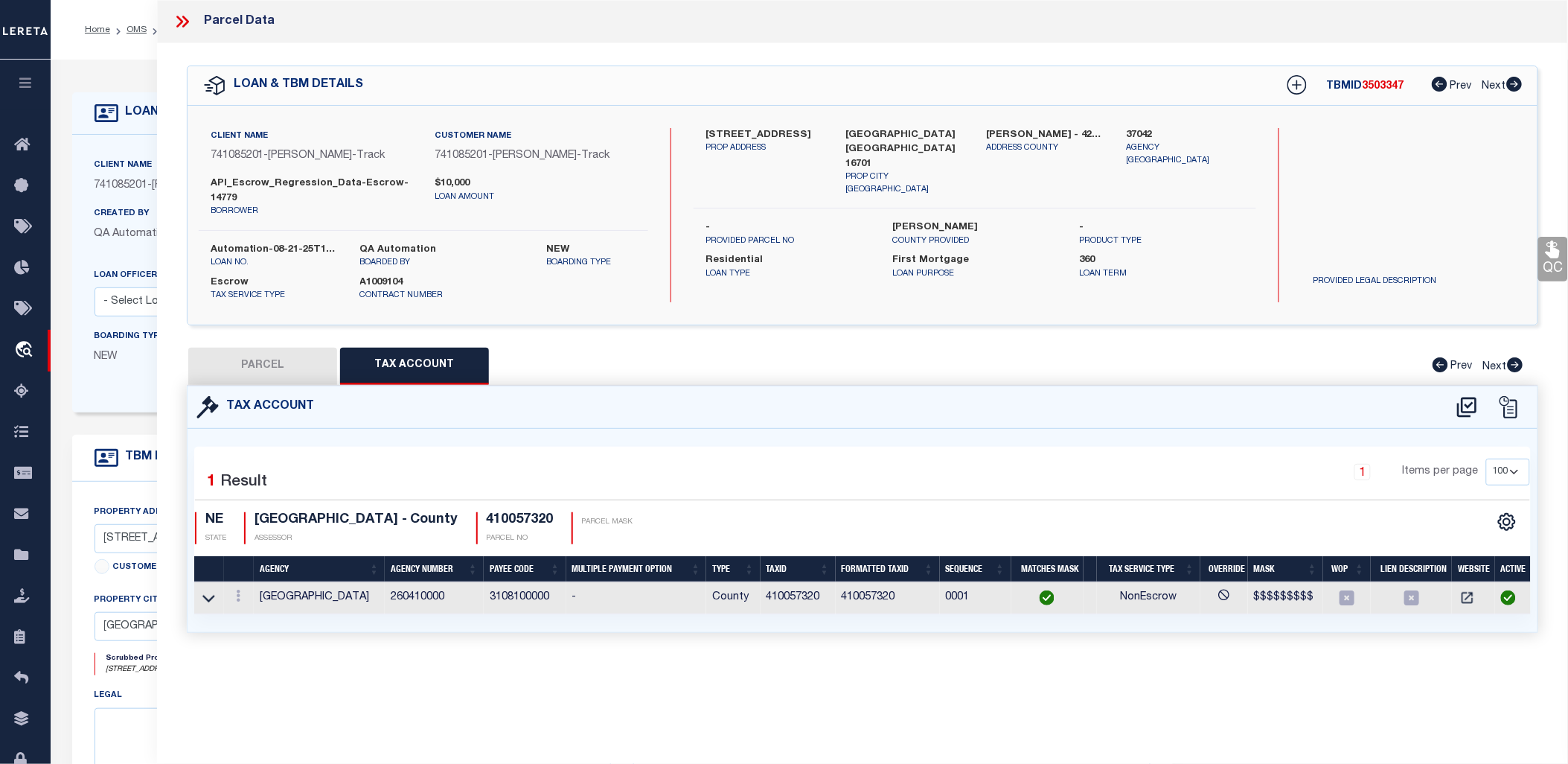
select select "100"
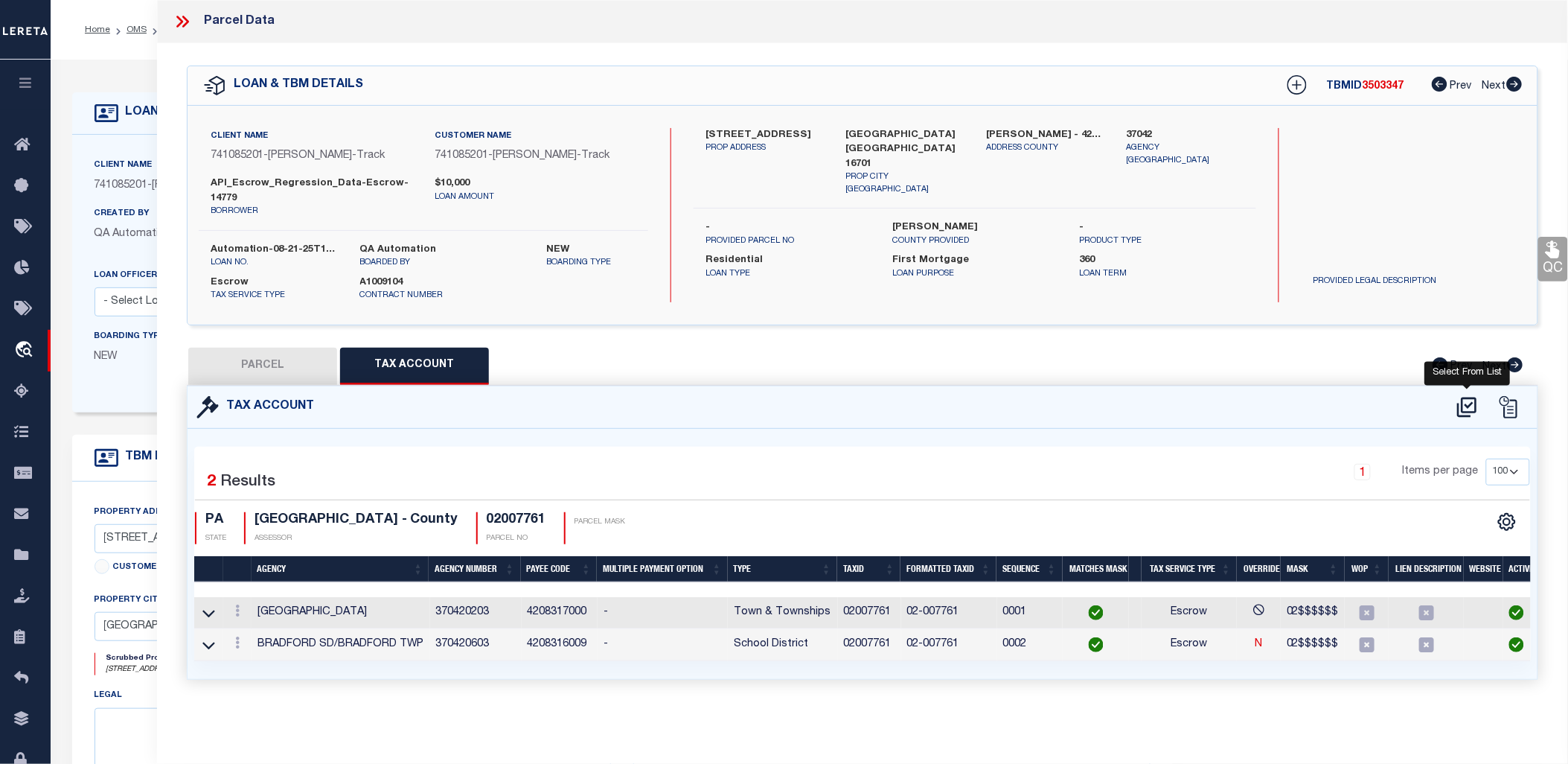
click at [1477, 404] on icon at bounding box center [1467, 407] width 24 height 24
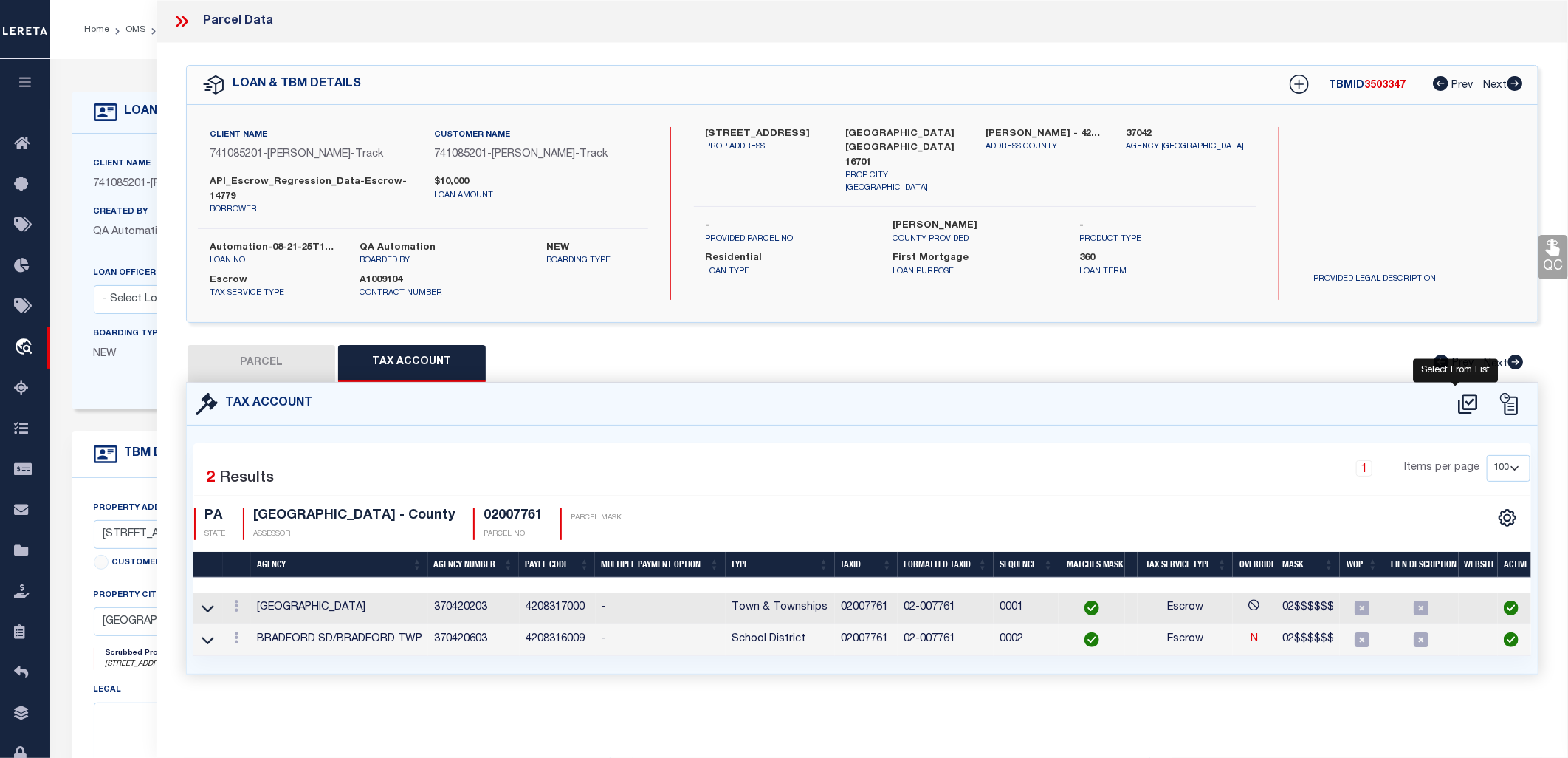
select select "100"
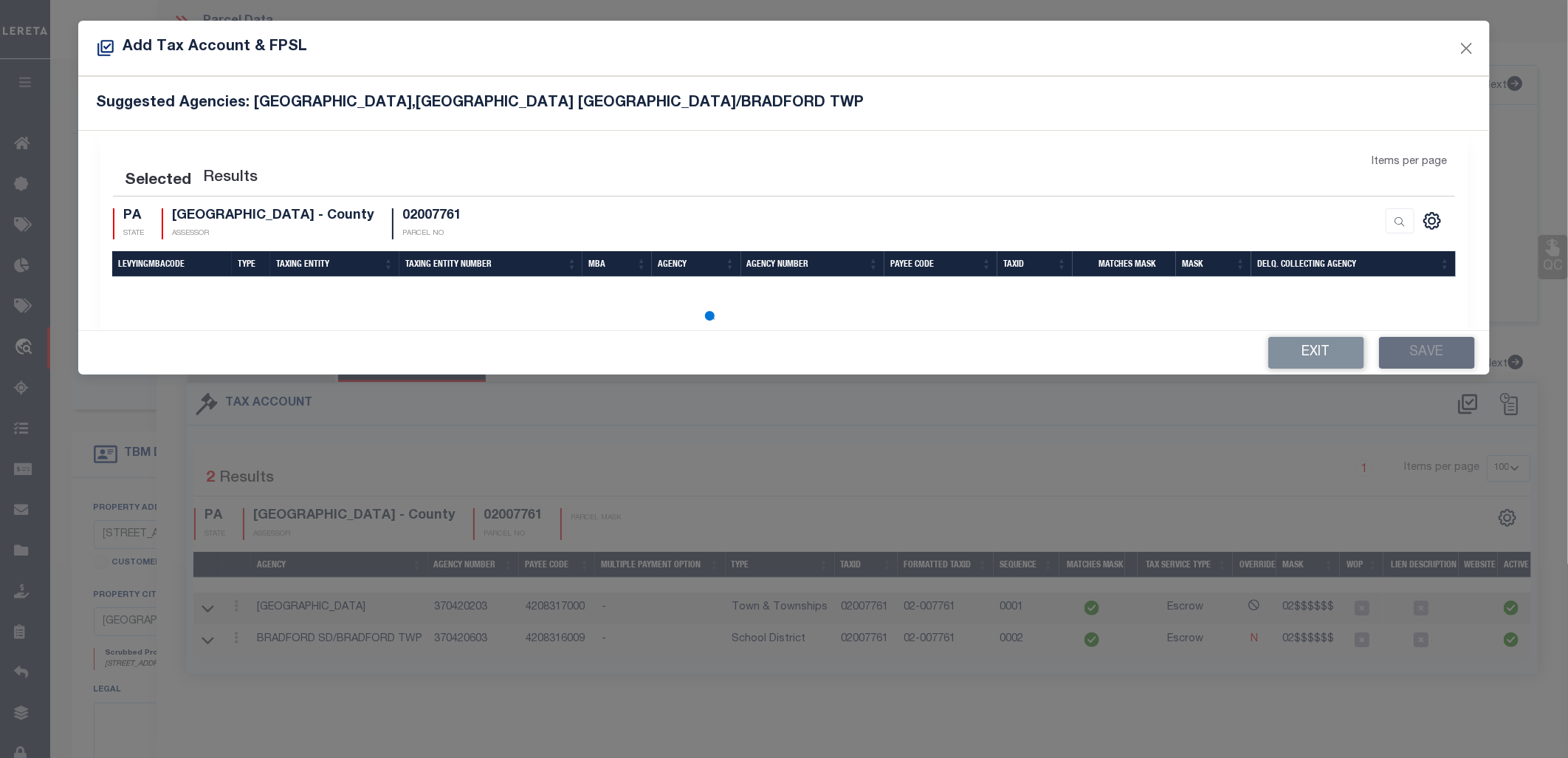
select select "100"
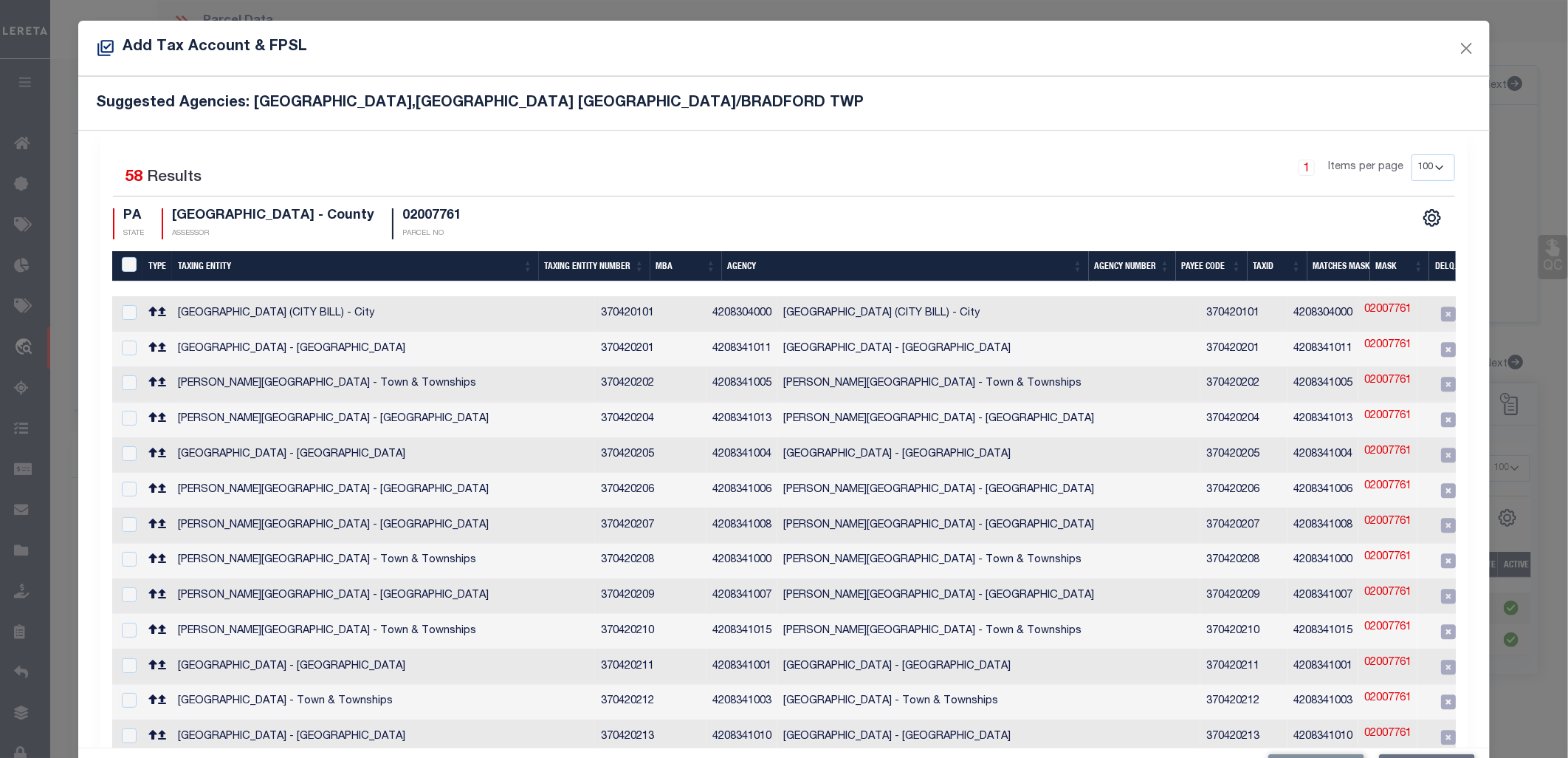
click at [221, 312] on td "[GEOGRAPHIC_DATA] (CITY BILL) - City" at bounding box center [384, 314] width 423 height 36
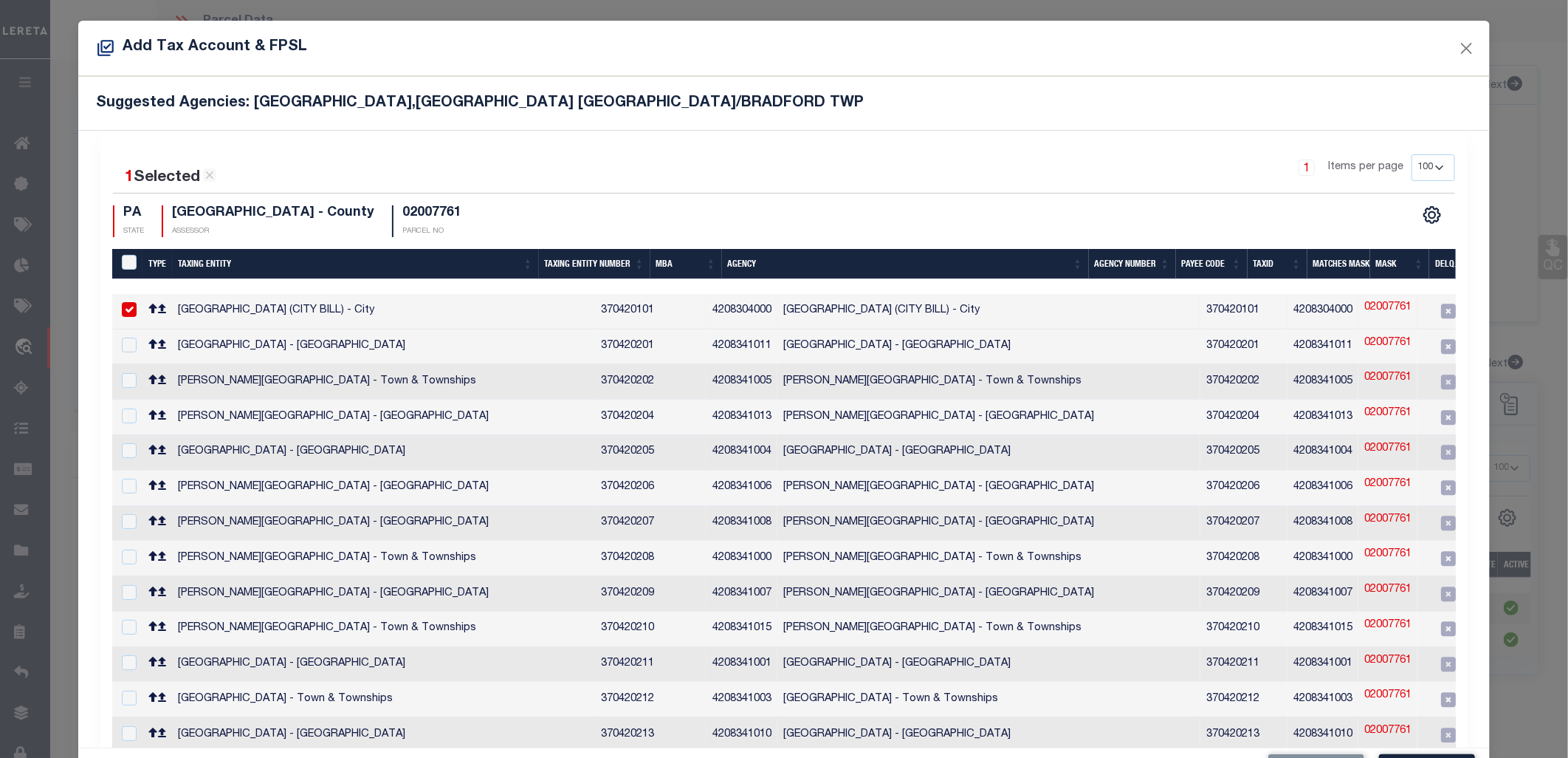
click at [129, 307] on input "checkbox" at bounding box center [129, 309] width 15 height 15
checkbox input "false"
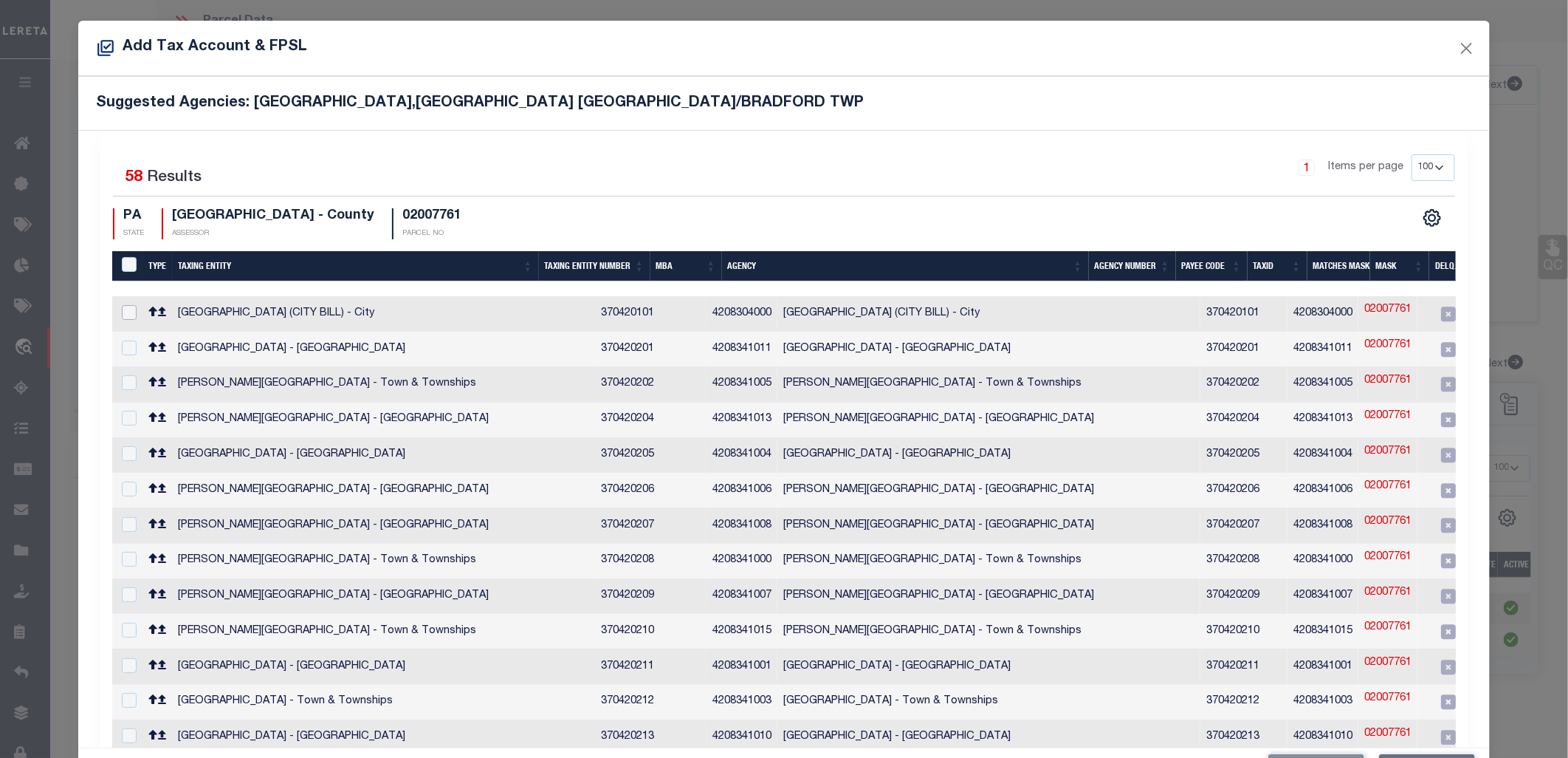
scroll to position [225, 0]
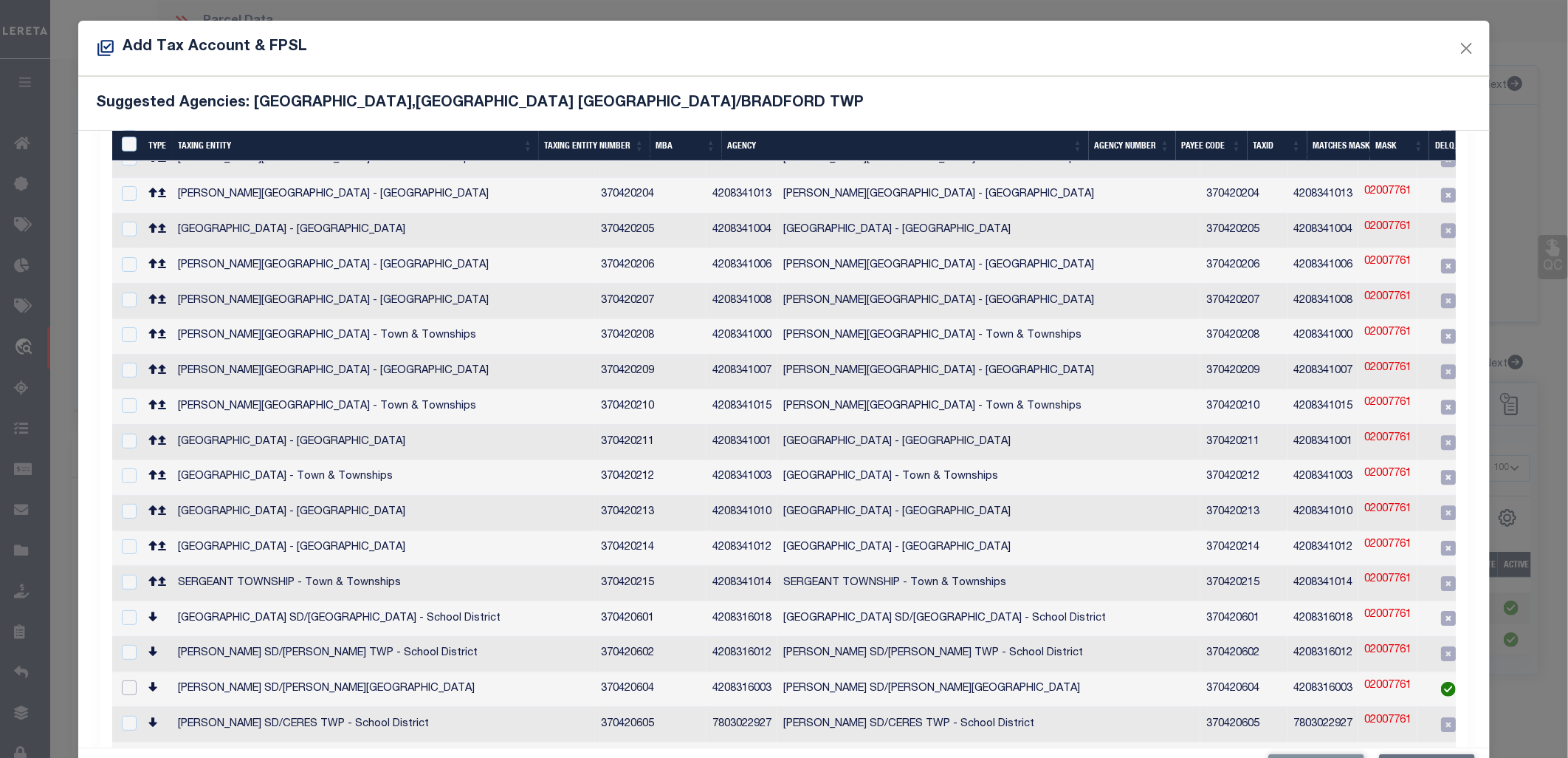
click at [133, 680] on input "checkbox" at bounding box center [129, 687] width 15 height 15
checkbox input "true"
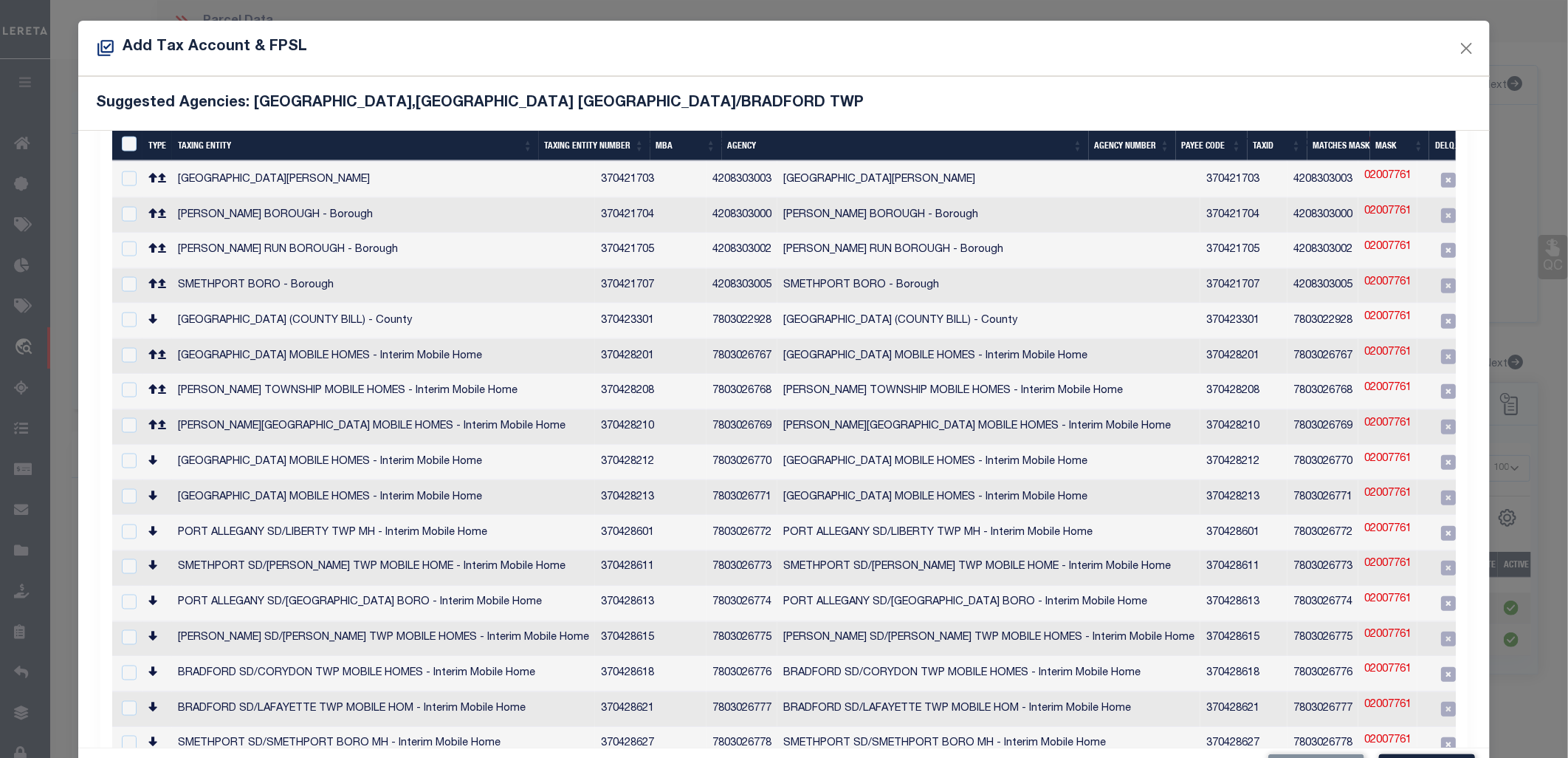
scroll to position [54, 0]
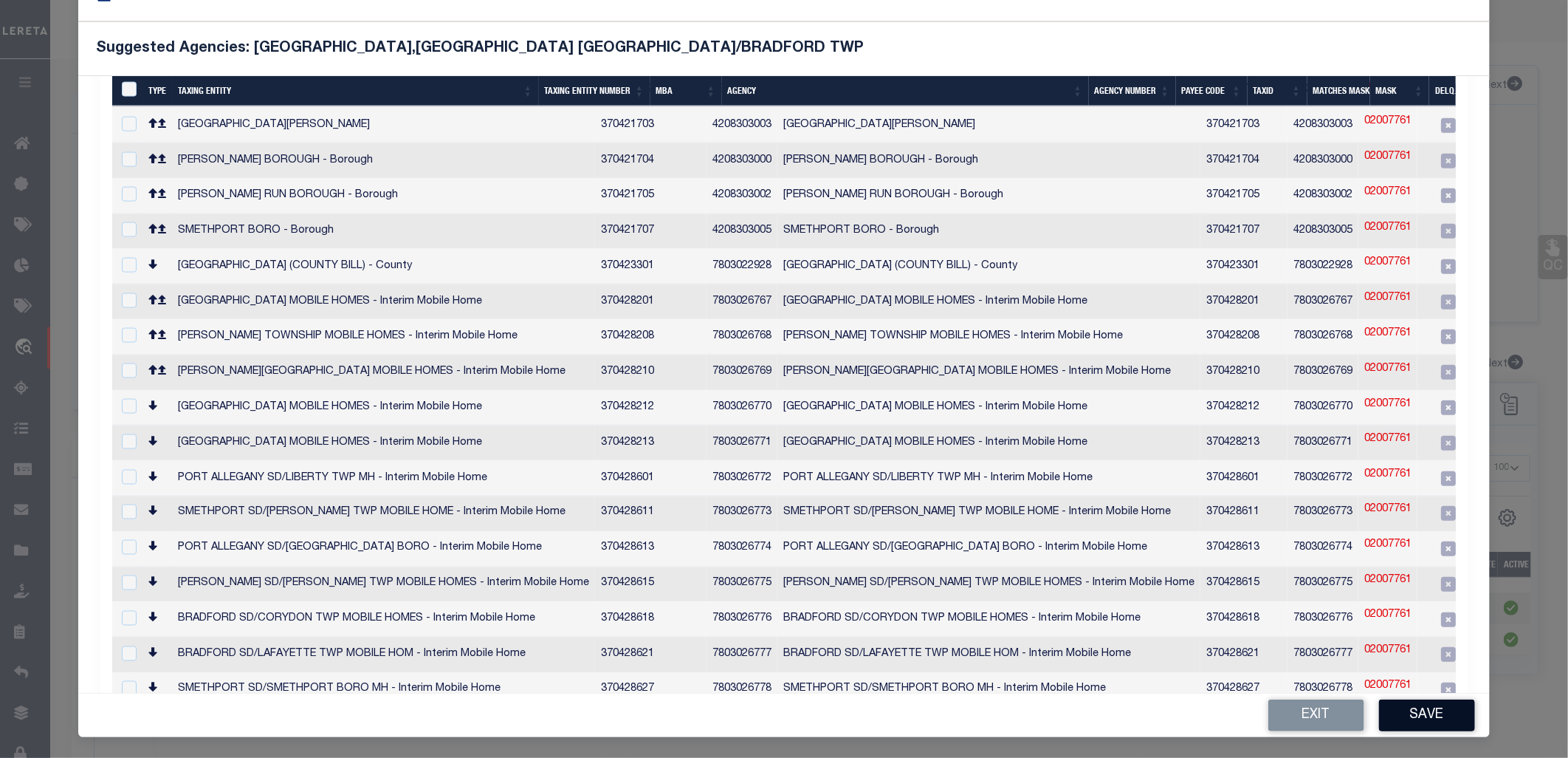
click at [1444, 716] on button "Save" at bounding box center [1427, 715] width 96 height 32
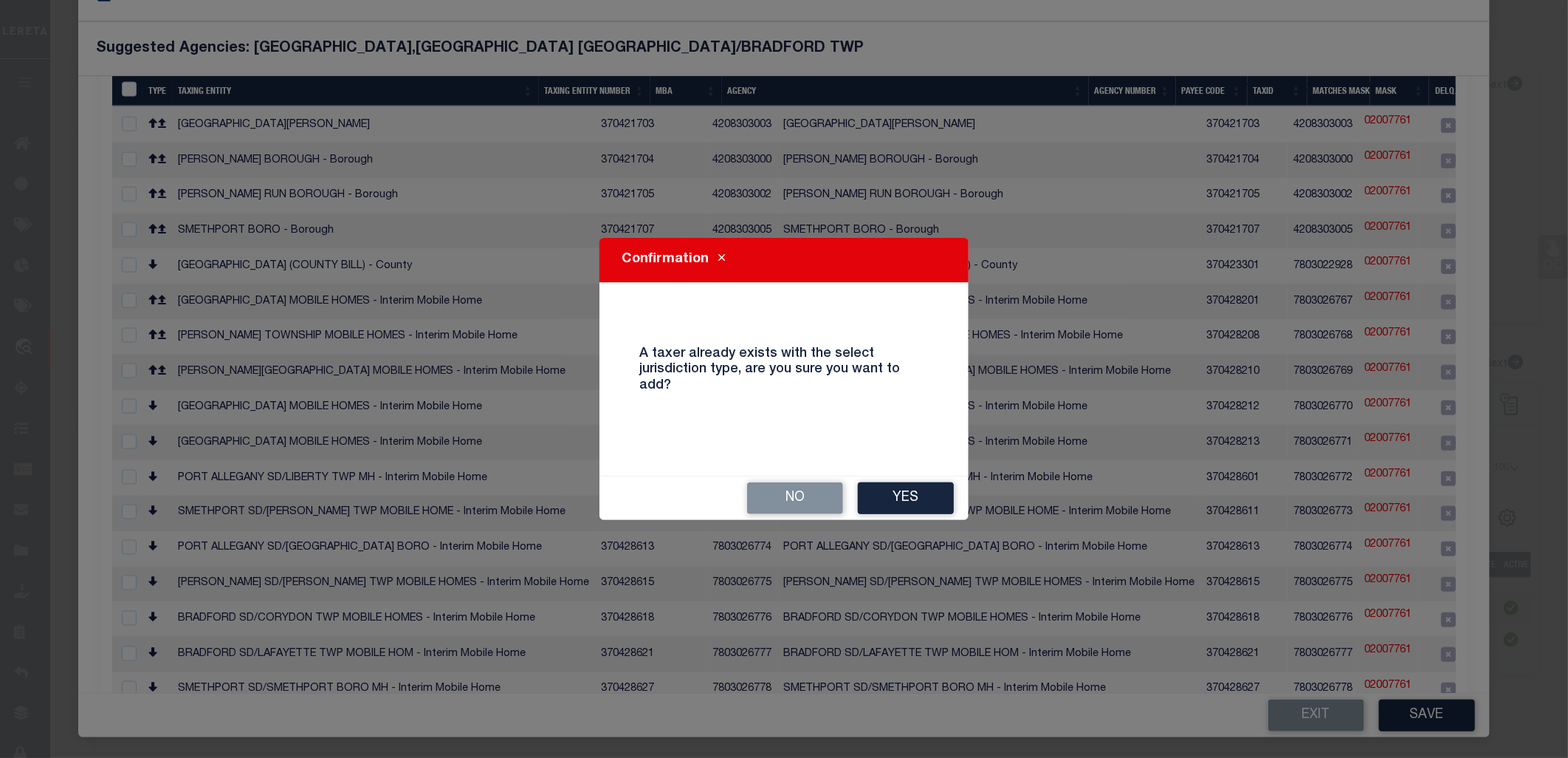
scroll to position [38, 0]
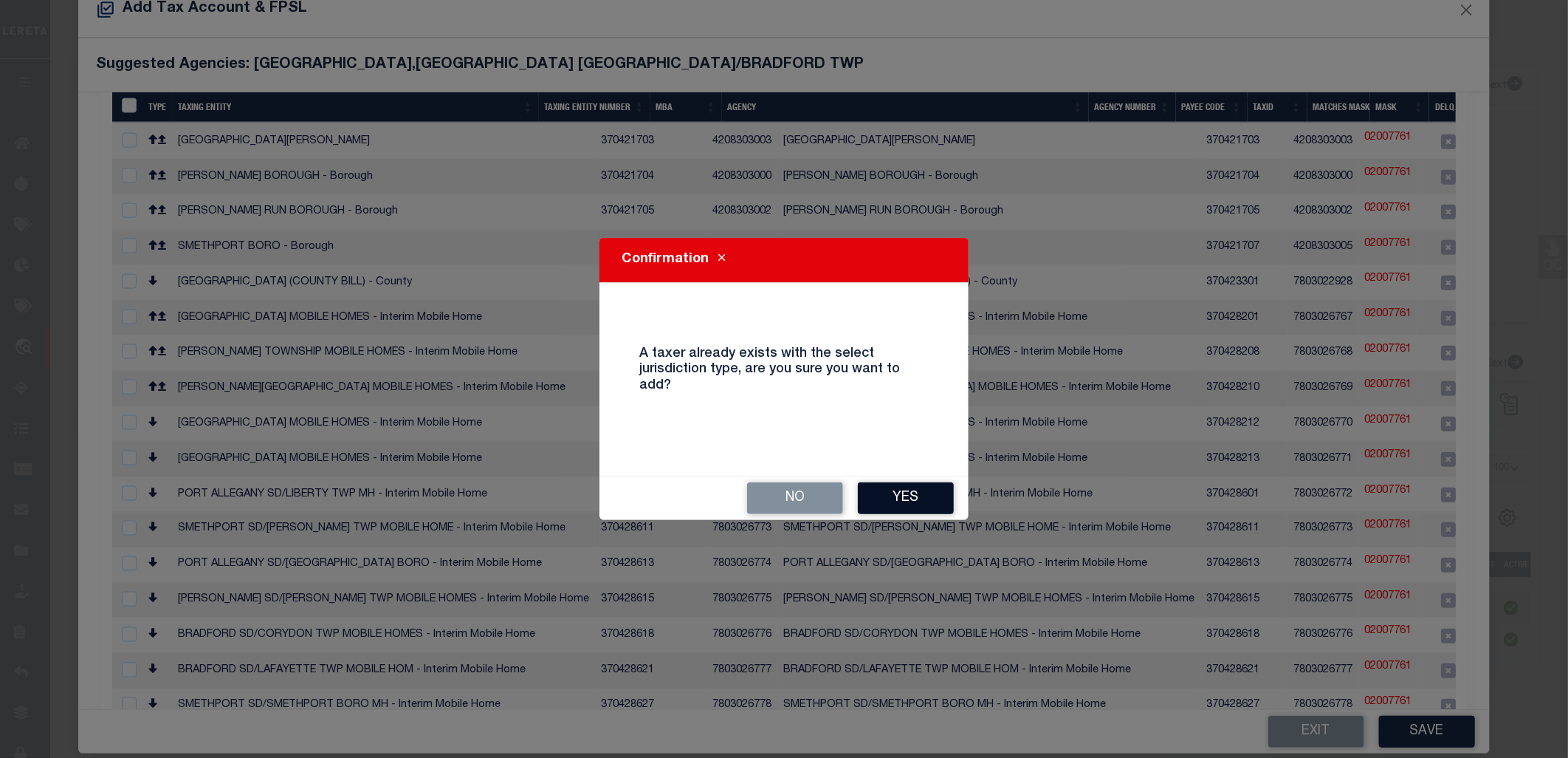
click at [902, 497] on button "Yes" at bounding box center [906, 499] width 96 height 32
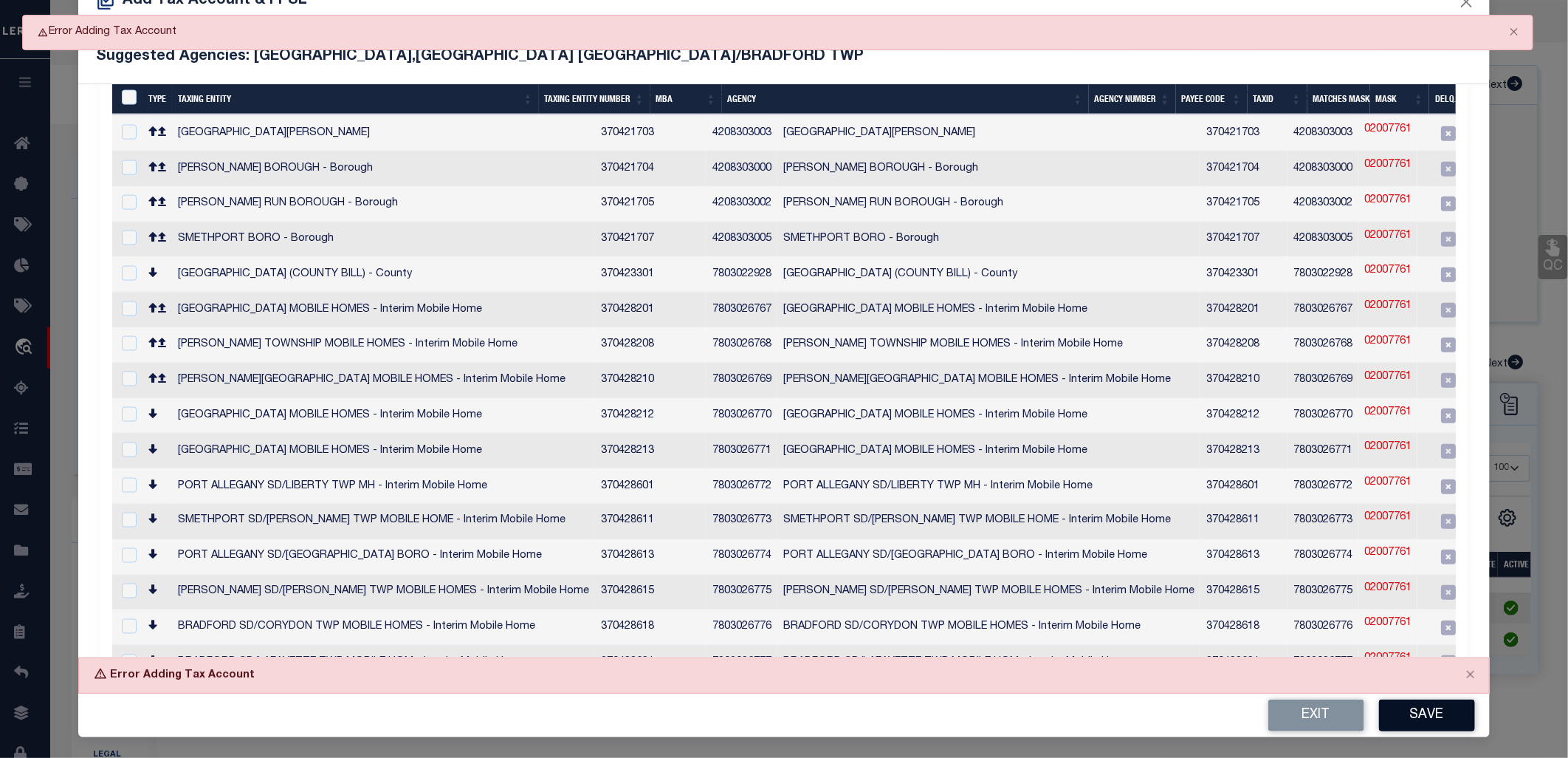
scroll to position [46, 0]
